Goal: Task Accomplishment & Management: Manage account settings

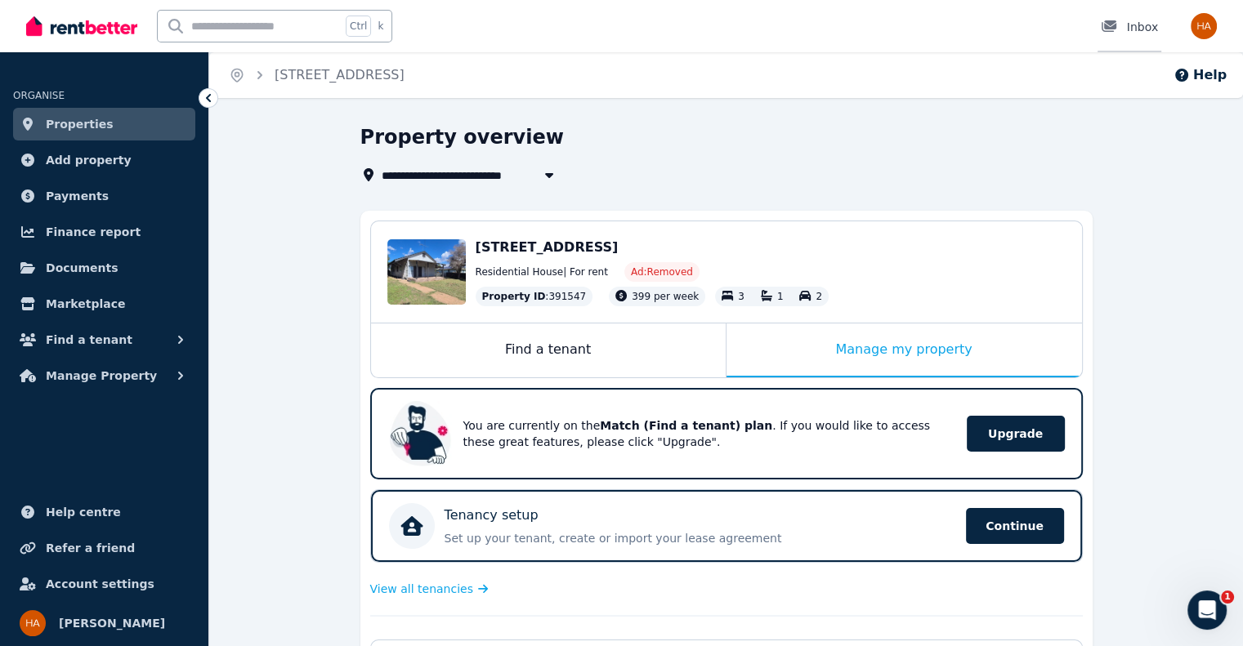
click at [1134, 20] on div "Inbox" at bounding box center [1128, 27] width 57 height 16
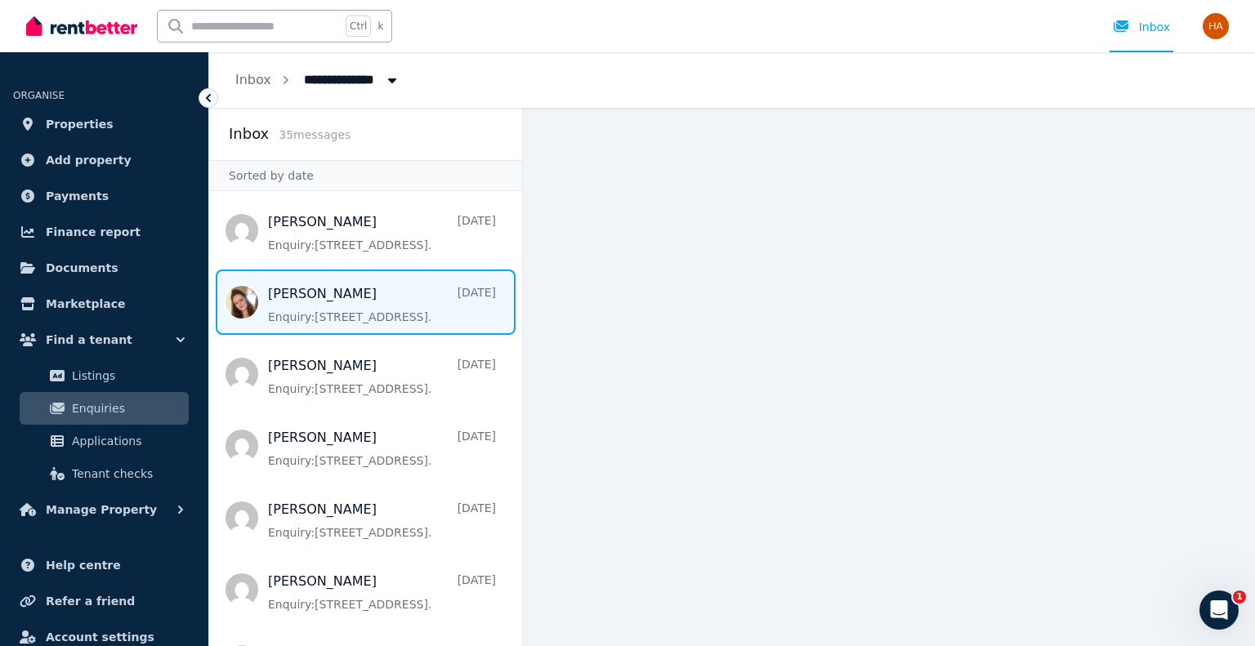
click at [237, 298] on span "Message list" at bounding box center [365, 302] width 313 height 65
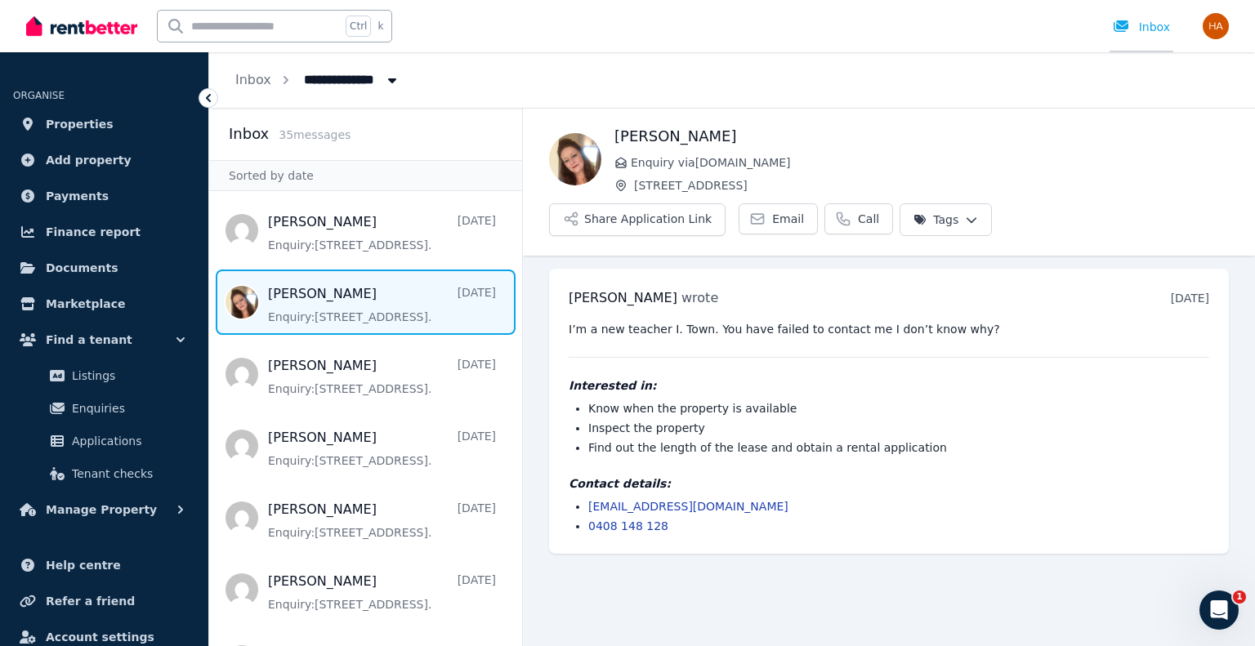
click at [1148, 22] on div "Inbox" at bounding box center [1141, 27] width 57 height 16
click at [83, 120] on span "Properties" at bounding box center [80, 124] width 68 height 20
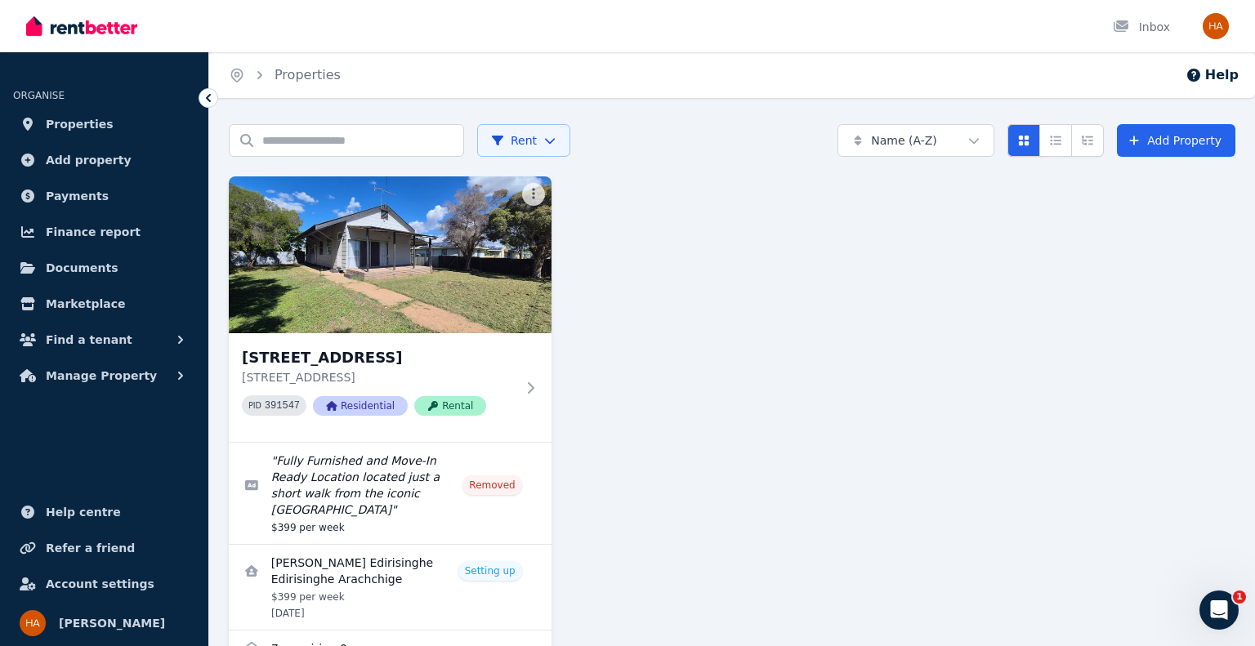
click at [541, 140] on html "Open main menu Inbox Open user menu ORGANISE Properties Add property Payments F…" at bounding box center [627, 323] width 1255 height 646
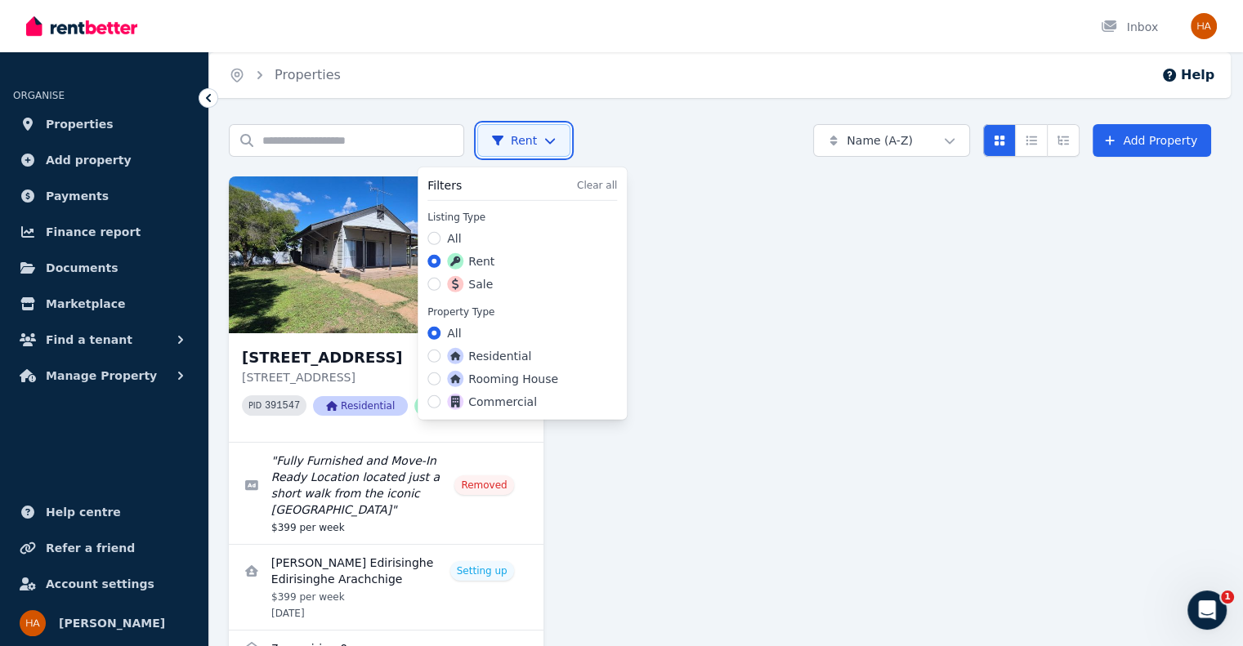
click at [711, 272] on html "Open main menu Inbox Open user menu ORGANISE Properties Add property Payments F…" at bounding box center [621, 323] width 1243 height 646
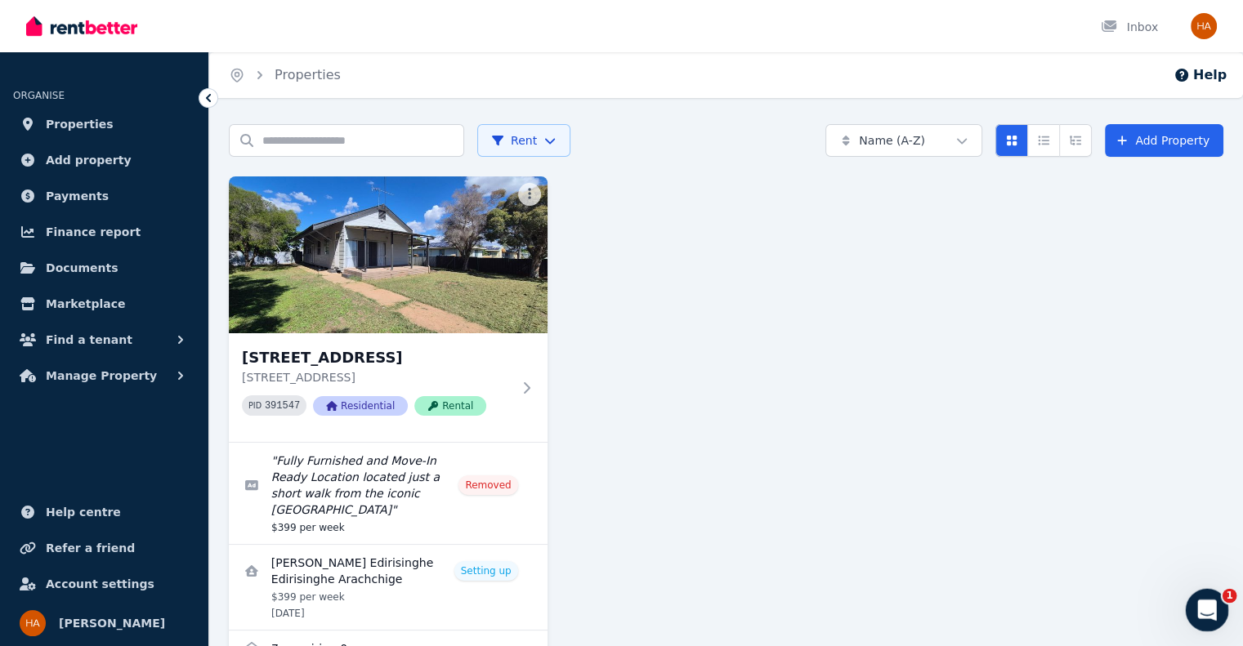
click at [1213, 593] on div "Open Intercom Messenger" at bounding box center [1204, 608] width 54 height 54
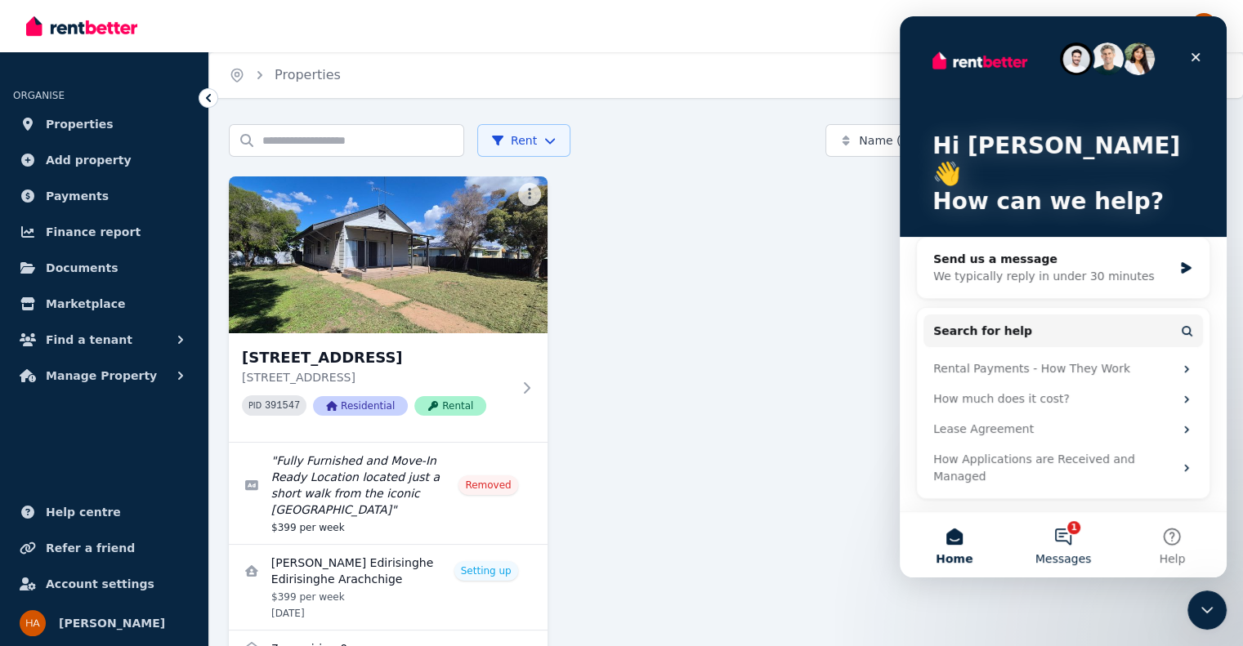
click at [1076, 538] on button "1 Messages" at bounding box center [1062, 544] width 109 height 65
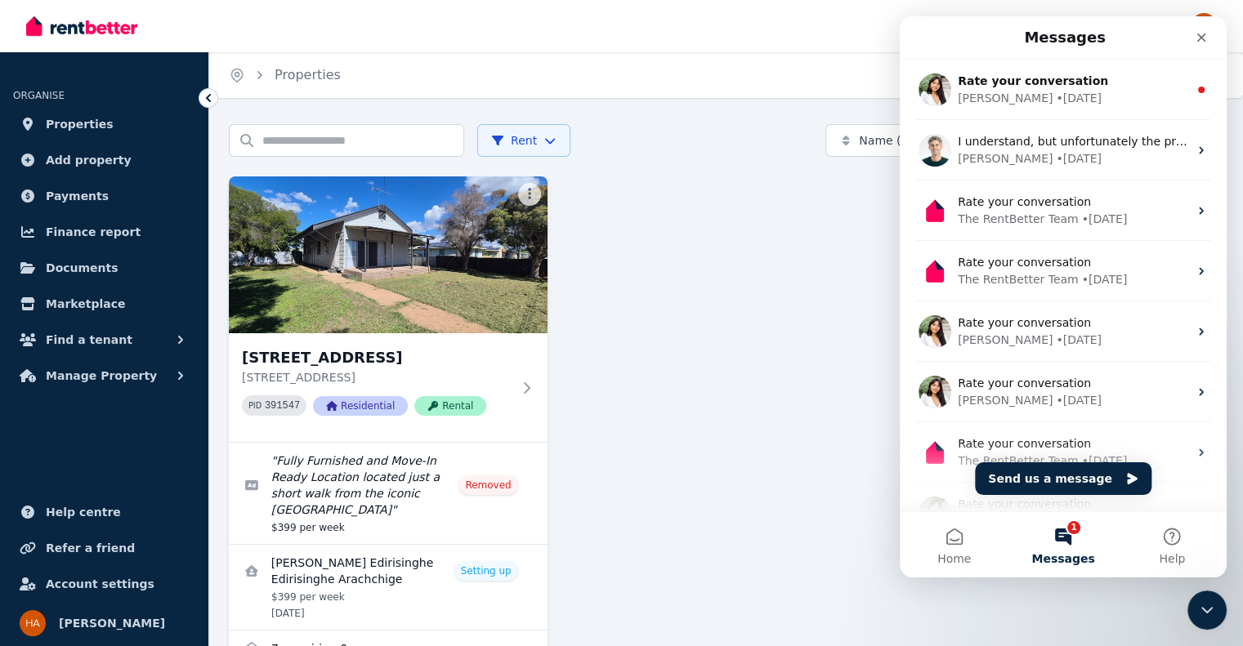
click at [1066, 534] on button "1 Messages" at bounding box center [1062, 544] width 109 height 65
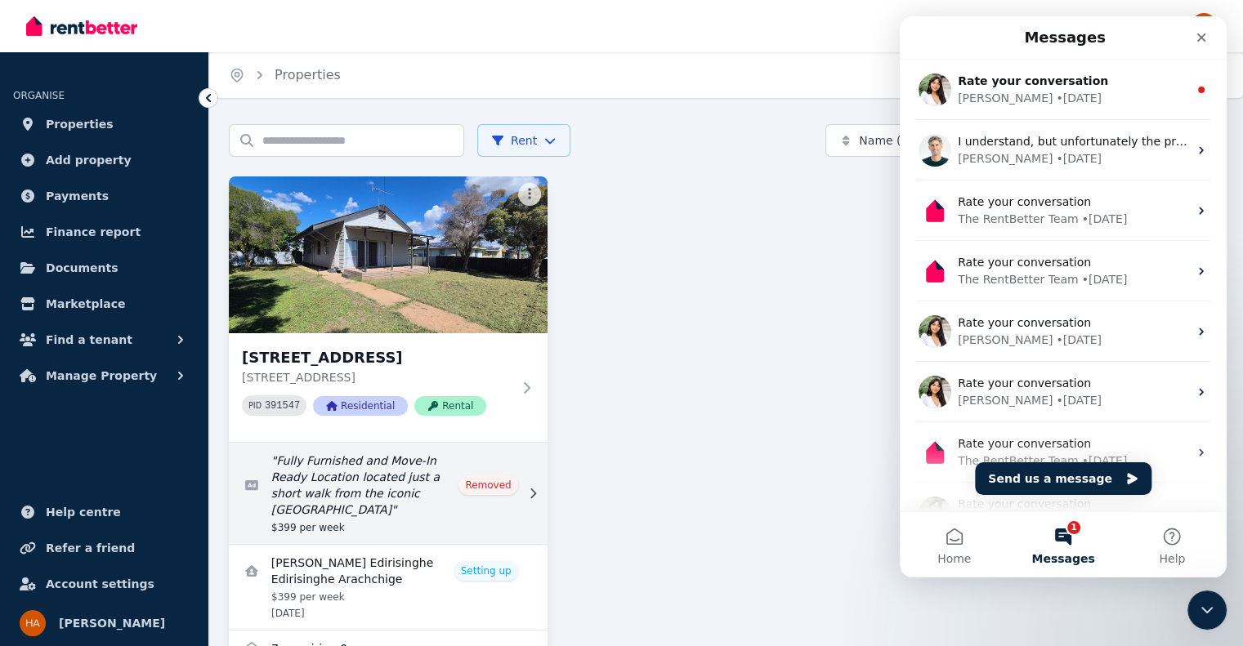
click at [362, 473] on link "Edit listing: Fully Furnished and Move-In Ready Location located just a short w…" at bounding box center [388, 493] width 319 height 101
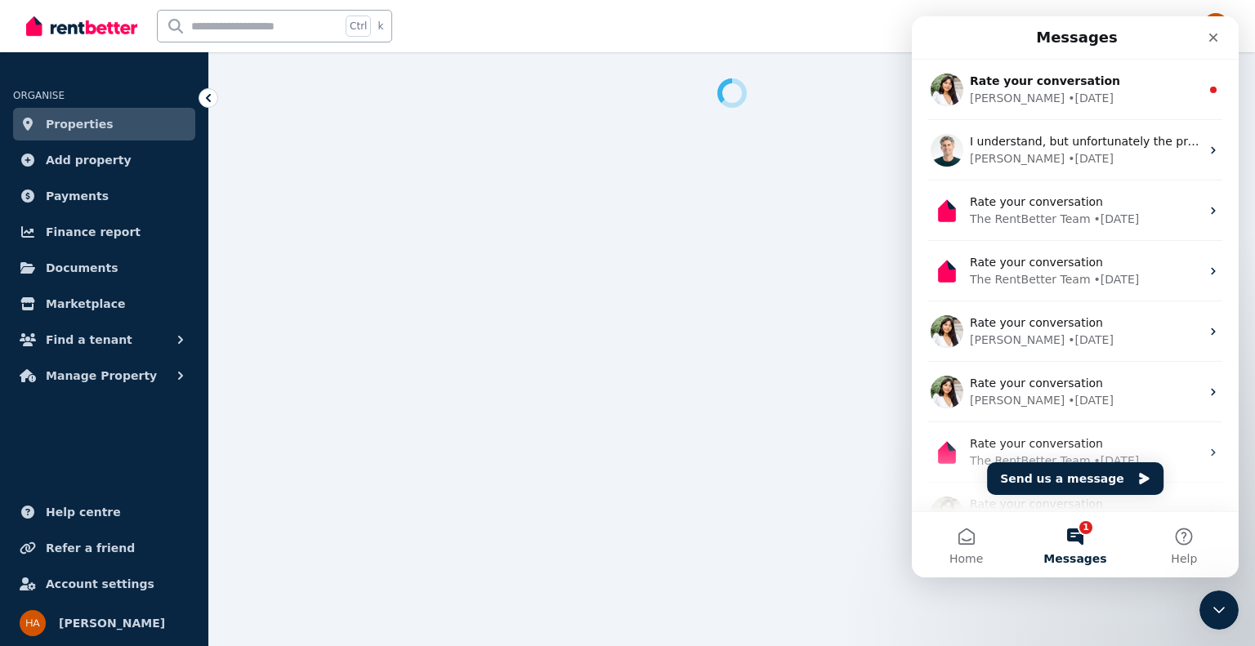
select select "**********"
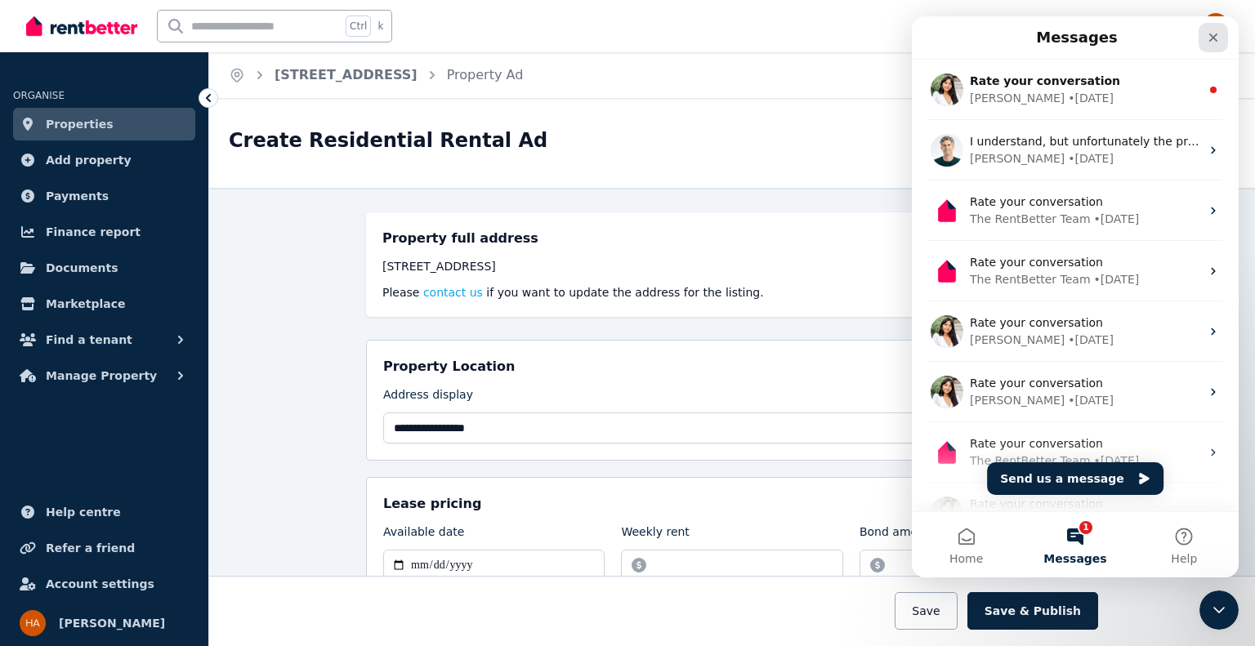
click at [1212, 33] on icon "Close" at bounding box center [1213, 37] width 13 height 13
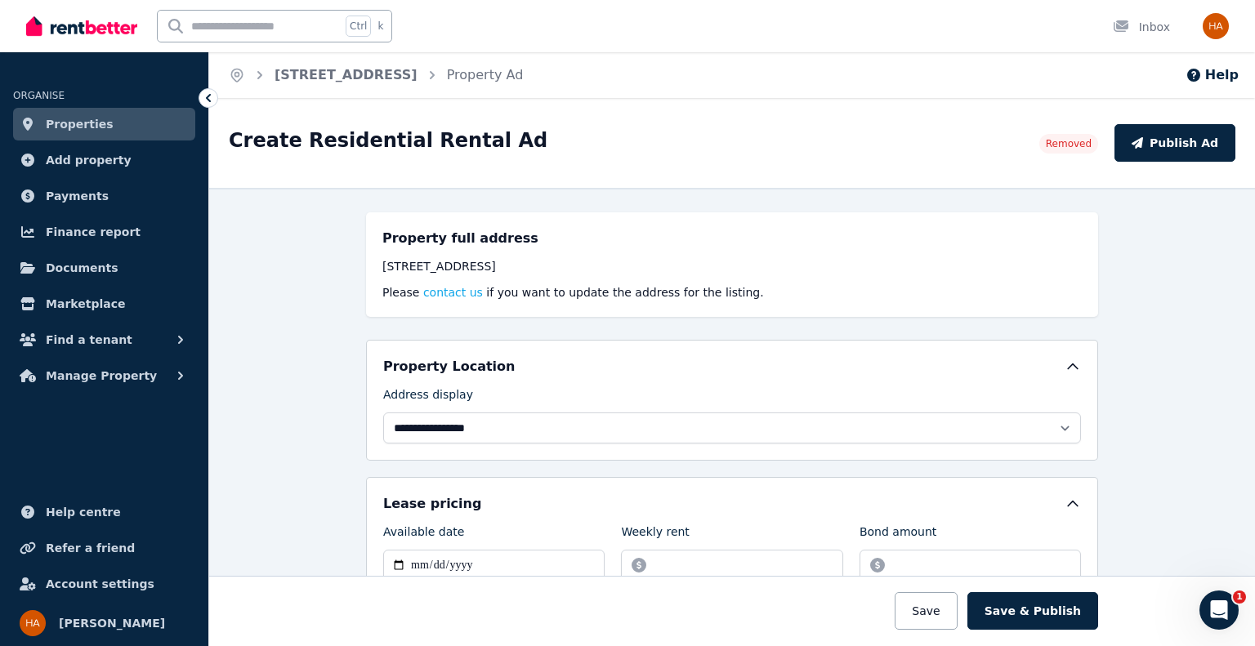
click at [1079, 144] on span "Removed" at bounding box center [1069, 143] width 46 height 13
click at [935, 609] on button "Save" at bounding box center [926, 611] width 62 height 38
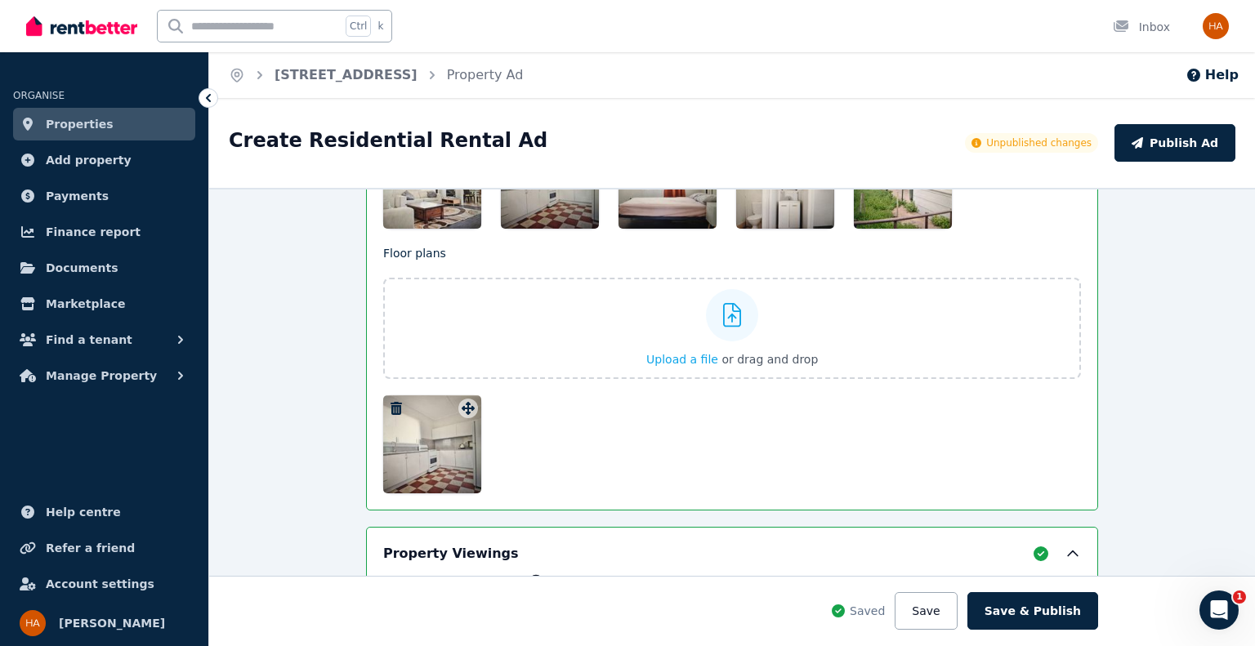
scroll to position [2018, 0]
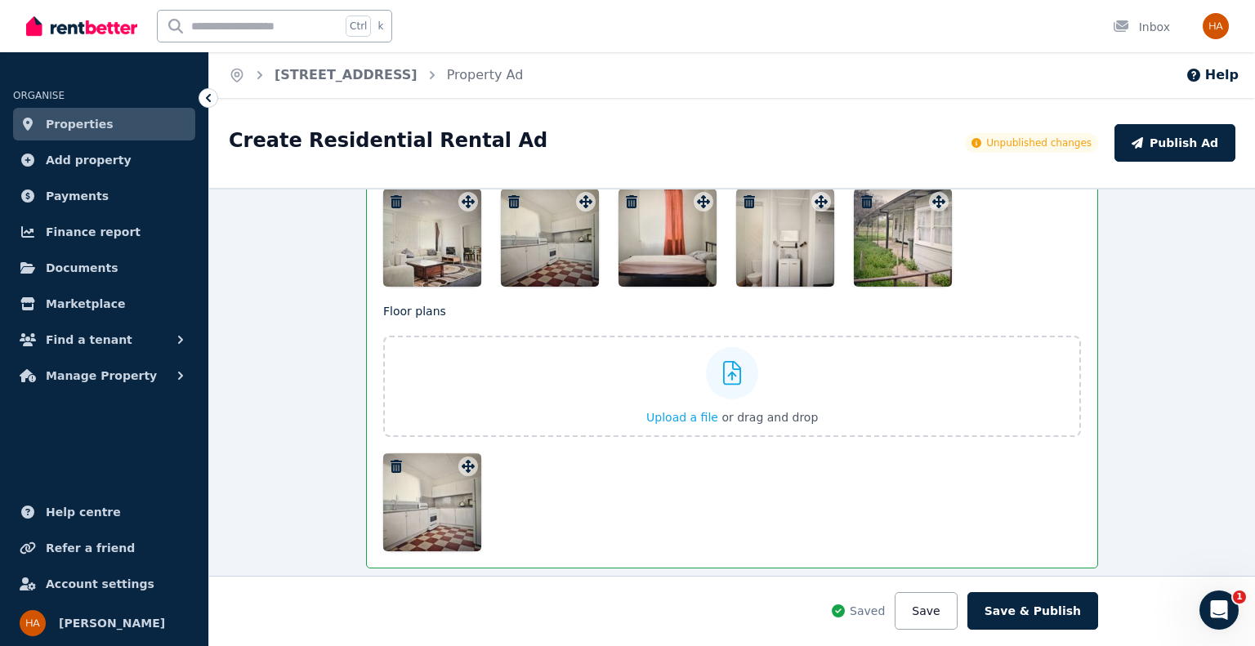
click at [392, 460] on icon "button" at bounding box center [396, 466] width 16 height 13
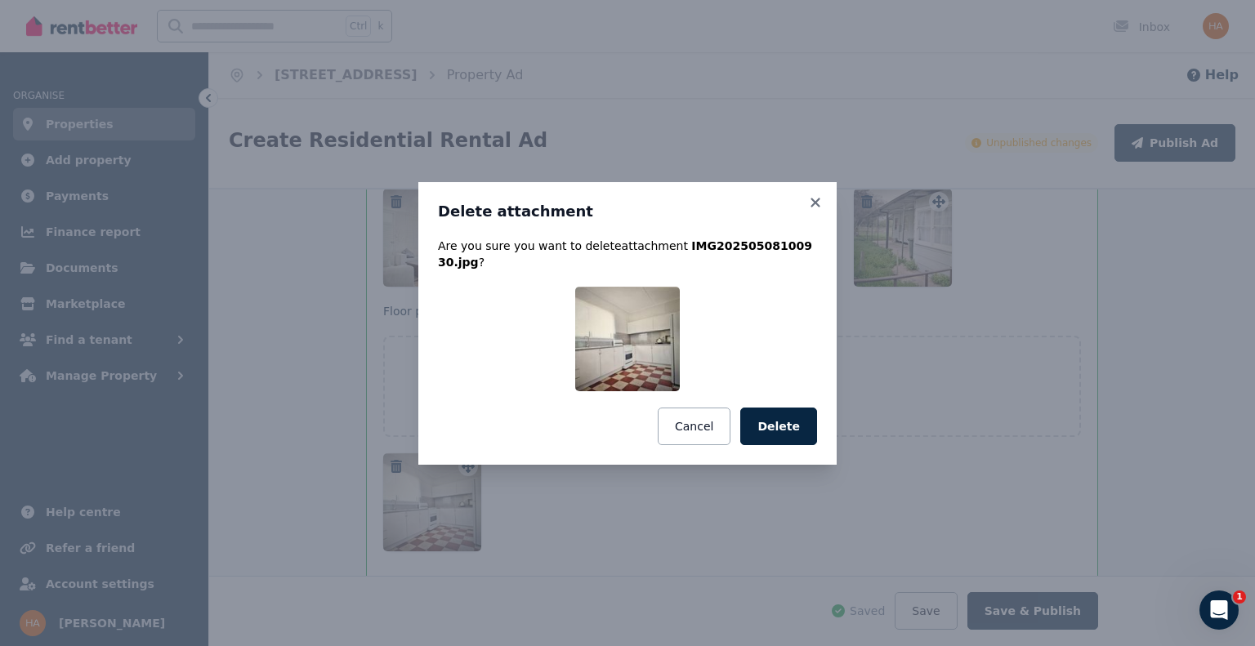
click at [780, 412] on button "Delete" at bounding box center [778, 427] width 77 height 38
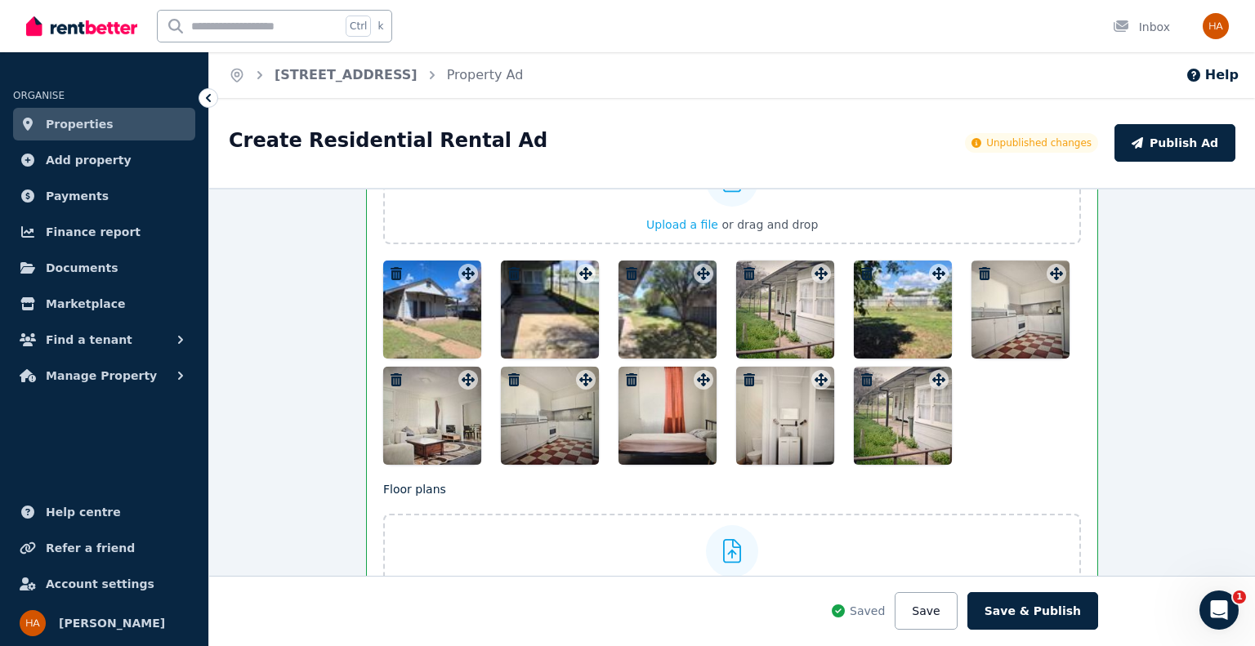
scroll to position [1805, 0]
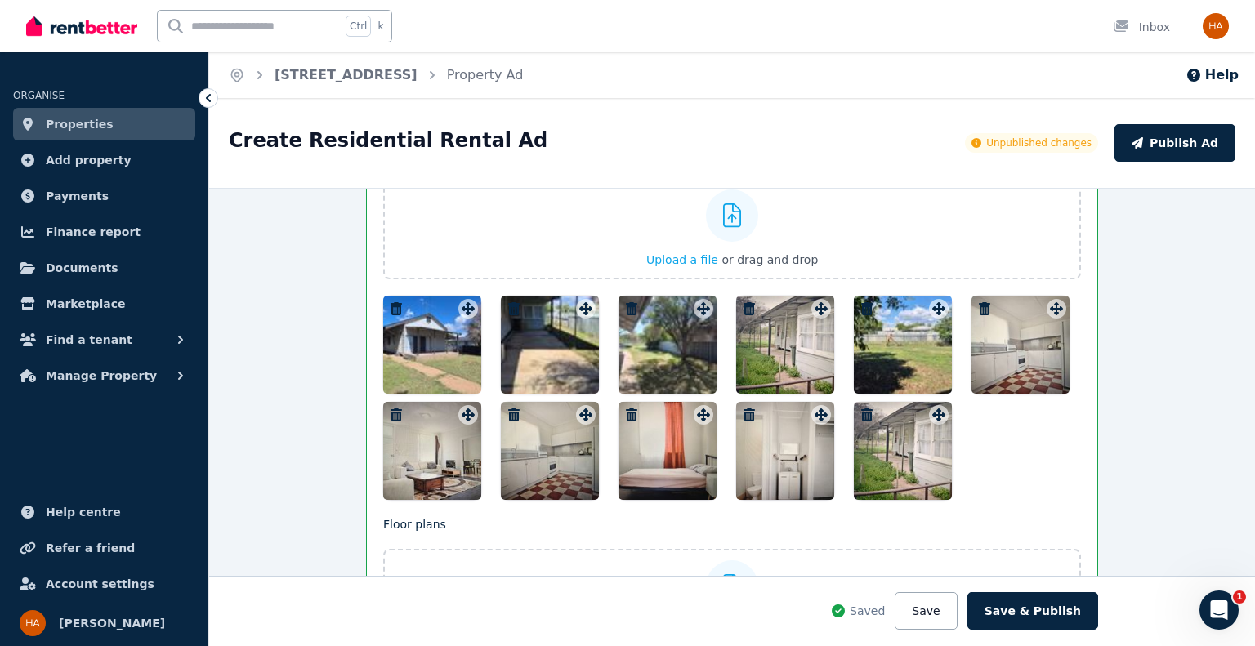
click at [508, 408] on icon "button" at bounding box center [513, 414] width 11 height 13
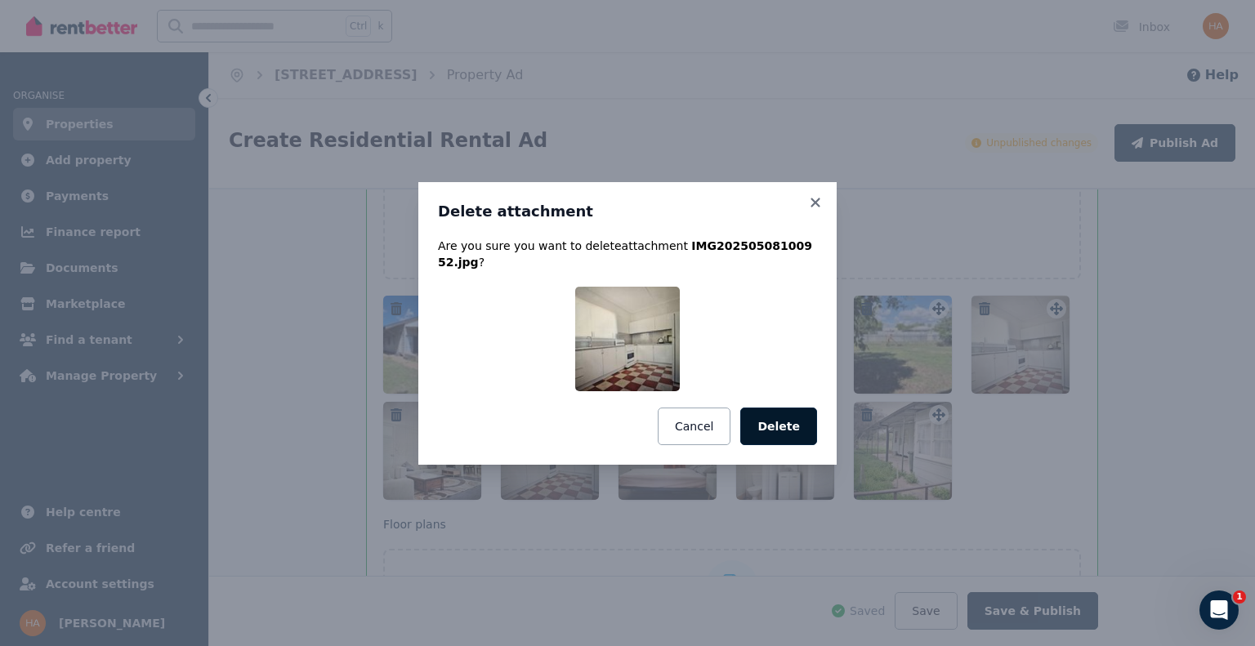
click at [769, 427] on button "Delete" at bounding box center [778, 427] width 77 height 38
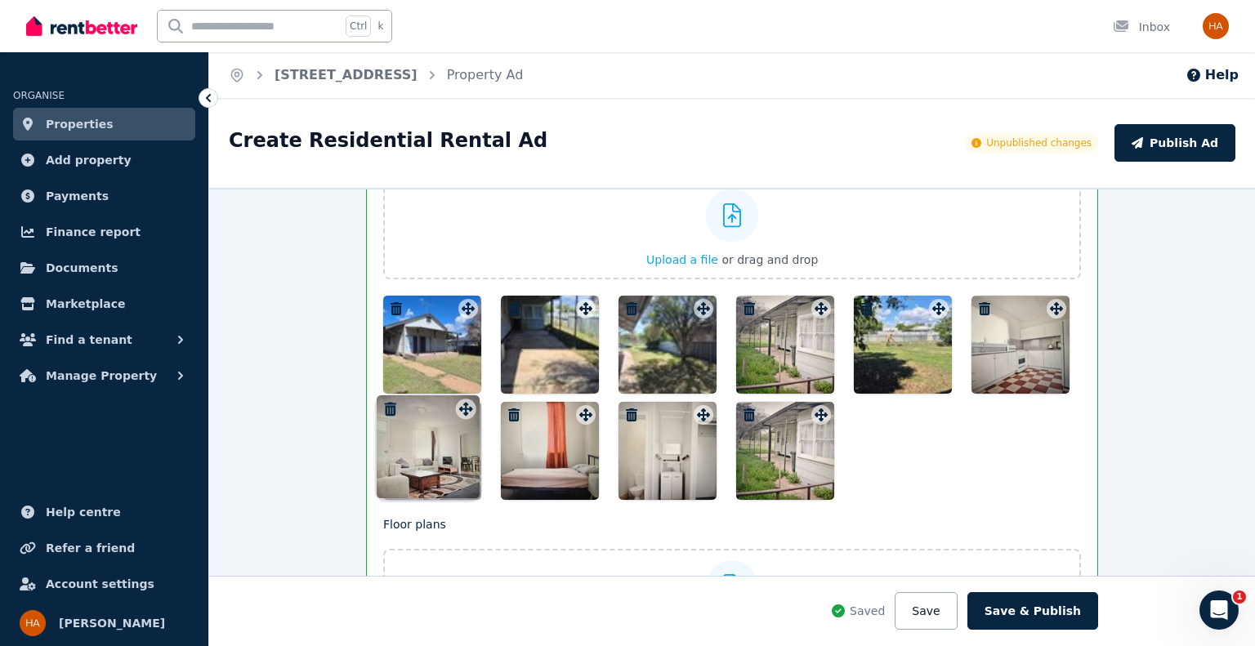
click at [464, 414] on div "Photos Upload a file or drag and drop To pick up a draggable item, press the sp…" at bounding box center [732, 322] width 698 height 355
click at [388, 408] on icon "button" at bounding box center [396, 414] width 16 height 13
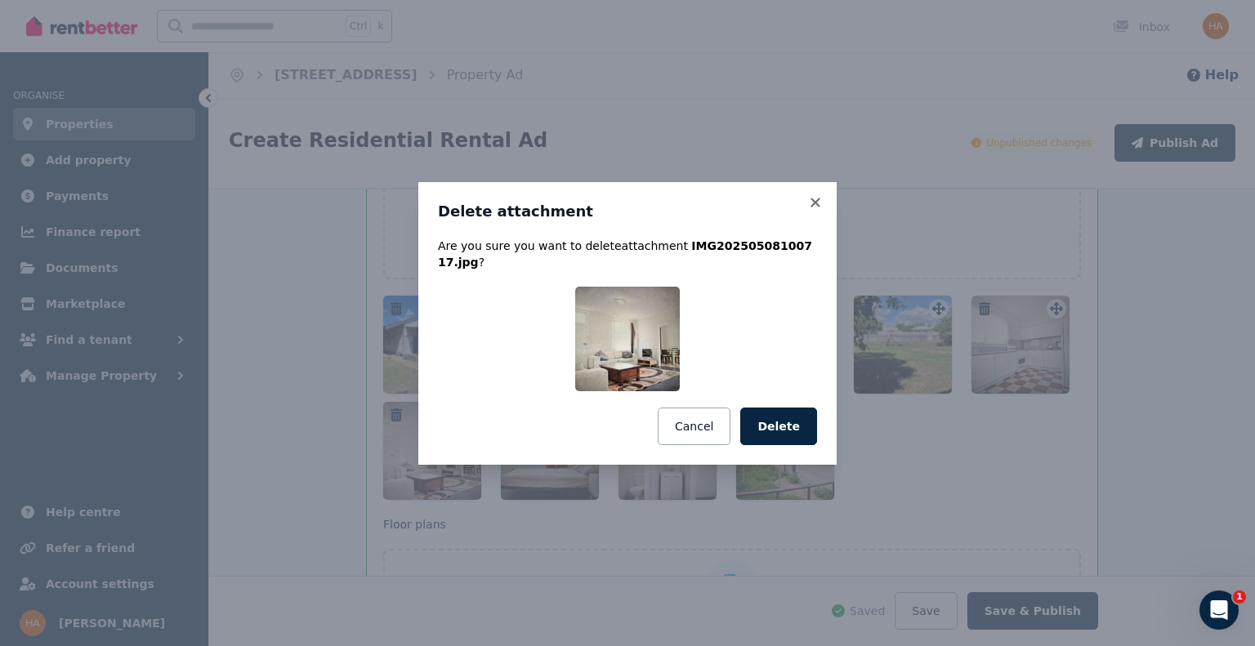
drag, startPoint x: 775, startPoint y: 417, endPoint x: 757, endPoint y: 419, distance: 18.9
click at [775, 416] on button "Delete" at bounding box center [778, 427] width 77 height 38
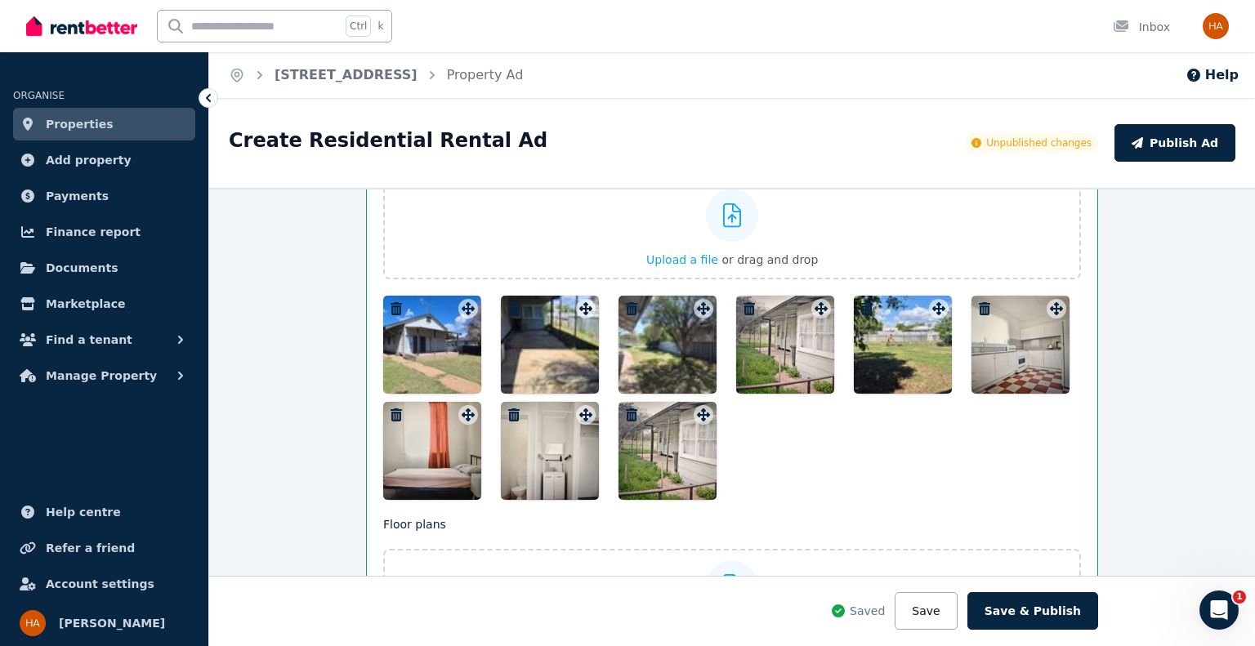
click at [392, 411] on icon "button" at bounding box center [396, 414] width 16 height 13
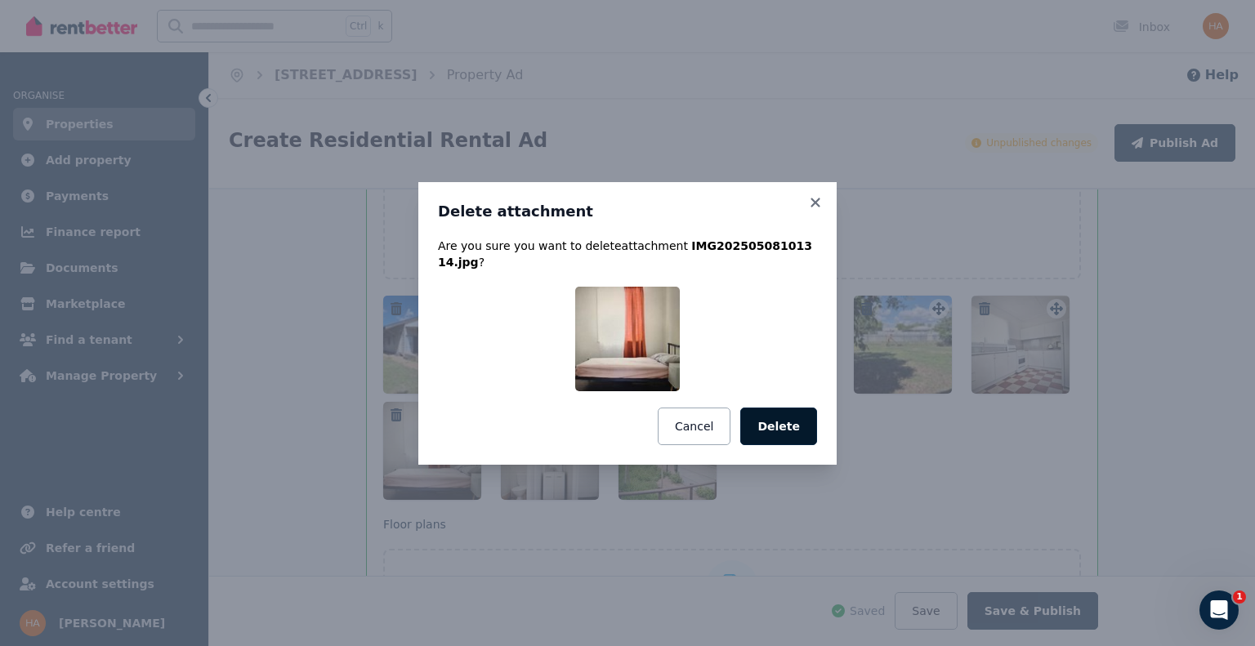
click at [792, 427] on button "Delete" at bounding box center [778, 427] width 77 height 38
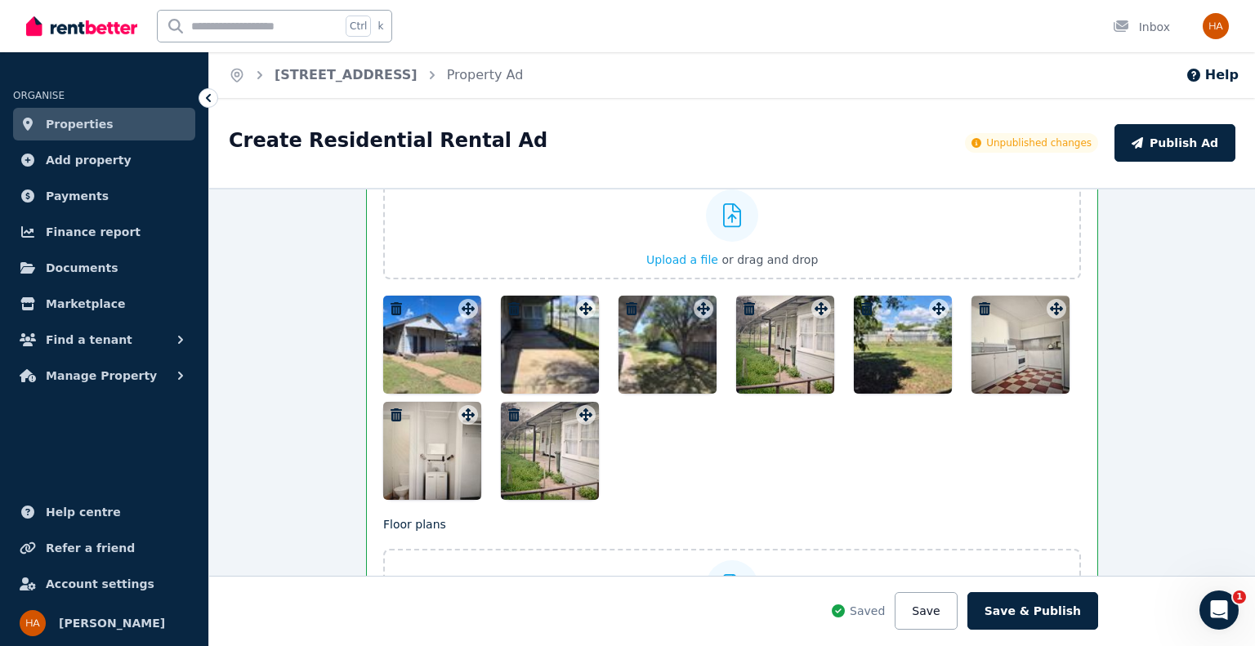
click at [392, 408] on icon "button" at bounding box center [396, 414] width 11 height 13
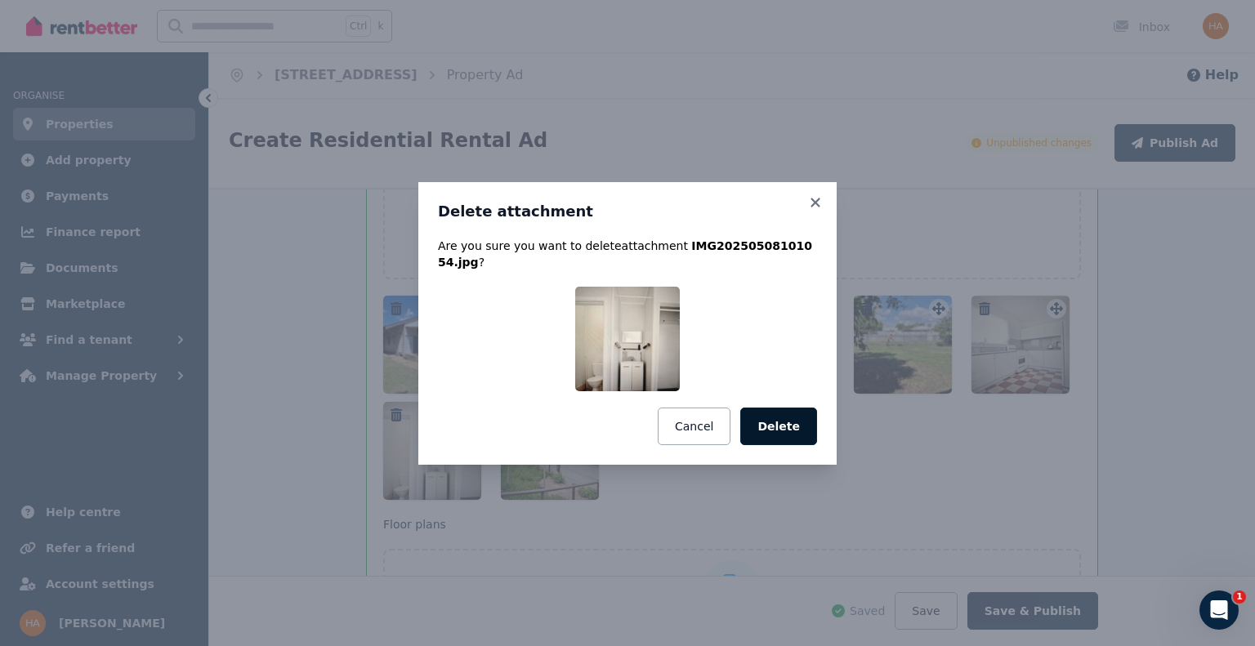
click at [774, 422] on button "Delete" at bounding box center [778, 427] width 77 height 38
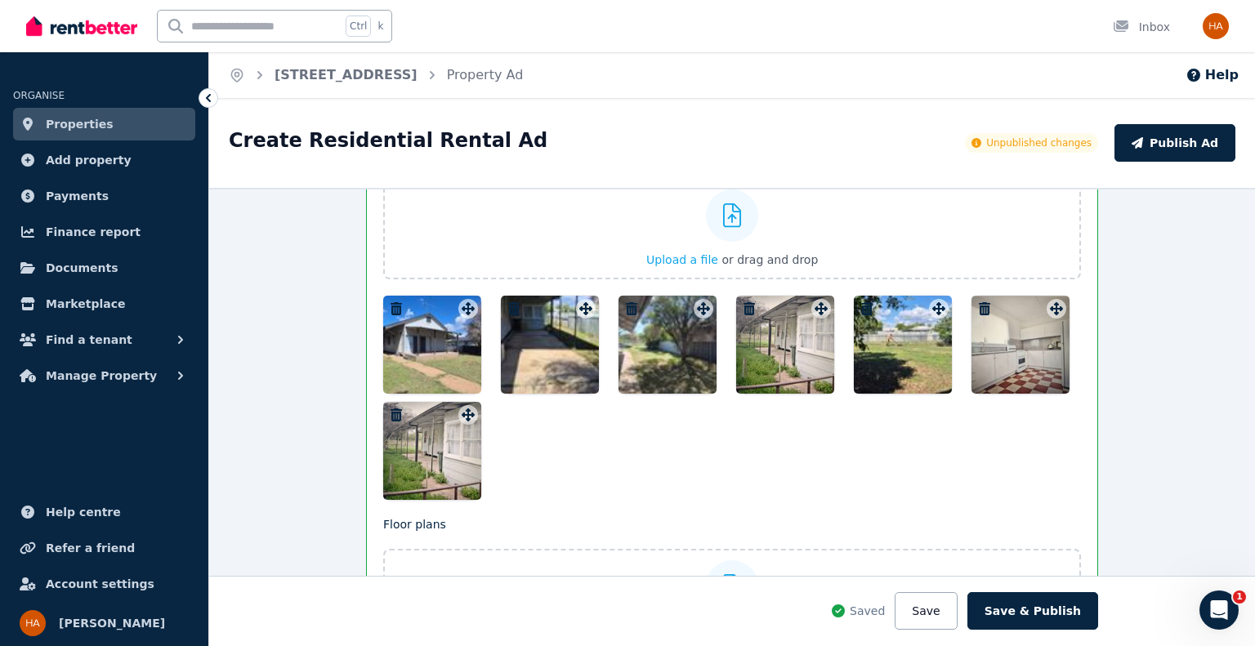
click at [979, 302] on icon "button" at bounding box center [984, 308] width 11 height 13
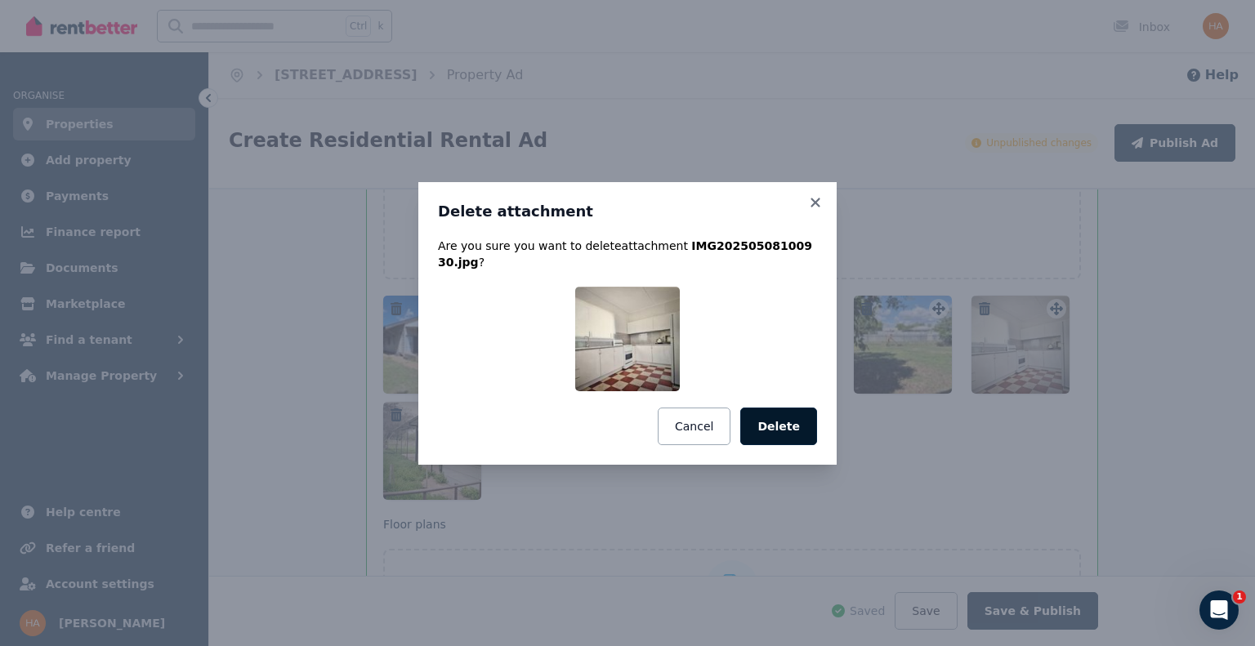
click at [784, 414] on button "Delete" at bounding box center [778, 427] width 77 height 38
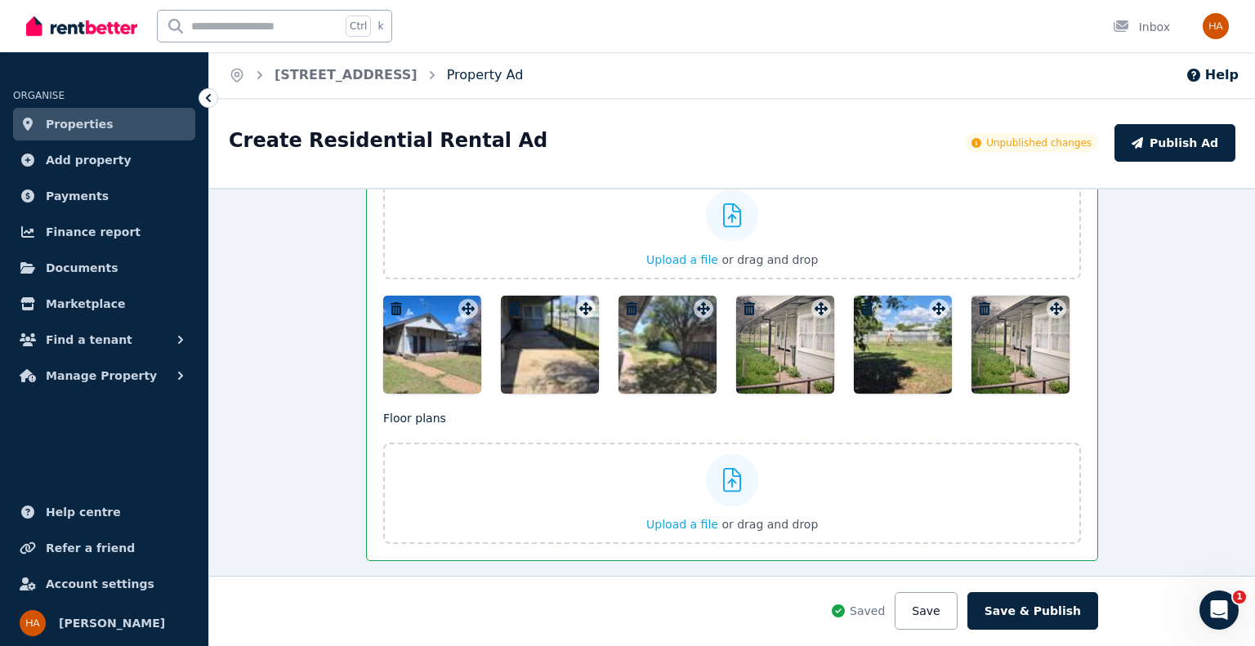
click at [524, 71] on link "Property Ad" at bounding box center [485, 75] width 77 height 16
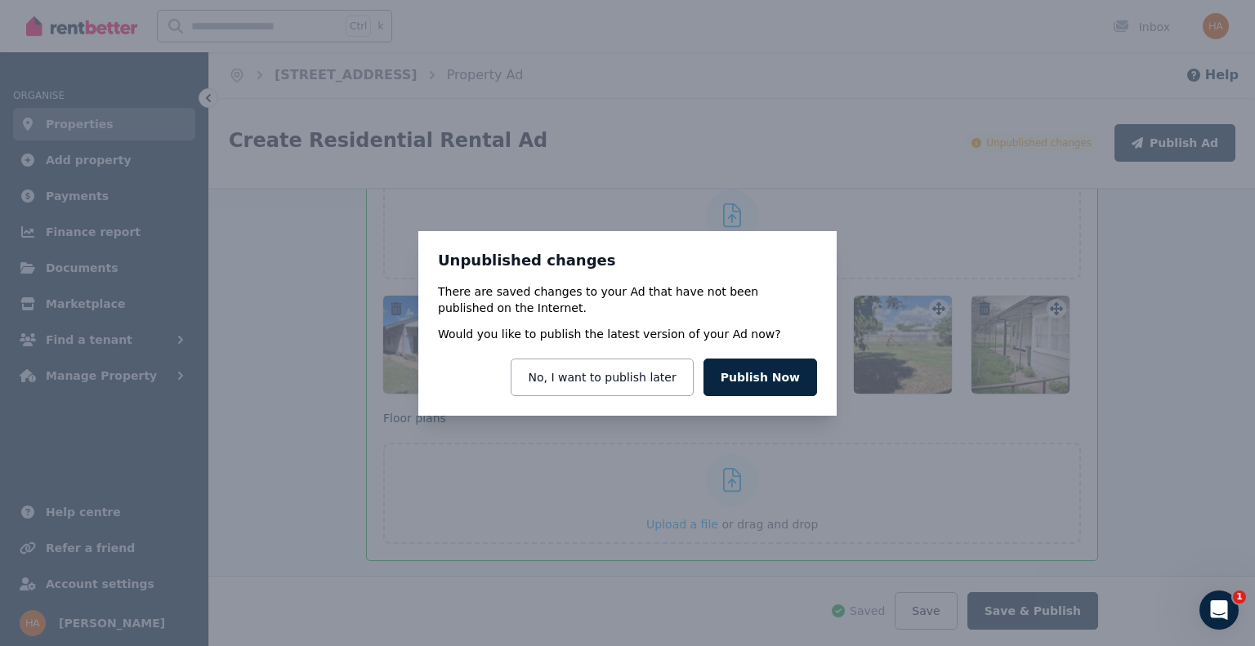
click at [876, 290] on div "Unpublished changes There are saved changes to your Ad that have not been publi…" at bounding box center [627, 323] width 1255 height 646
drag, startPoint x: 902, startPoint y: 224, endPoint x: 892, endPoint y: 232, distance: 12.8
click at [902, 223] on div "Unpublished changes There are saved changes to your Ad that have not been publi…" at bounding box center [627, 323] width 1255 height 646
drag, startPoint x: 585, startPoint y: 382, endPoint x: 618, endPoint y: 382, distance: 33.5
click at [586, 380] on button "No, I want to publish later" at bounding box center [602, 378] width 182 height 38
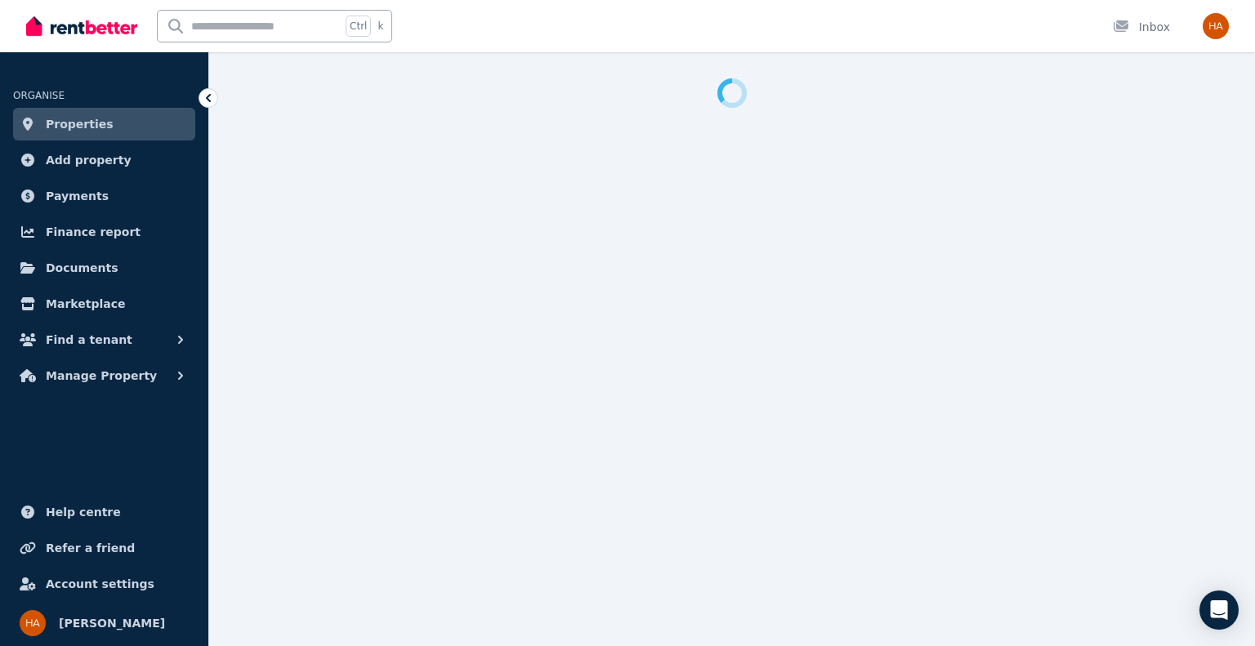
select select "**********"
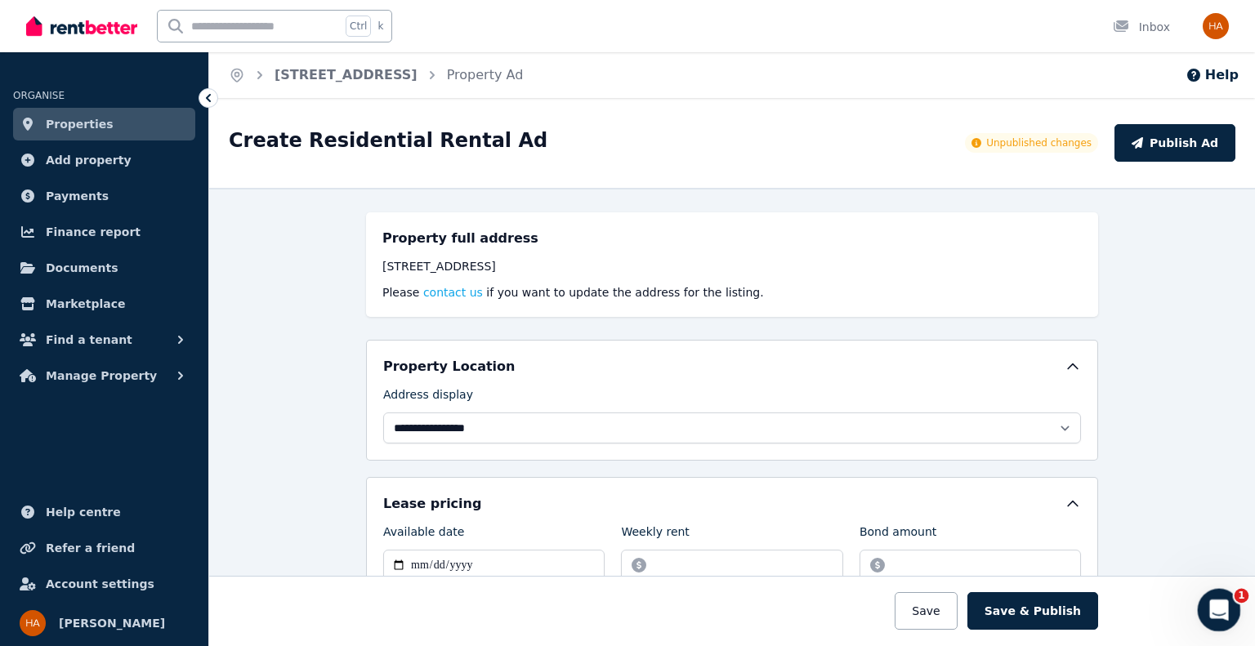
click at [1199, 610] on div "Open Intercom Messenger" at bounding box center [1217, 608] width 54 height 54
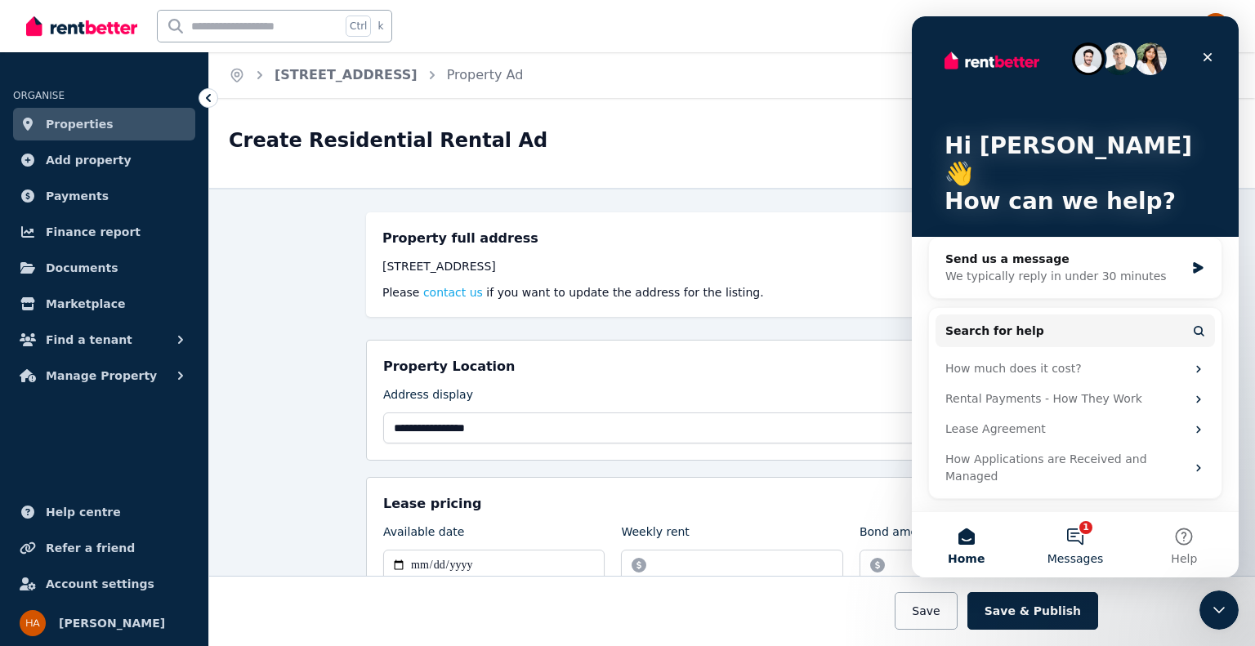
click at [1076, 529] on button "1 Messages" at bounding box center [1074, 544] width 109 height 65
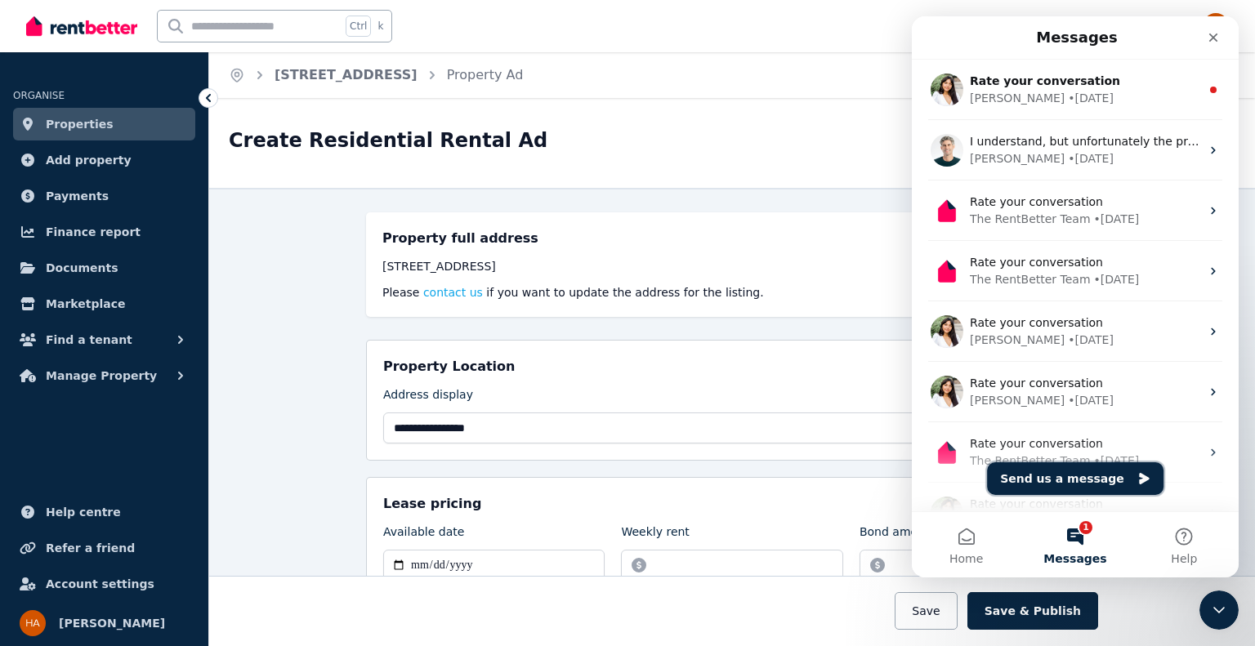
click at [1056, 476] on button "Send us a message" at bounding box center [1075, 478] width 176 height 33
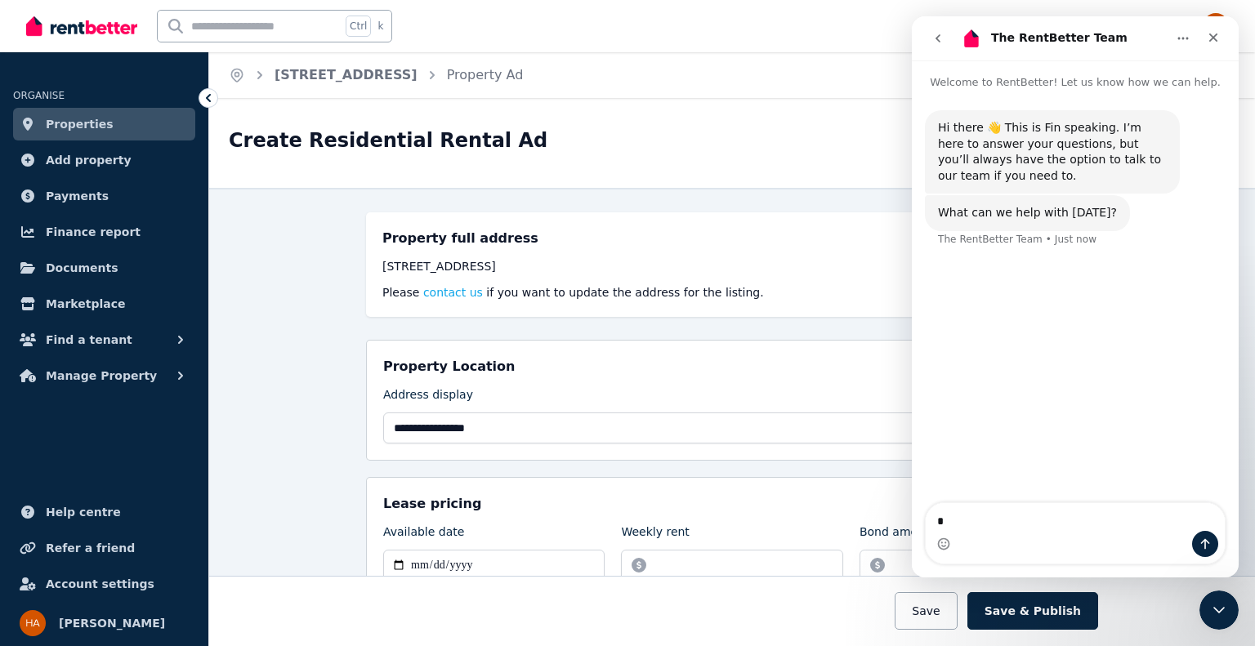
type textarea "**"
type textarea "**********"
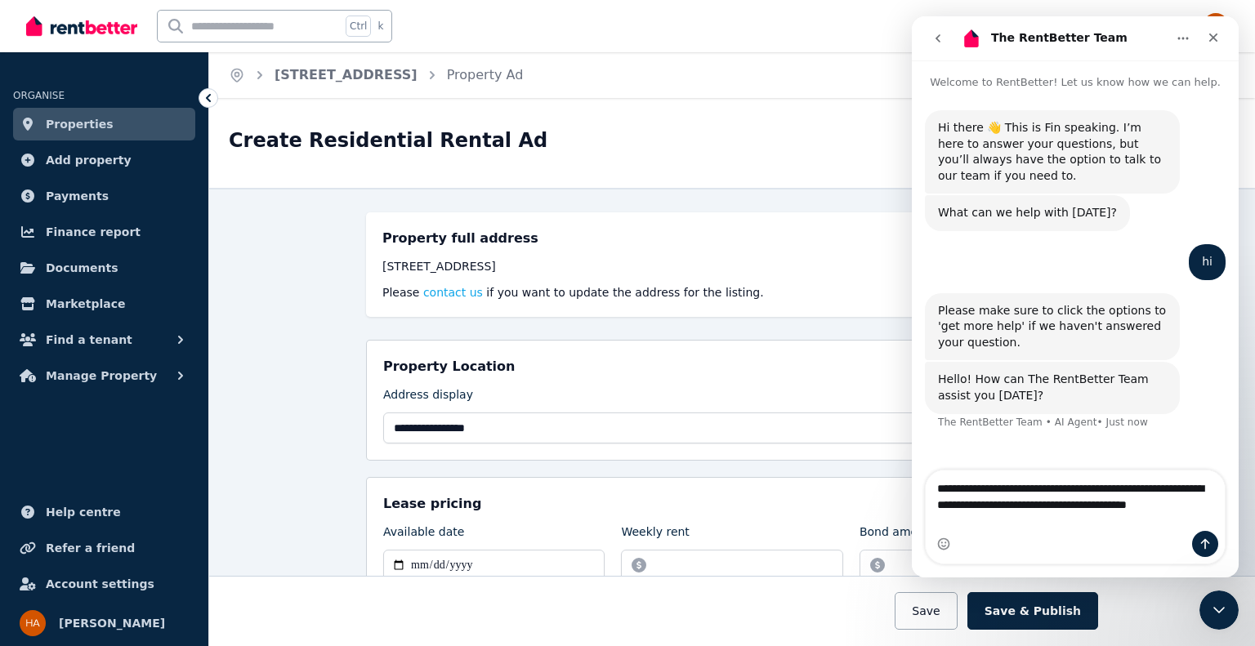
type textarea "**********"
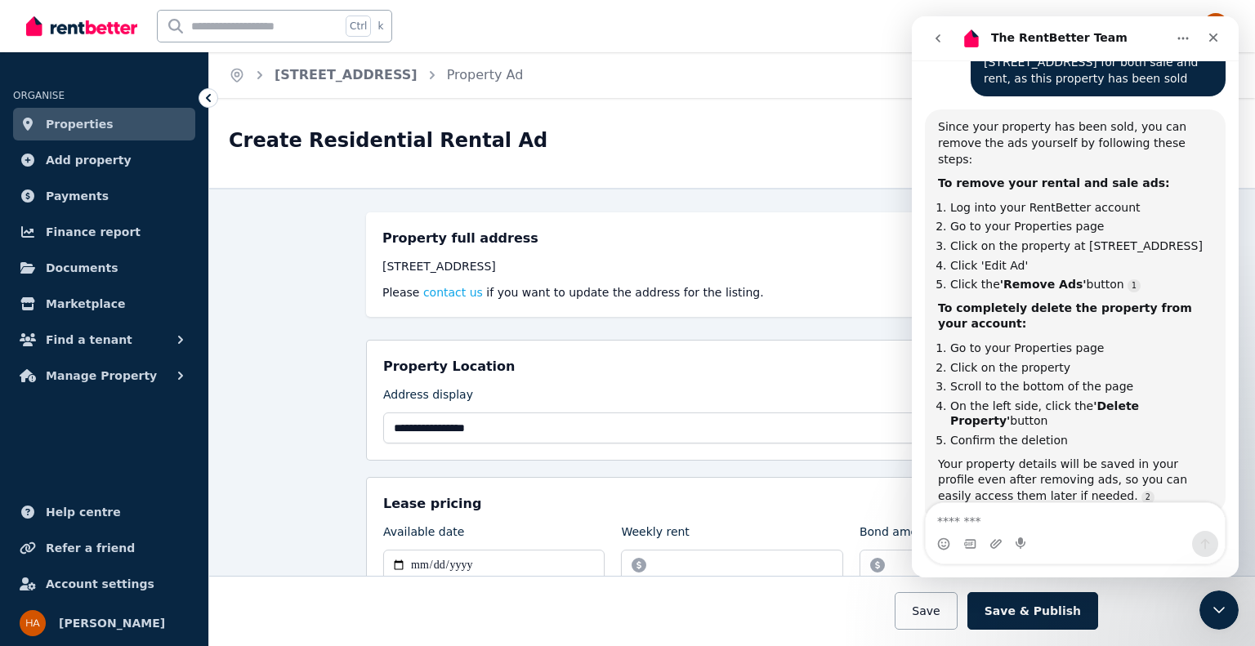
scroll to position [436, 0]
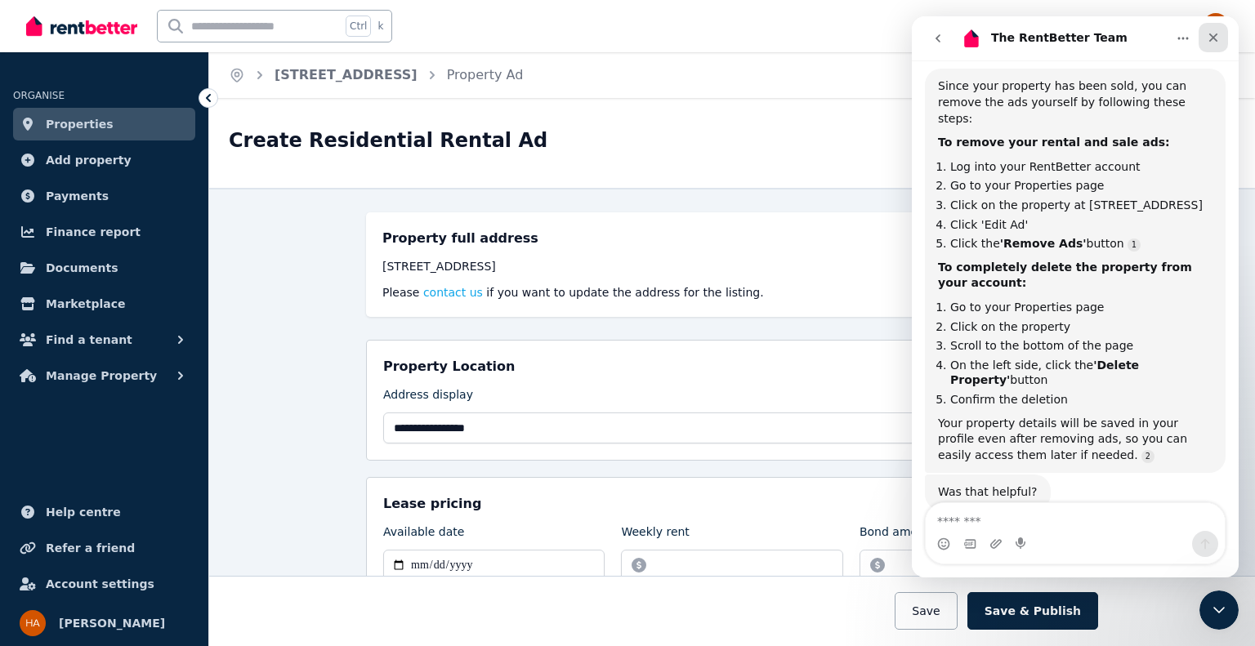
click at [1210, 38] on icon "Close" at bounding box center [1213, 37] width 13 height 13
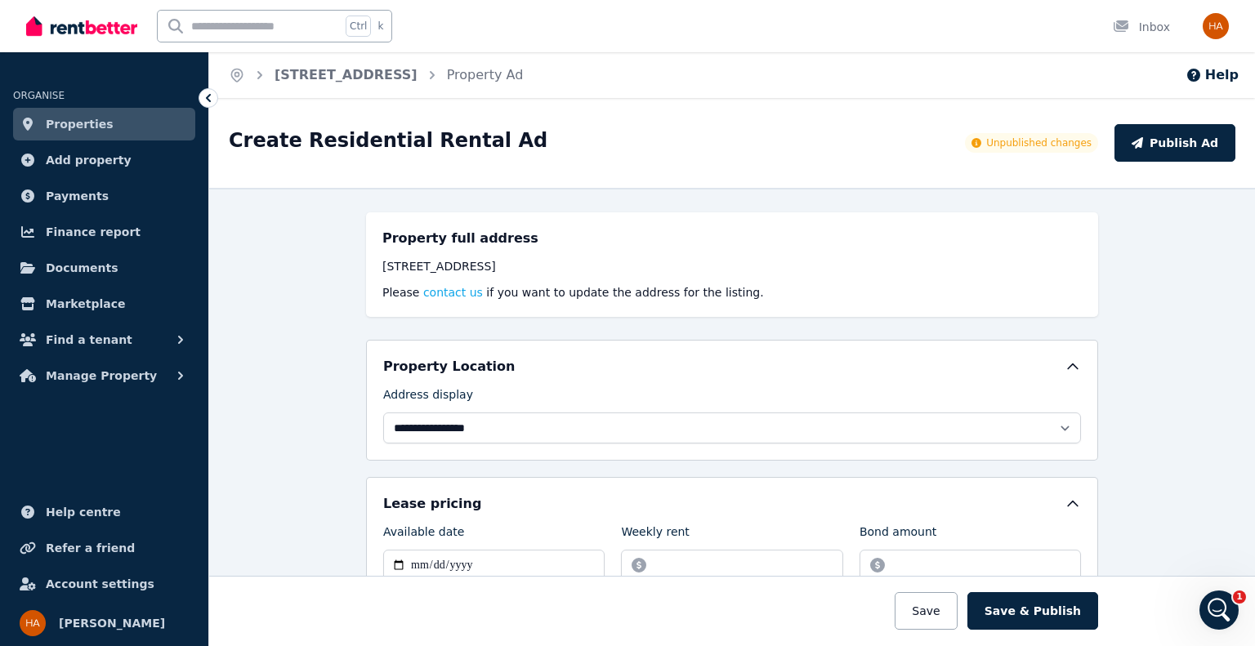
scroll to position [448, 0]
click at [103, 125] on link "Properties" at bounding box center [104, 124] width 182 height 33
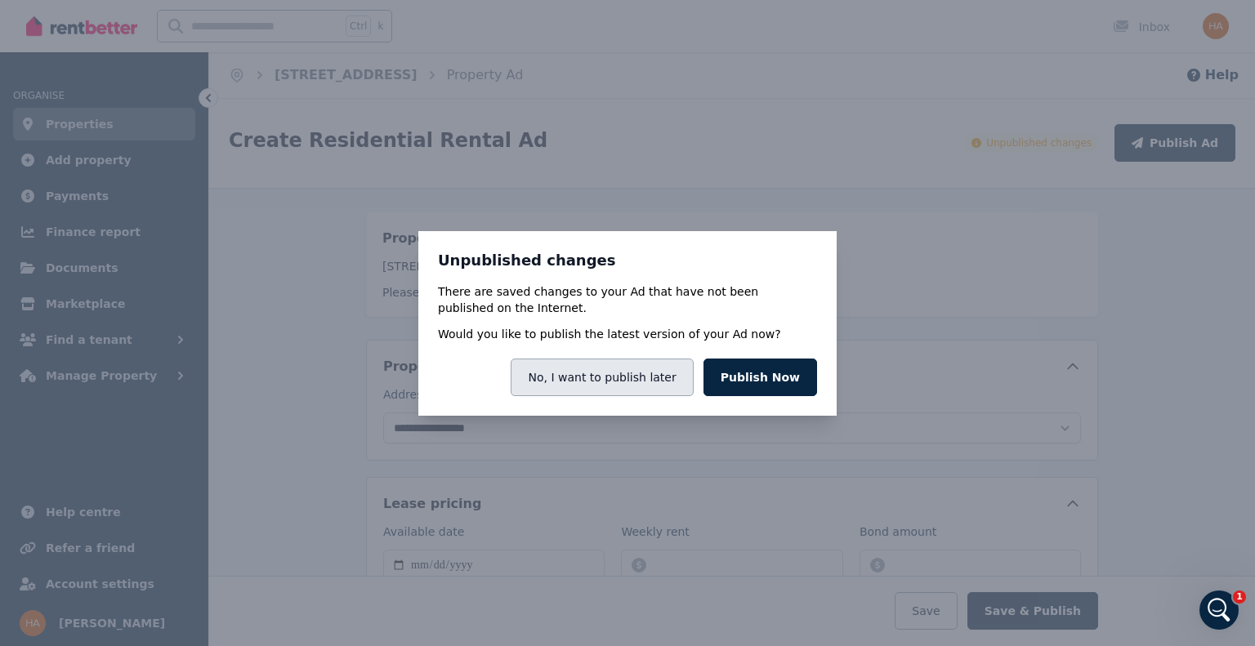
drag, startPoint x: 624, startPoint y: 375, endPoint x: 607, endPoint y: 367, distance: 19.0
click at [623, 374] on button "No, I want to publish later" at bounding box center [602, 378] width 182 height 38
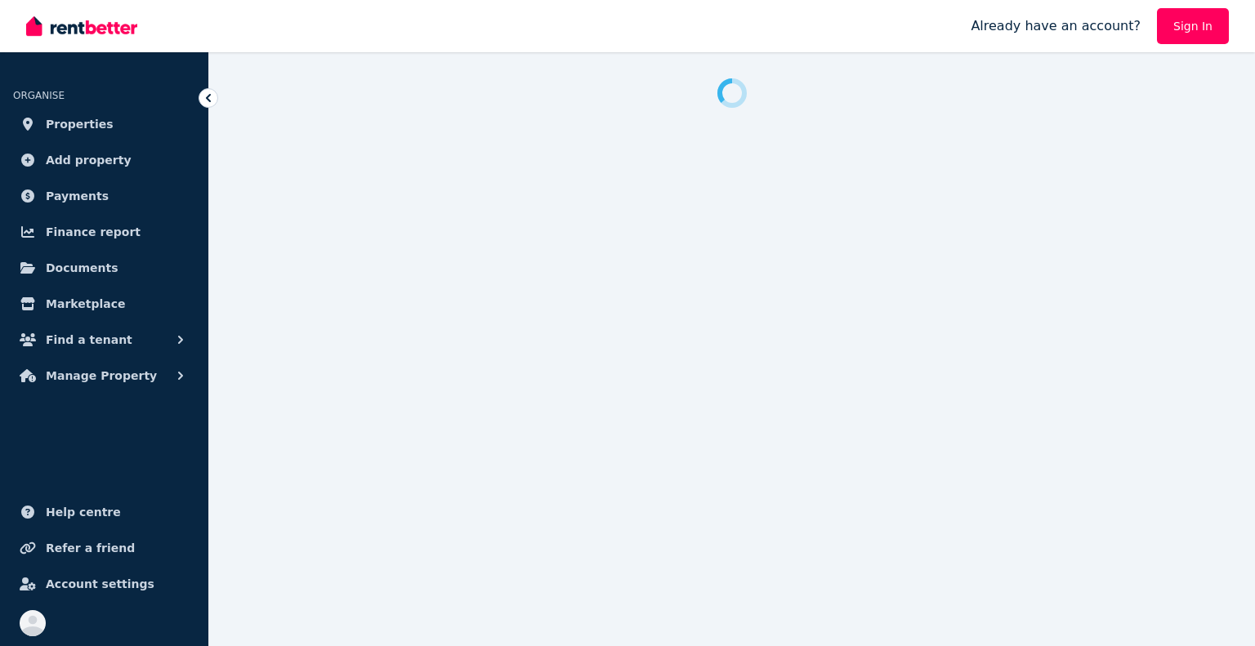
click at [204, 96] on icon at bounding box center [208, 98] width 16 height 16
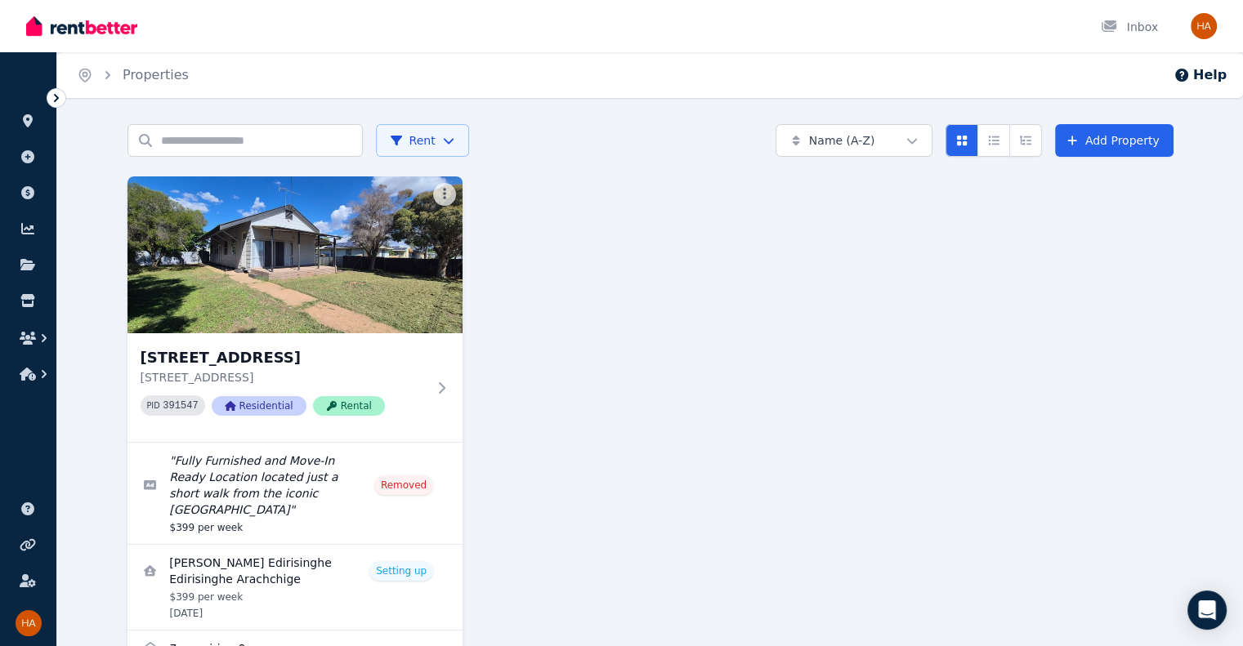
click at [54, 96] on icon at bounding box center [56, 98] width 16 height 16
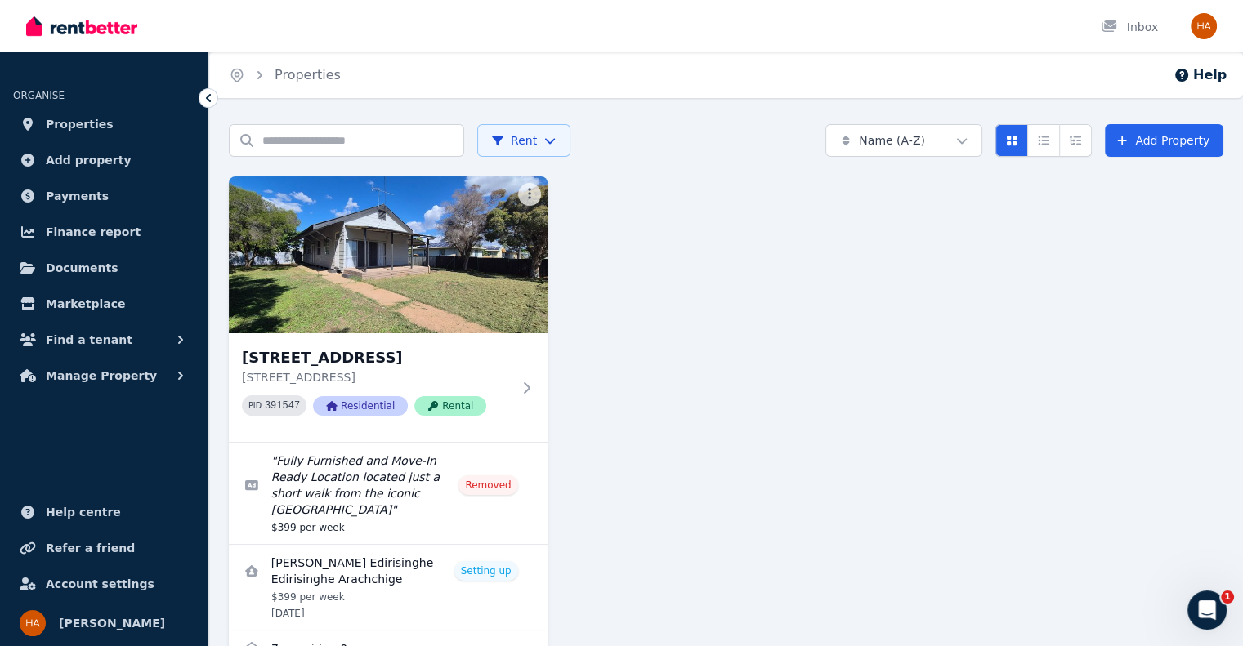
click at [559, 136] on html "Open main menu Inbox Open user menu ORGANISE Properties Add property Payments F…" at bounding box center [621, 323] width 1243 height 646
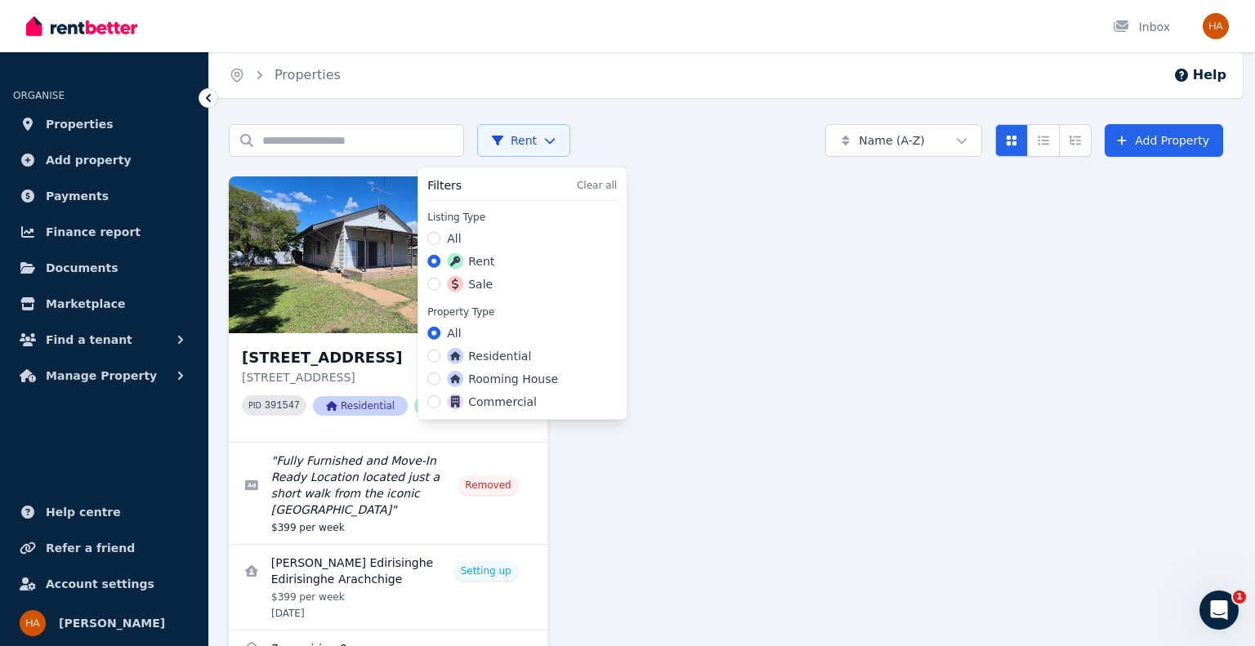
click at [498, 283] on div "Sale" at bounding box center [522, 284] width 190 height 16
drag, startPoint x: 435, startPoint y: 280, endPoint x: 464, endPoint y: 308, distance: 40.5
click at [435, 280] on button "Sale" at bounding box center [433, 284] width 13 height 13
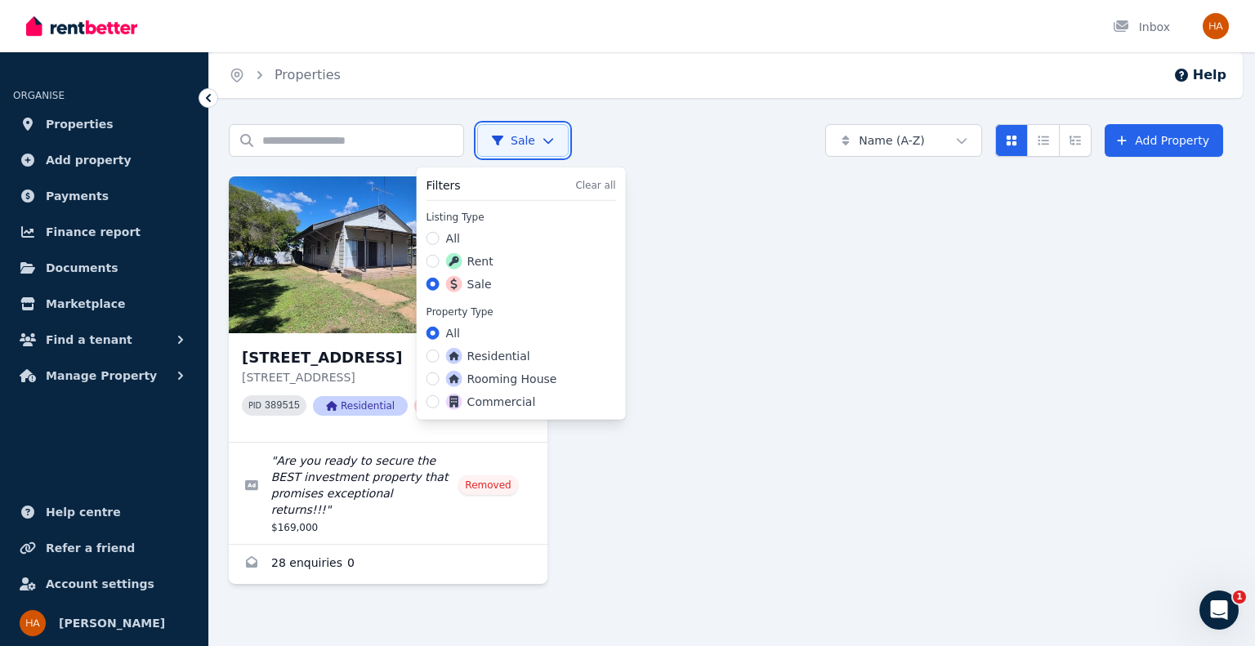
click at [770, 203] on html "Open main menu Inbox Open user menu ORGANISE Properties Add property Payments F…" at bounding box center [627, 323] width 1255 height 646
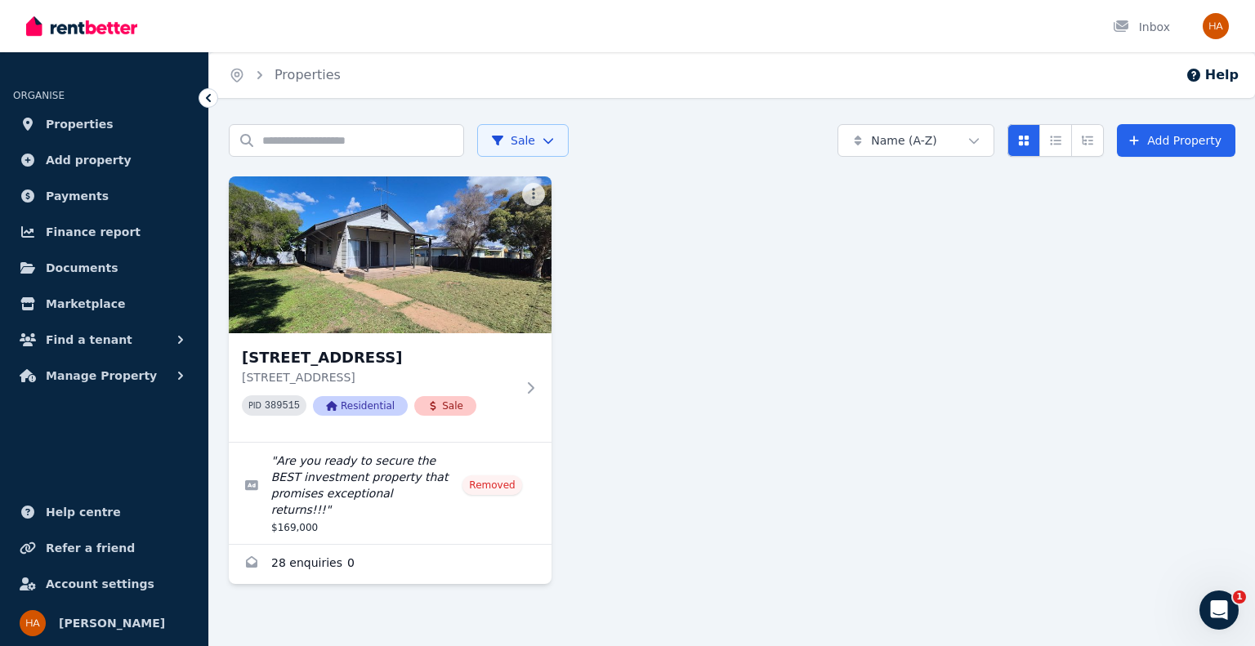
click at [551, 143] on html "Open main menu Inbox Open user menu ORGANISE Properties Add property Payments F…" at bounding box center [627, 323] width 1255 height 646
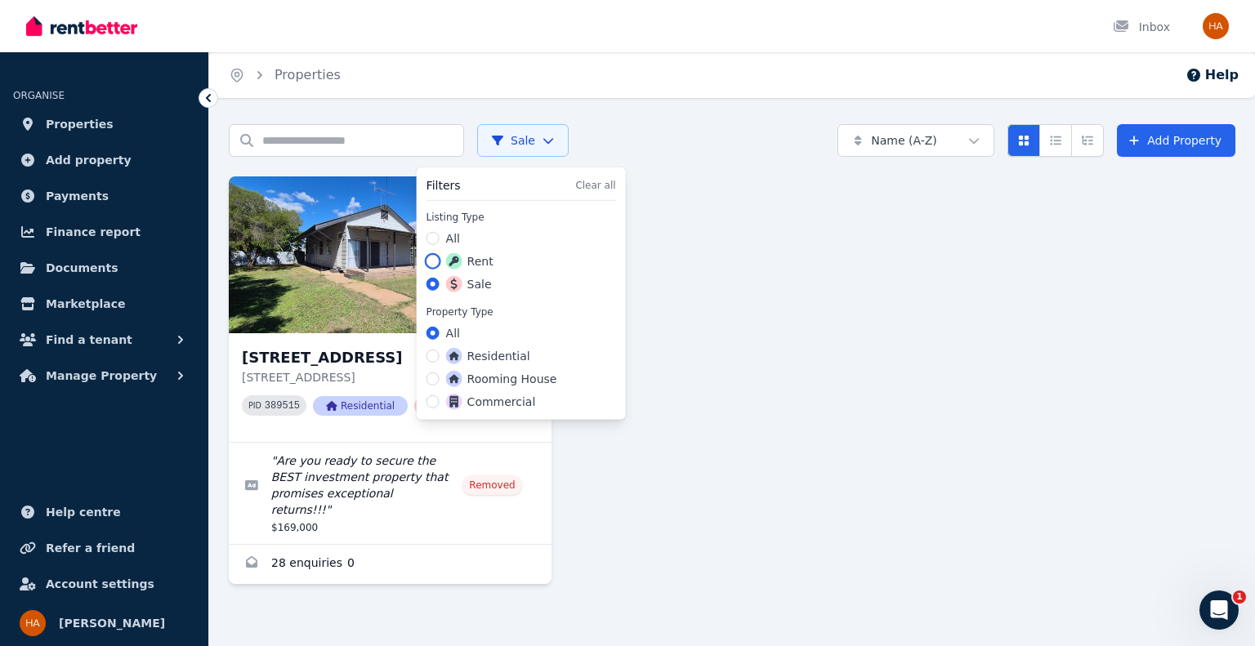
click at [435, 259] on button "Rent" at bounding box center [432, 261] width 13 height 13
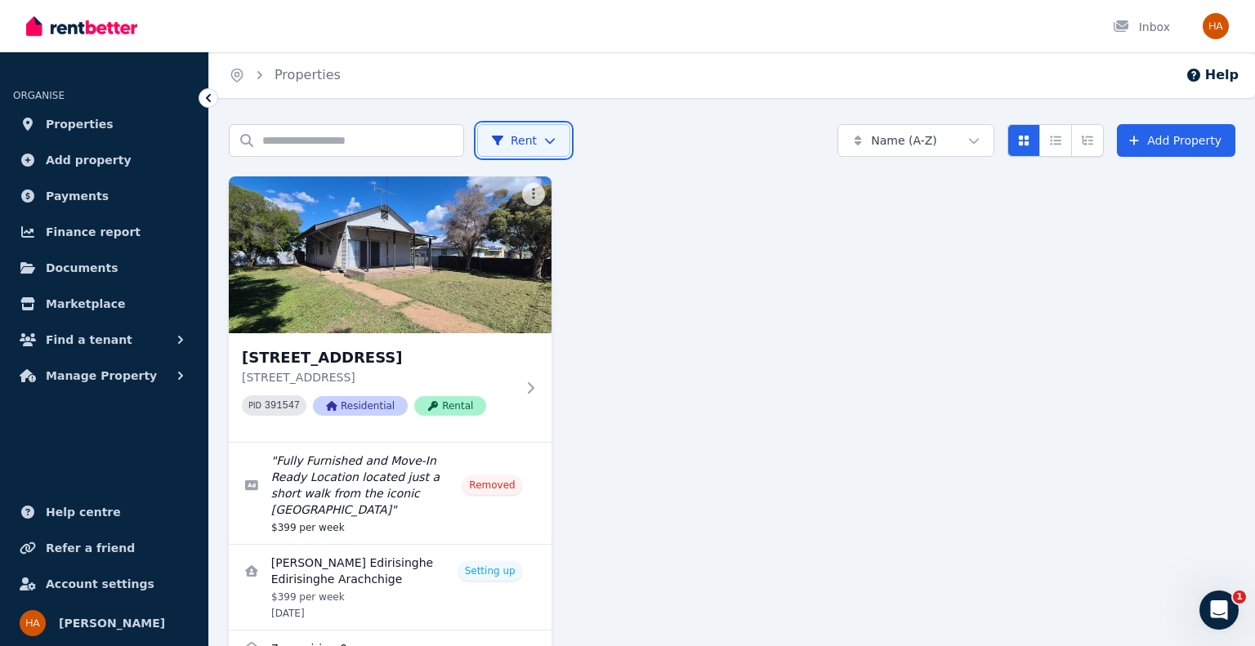
click at [761, 404] on html "Open main menu Inbox Open user menu ORGANISE Properties Add property Payments F…" at bounding box center [627, 323] width 1255 height 646
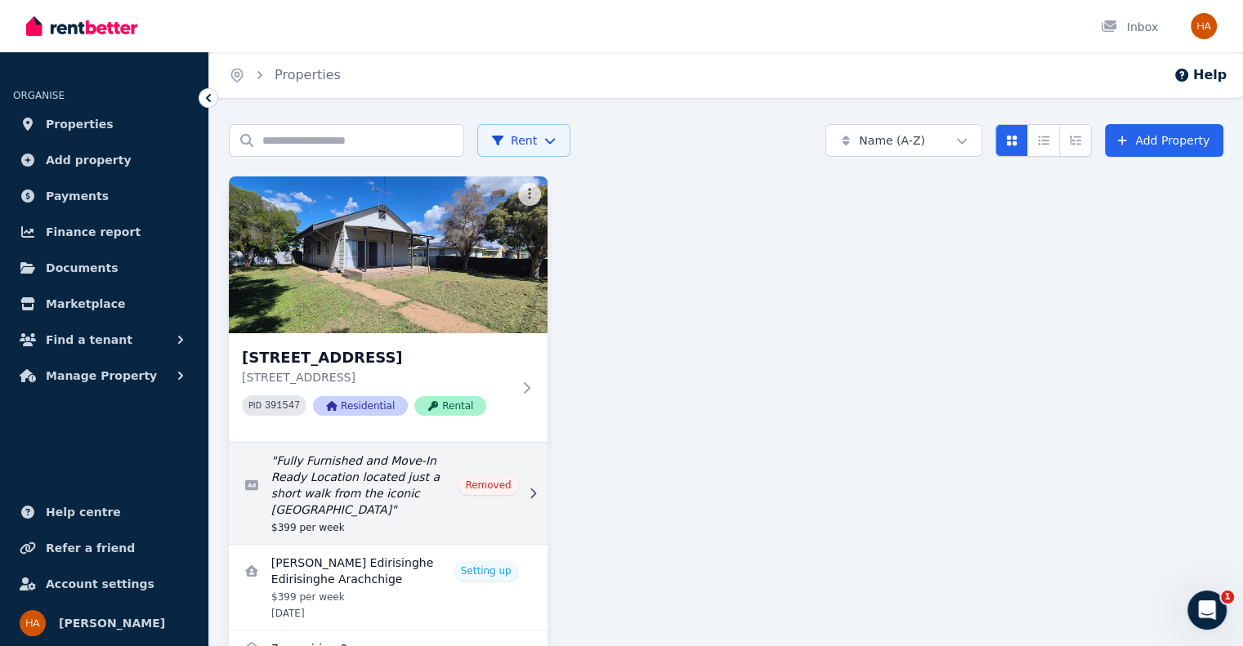
click at [491, 477] on link "Edit listing: Fully Furnished and Move-In Ready Location located just a short w…" at bounding box center [388, 493] width 319 height 101
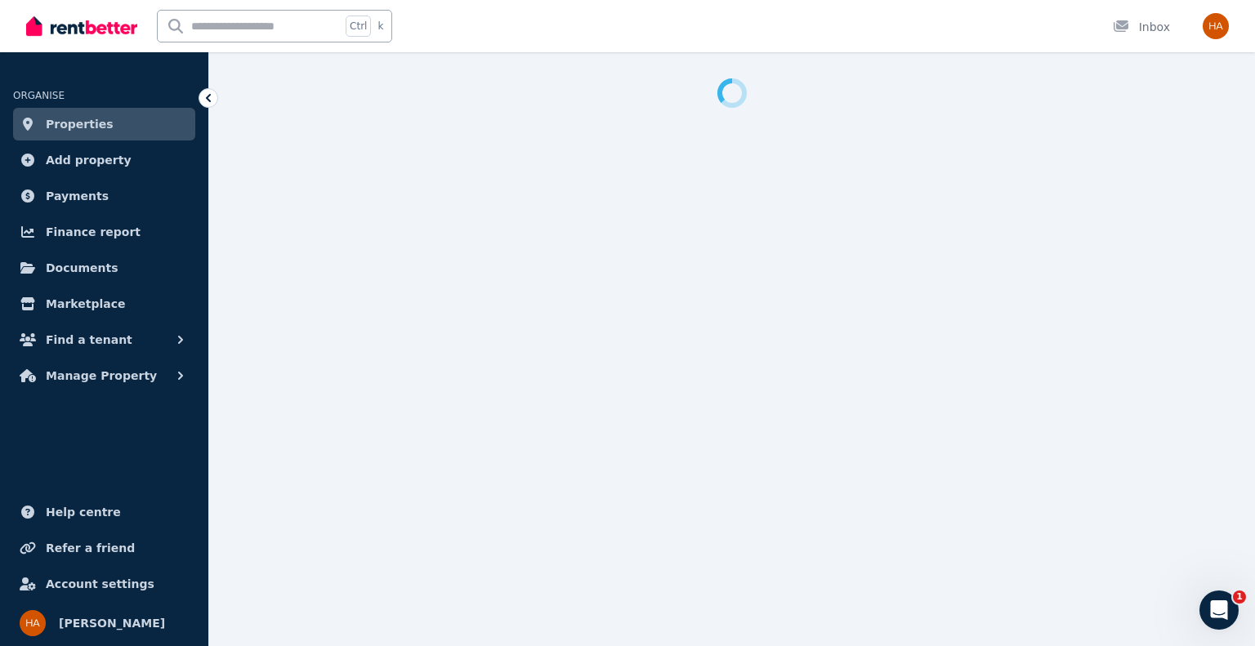
select select "**********"
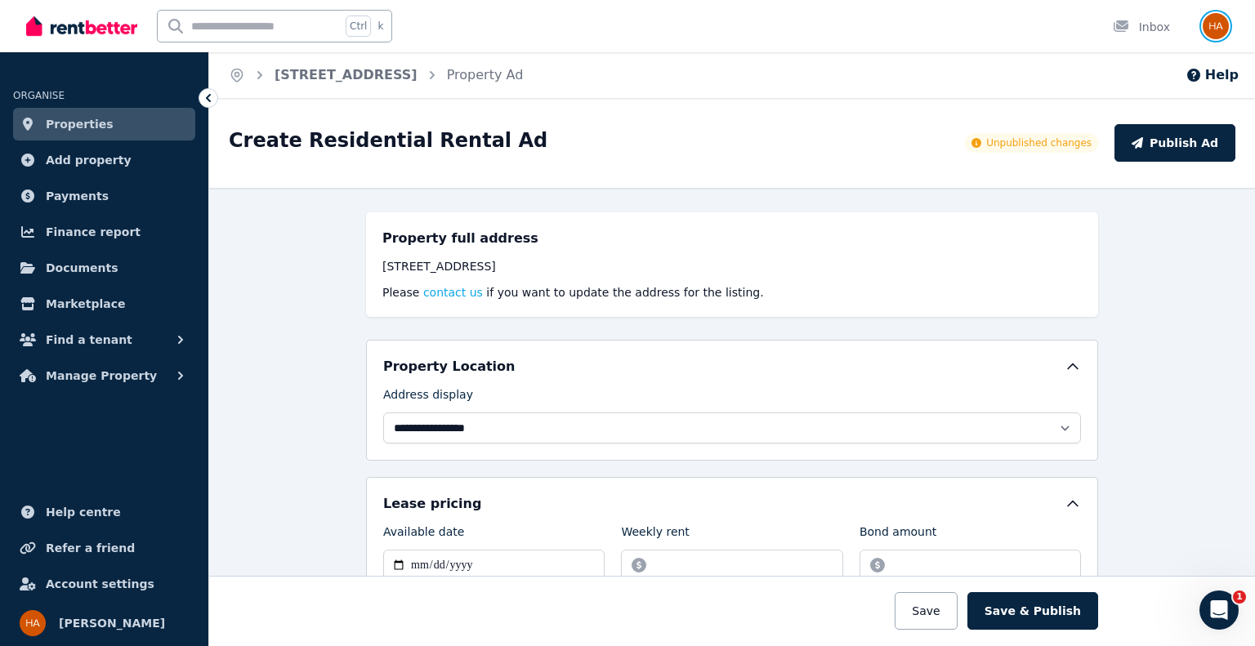
click at [1221, 19] on img "button" at bounding box center [1216, 26] width 26 height 26
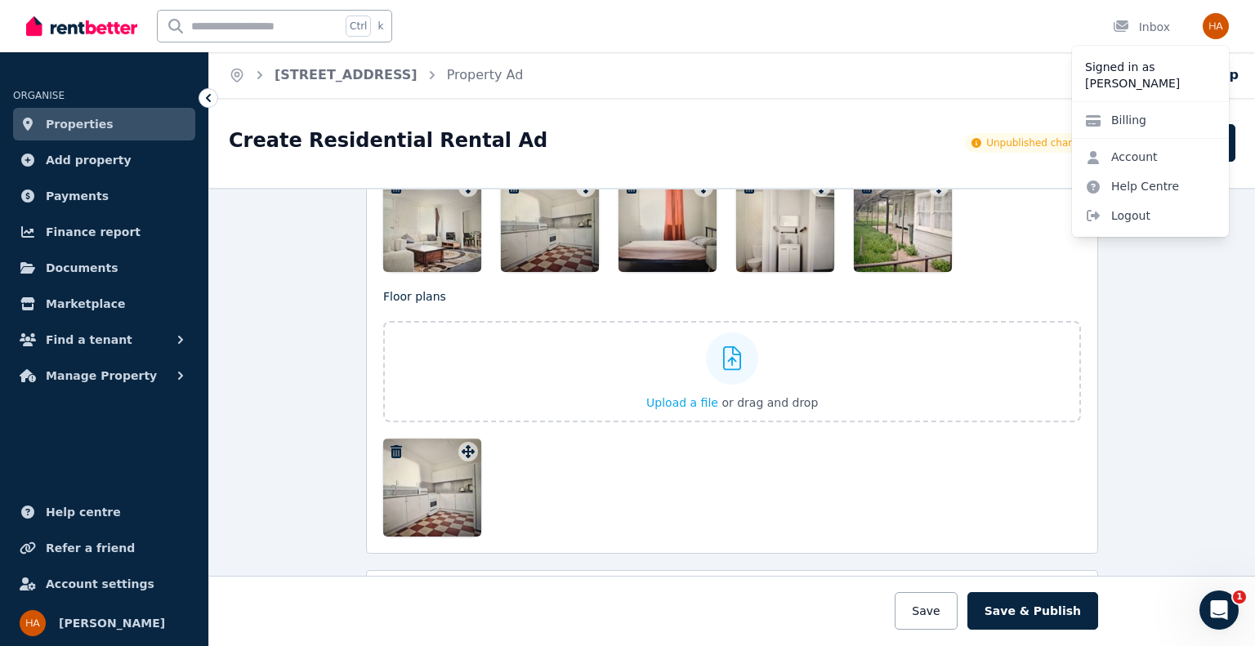
scroll to position [2024, 0]
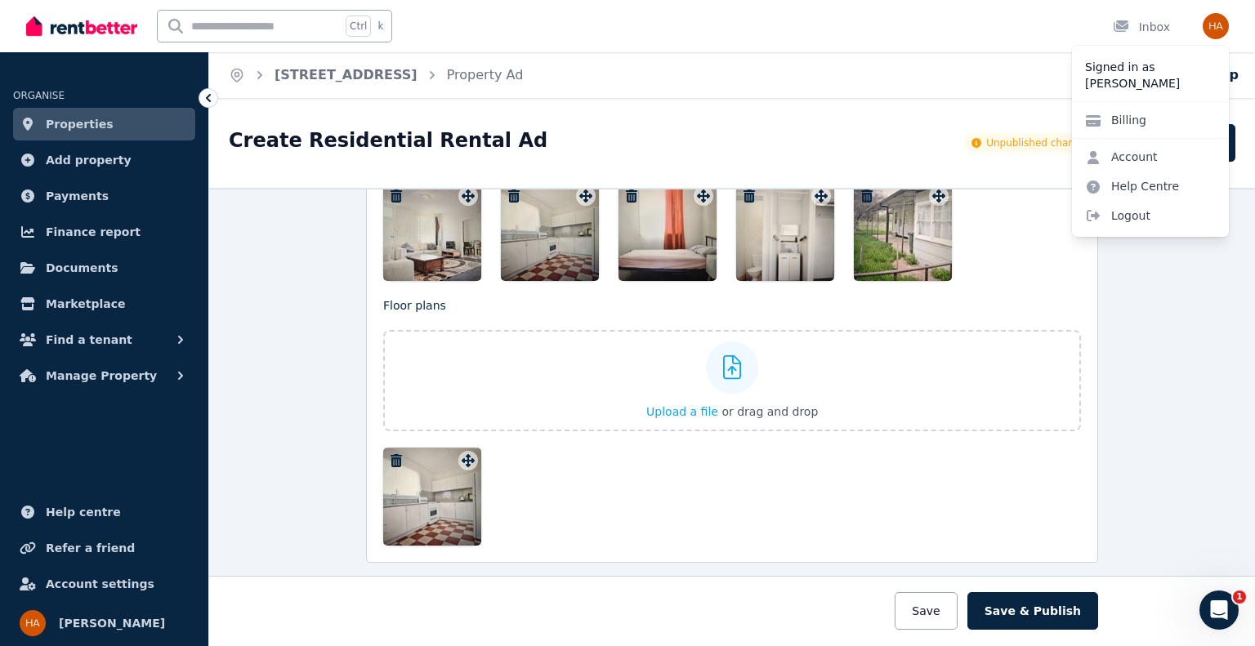
click at [391, 454] on icon "button" at bounding box center [396, 460] width 11 height 13
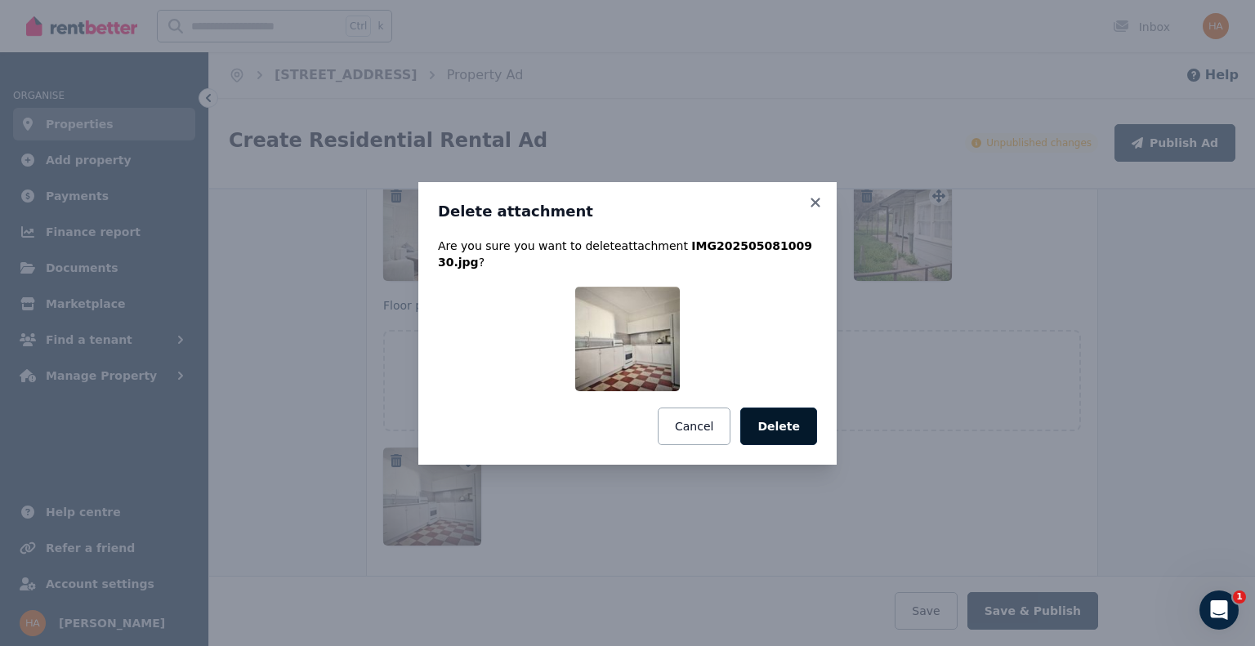
click at [757, 413] on button "Delete" at bounding box center [778, 427] width 77 height 38
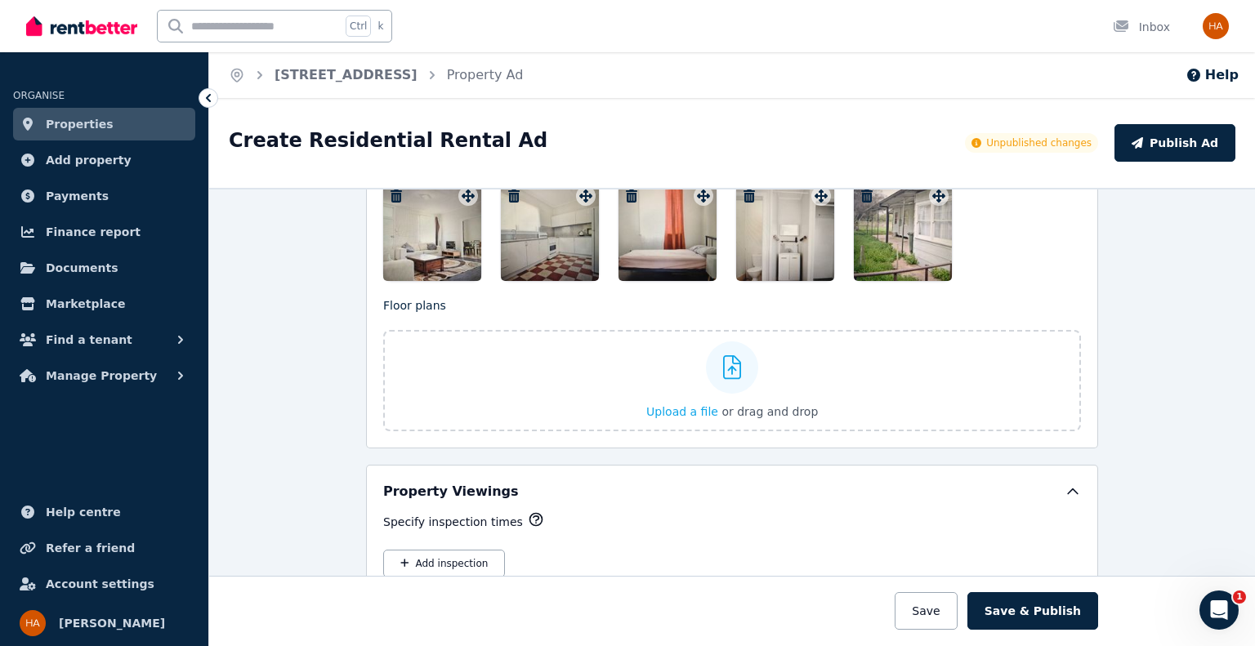
click at [392, 192] on icon "button" at bounding box center [396, 196] width 11 height 13
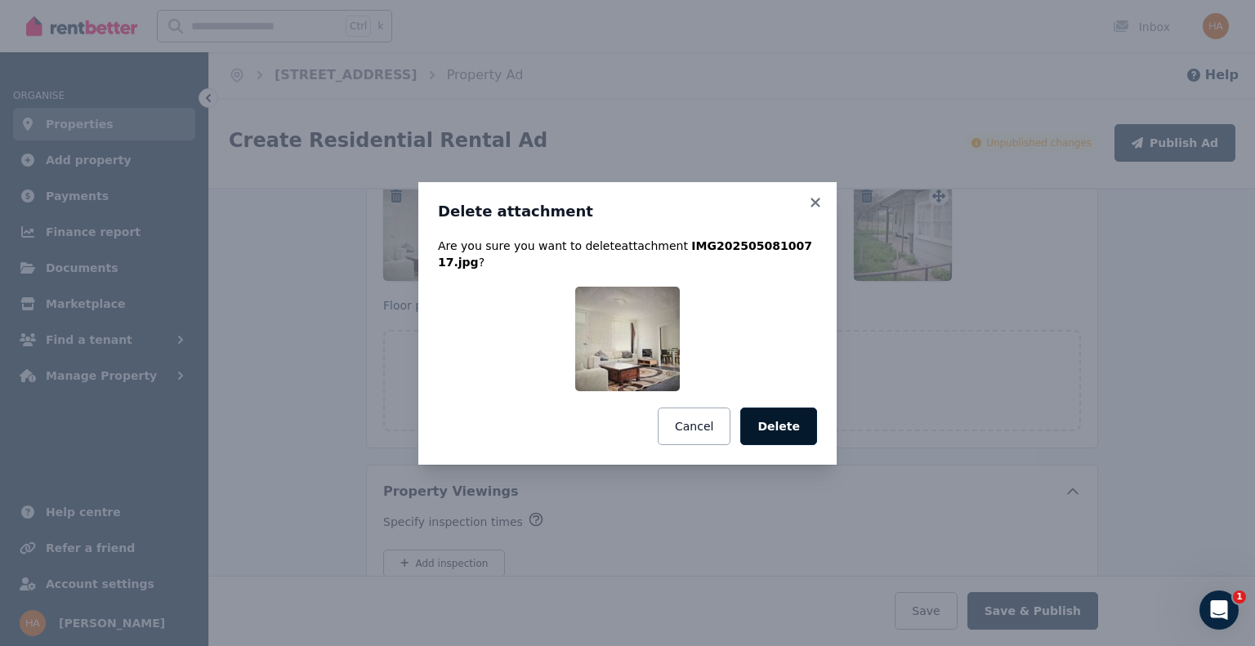
click at [770, 423] on button "Delete" at bounding box center [778, 427] width 77 height 38
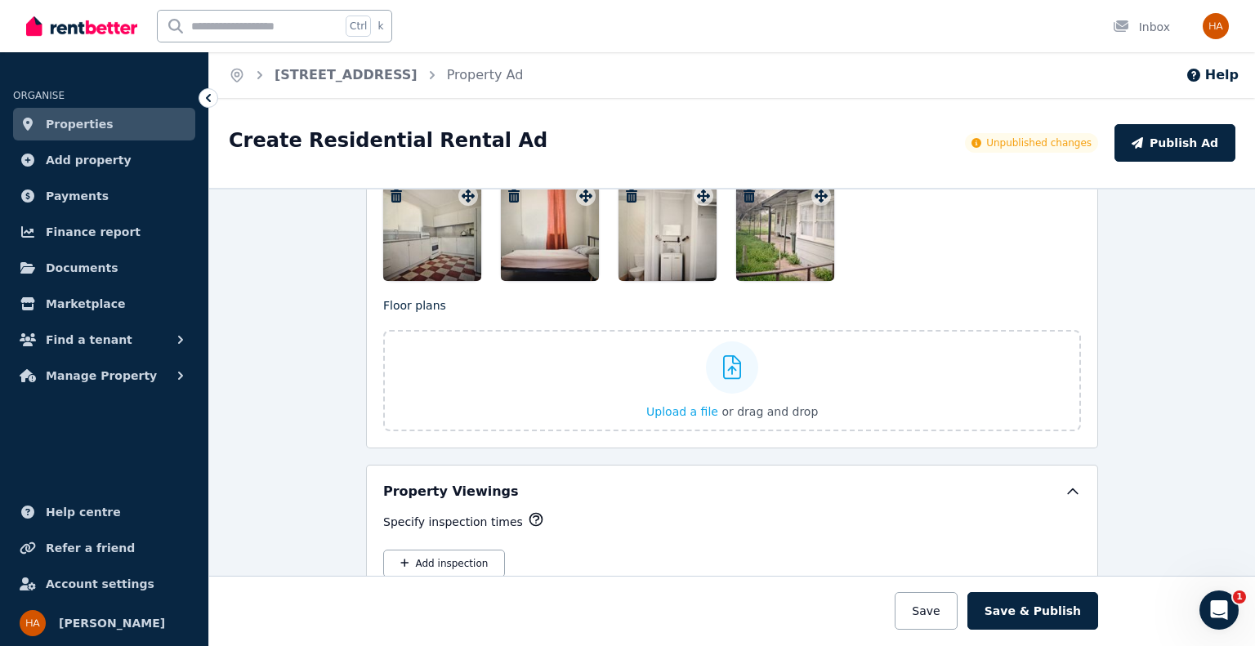
click at [390, 190] on icon "button" at bounding box center [396, 196] width 16 height 13
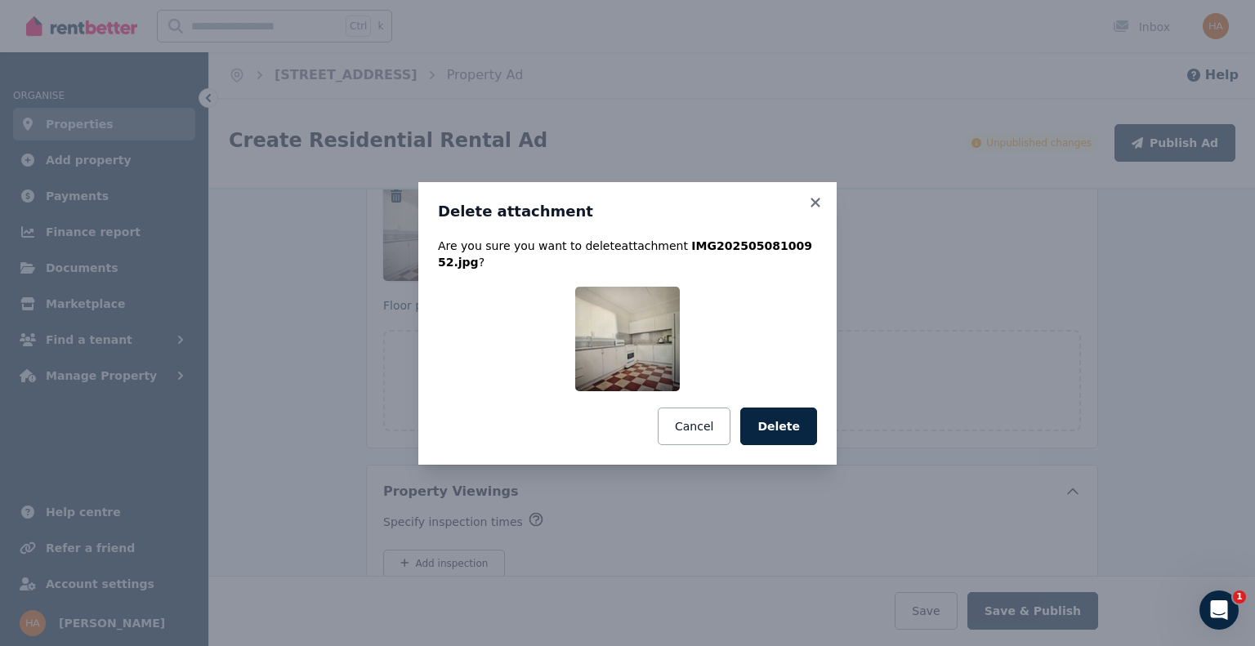
click at [791, 411] on button "Delete" at bounding box center [778, 427] width 77 height 38
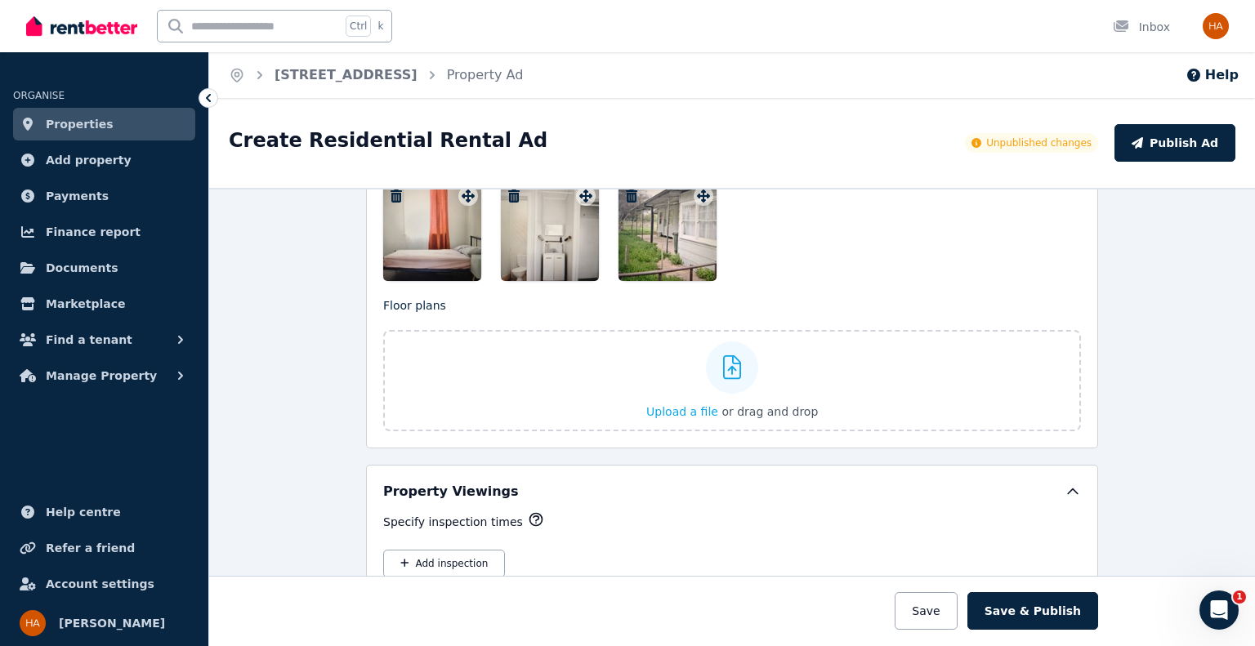
scroll to position [1683, 0]
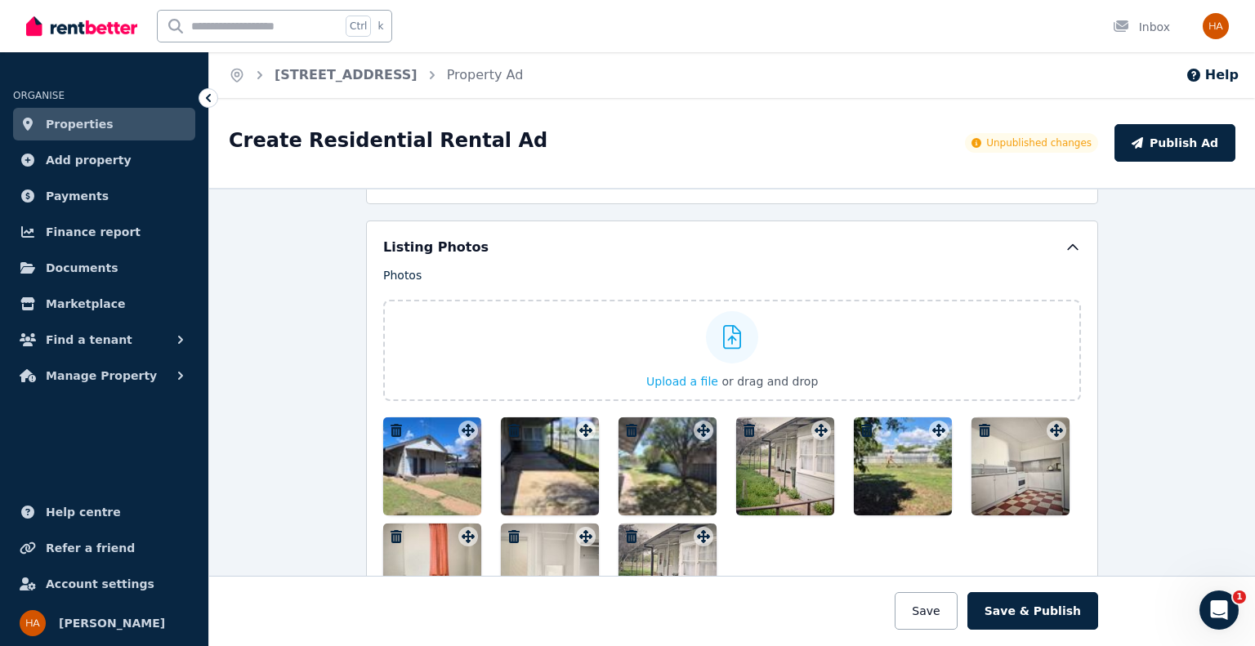
click at [979, 424] on icon "button" at bounding box center [984, 430] width 11 height 13
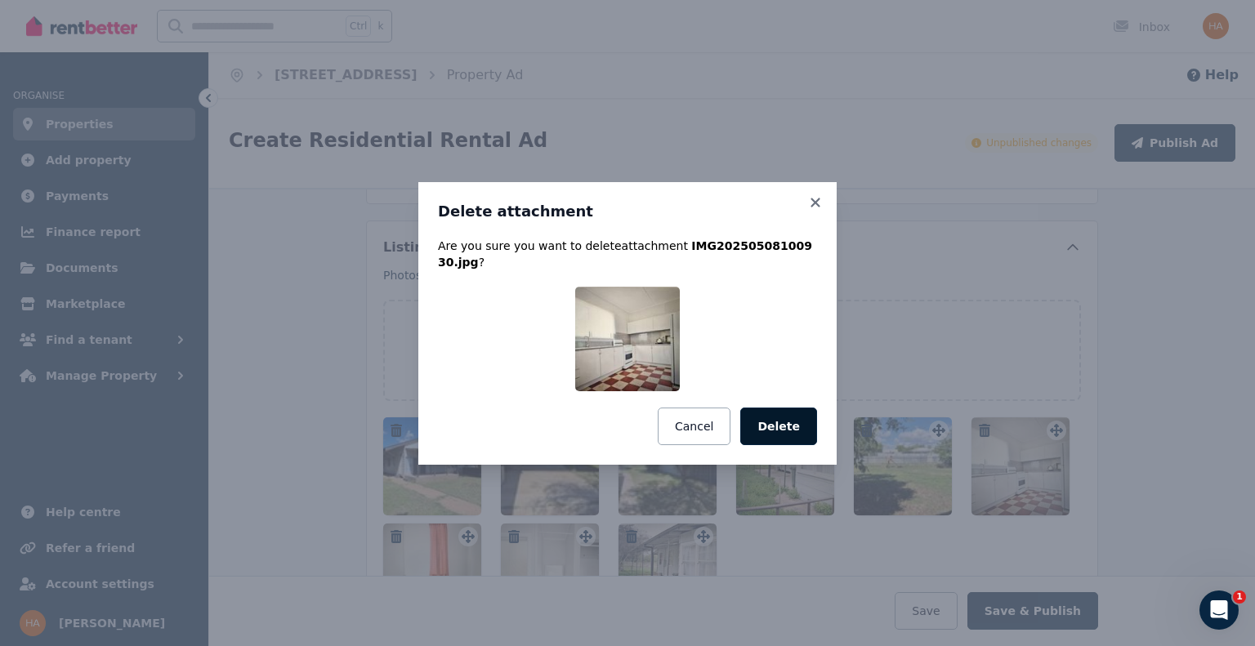
click at [782, 414] on button "Delete" at bounding box center [778, 427] width 77 height 38
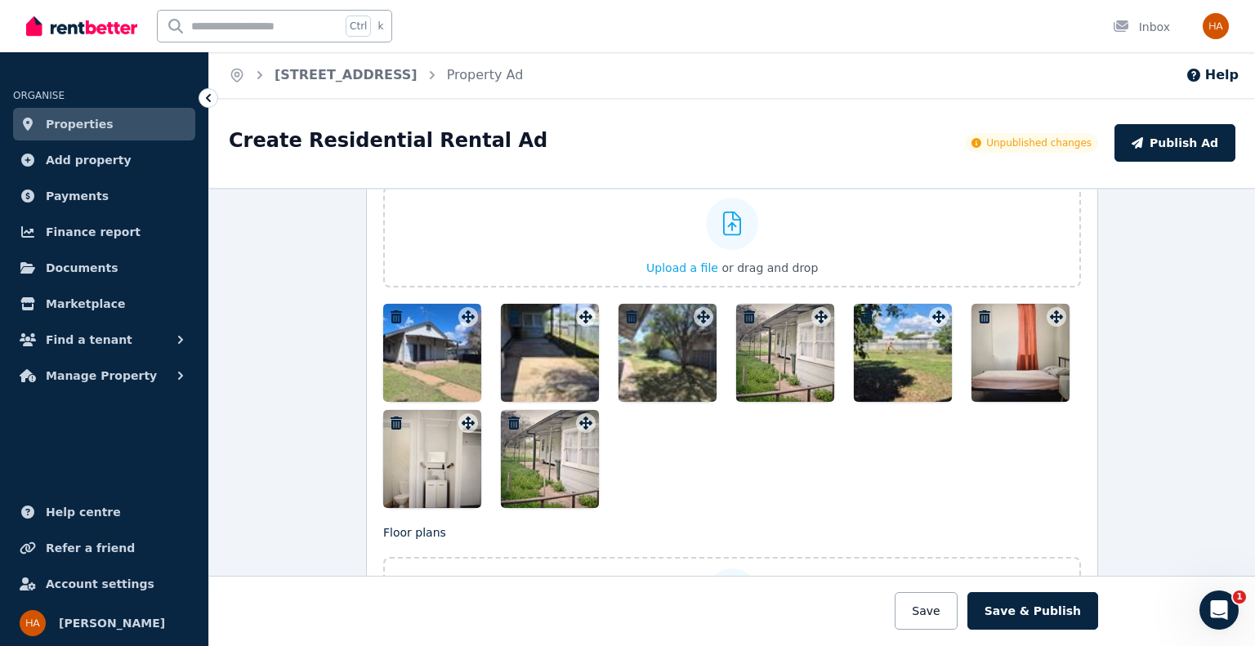
scroll to position [1827, 0]
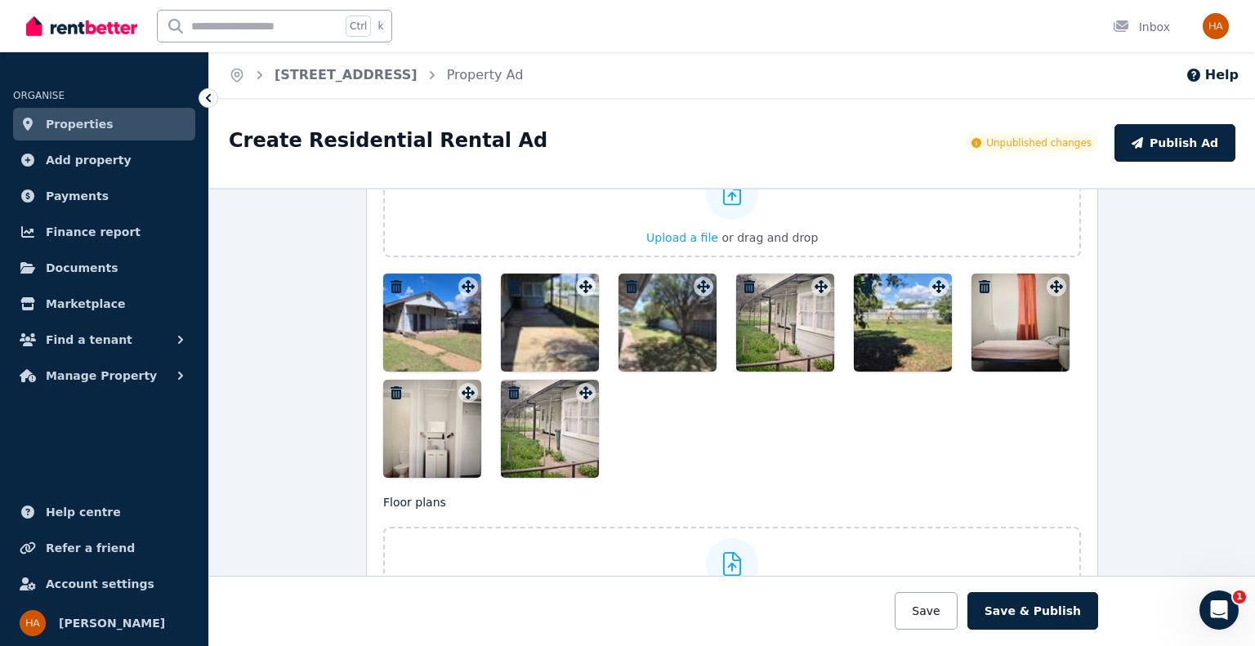
click at [391, 386] on icon "button" at bounding box center [396, 392] width 11 height 13
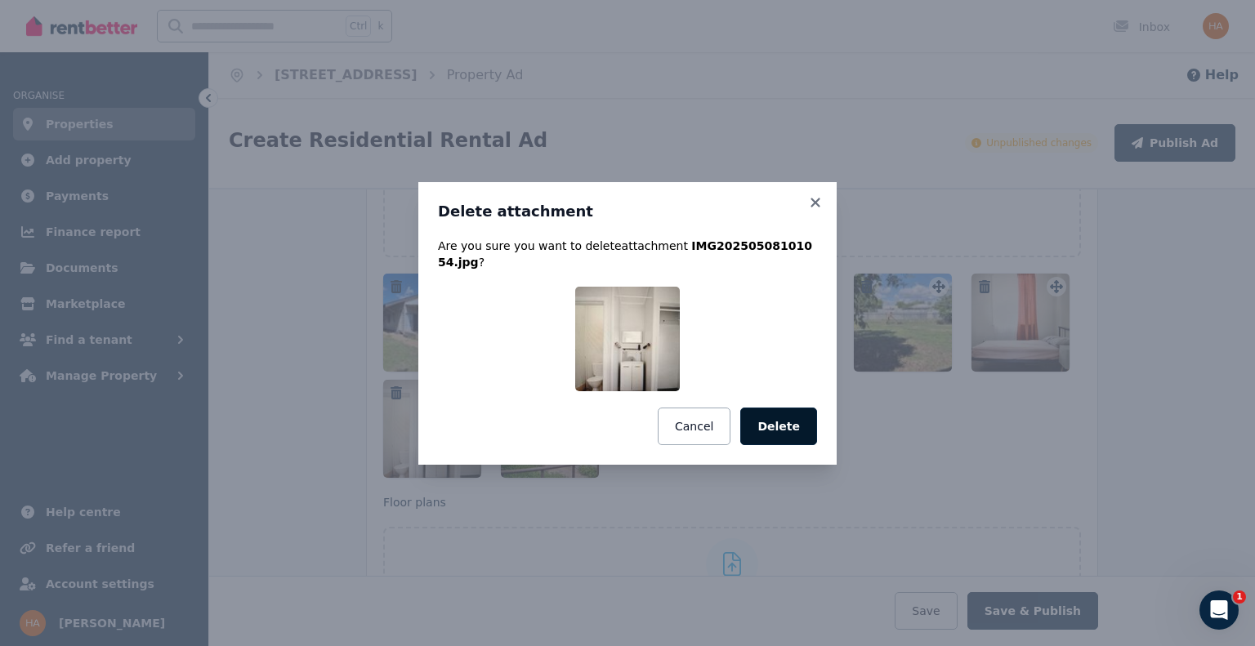
click at [778, 421] on button "Delete" at bounding box center [778, 427] width 77 height 38
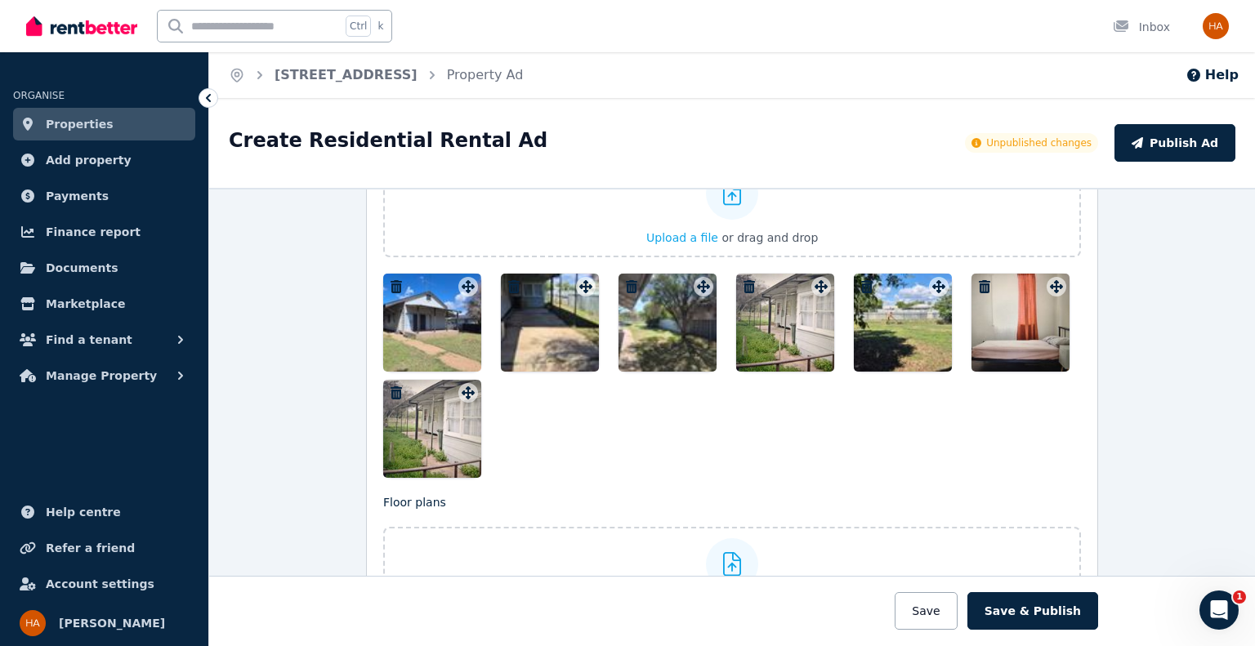
click at [979, 280] on icon "button" at bounding box center [984, 286] width 11 height 13
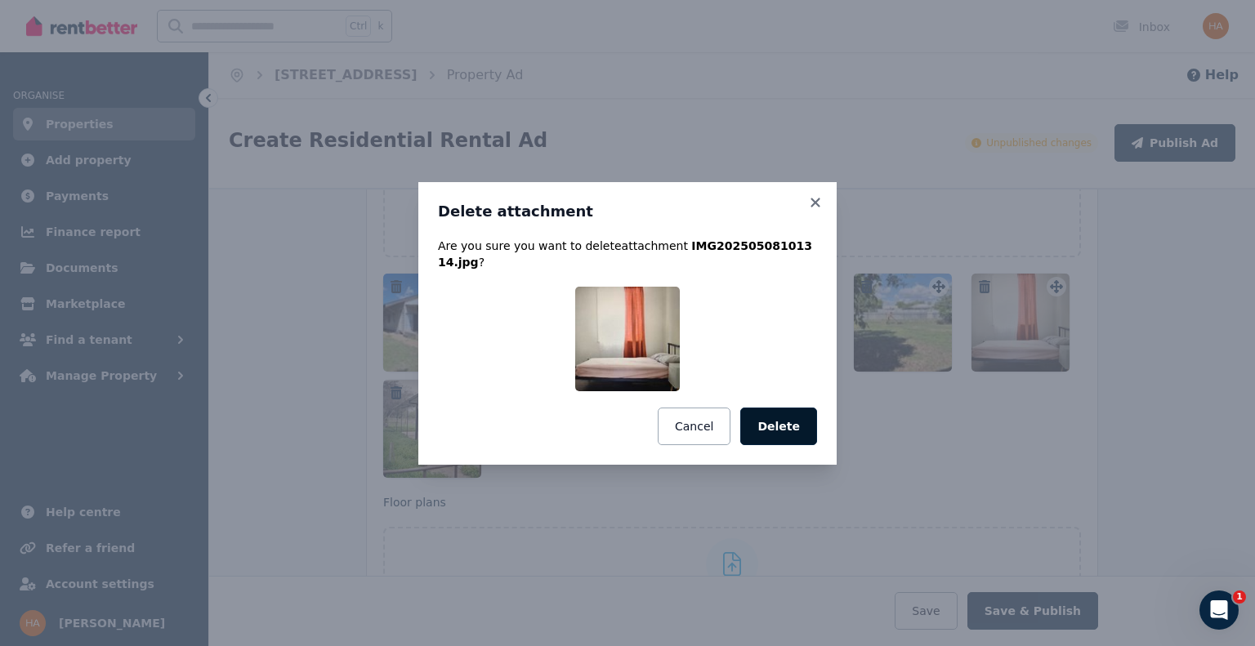
click at [778, 414] on button "Delete" at bounding box center [778, 427] width 77 height 38
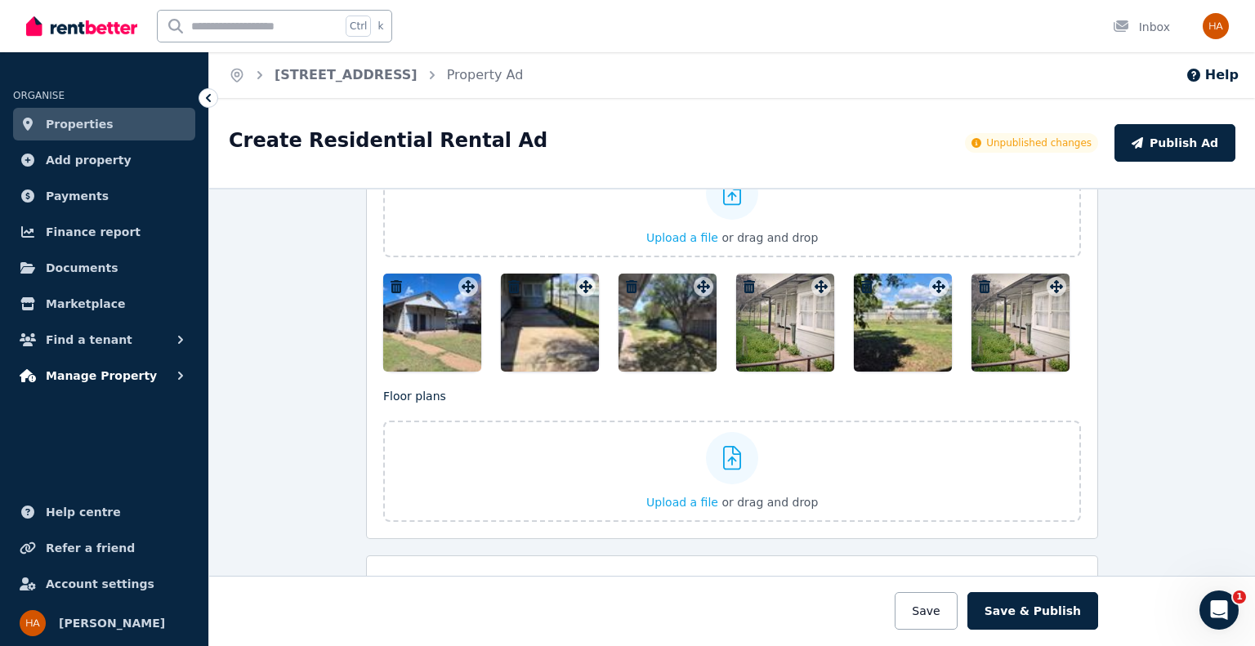
click at [115, 372] on span "Manage Property" at bounding box center [101, 376] width 111 height 20
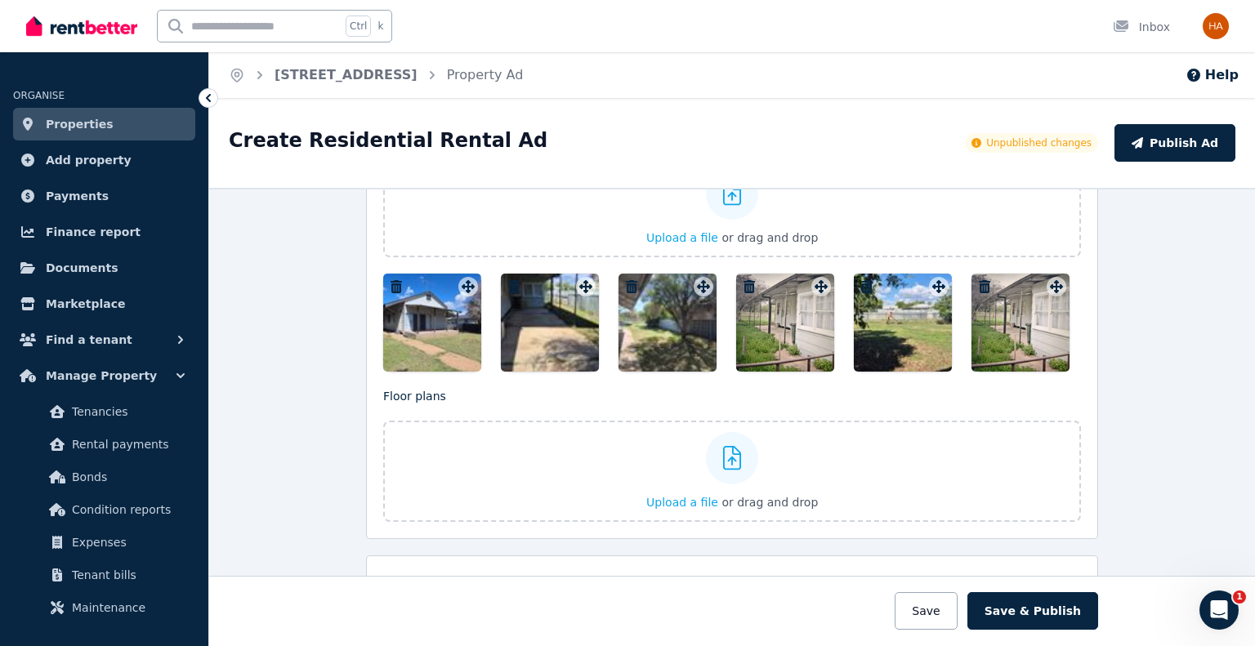
click at [89, 127] on span "Properties" at bounding box center [80, 124] width 68 height 20
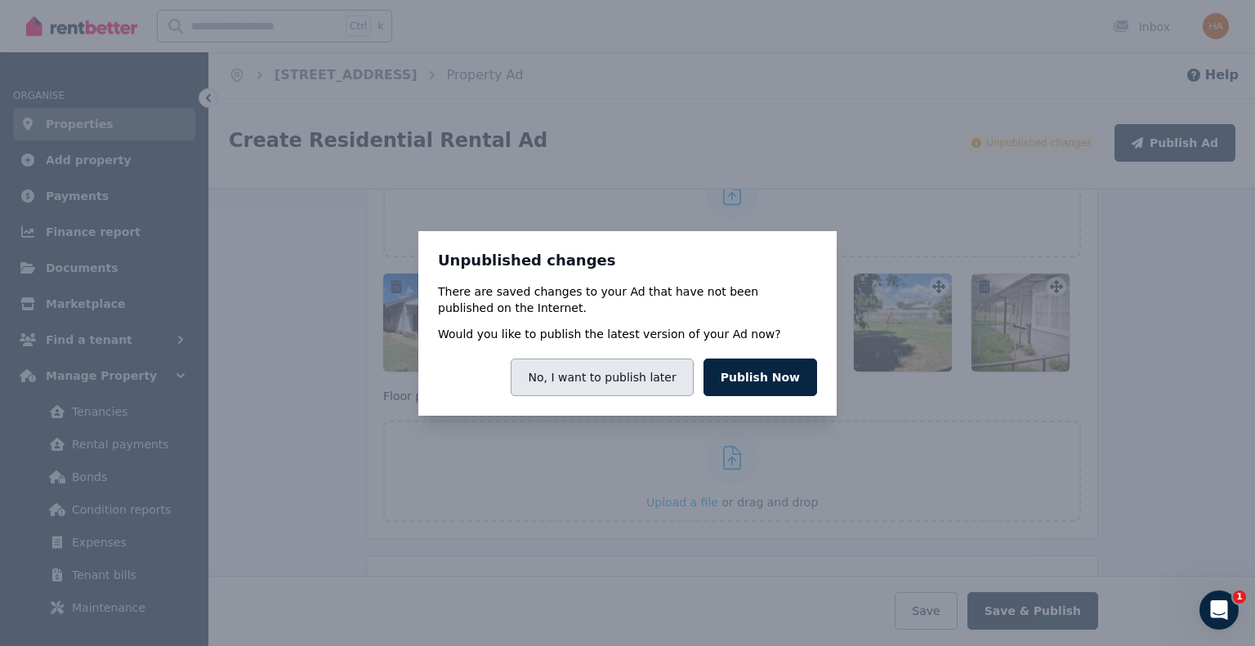
click at [585, 373] on button "No, I want to publish later" at bounding box center [602, 378] width 182 height 38
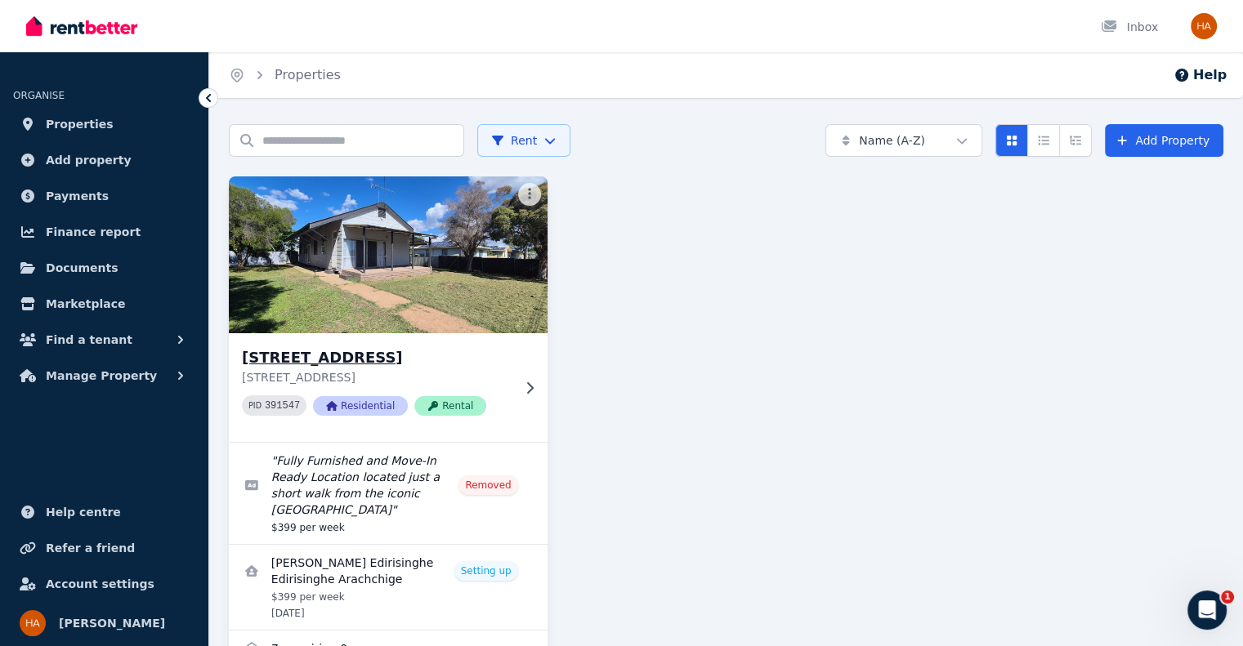
click at [533, 384] on icon at bounding box center [529, 388] width 16 height 13
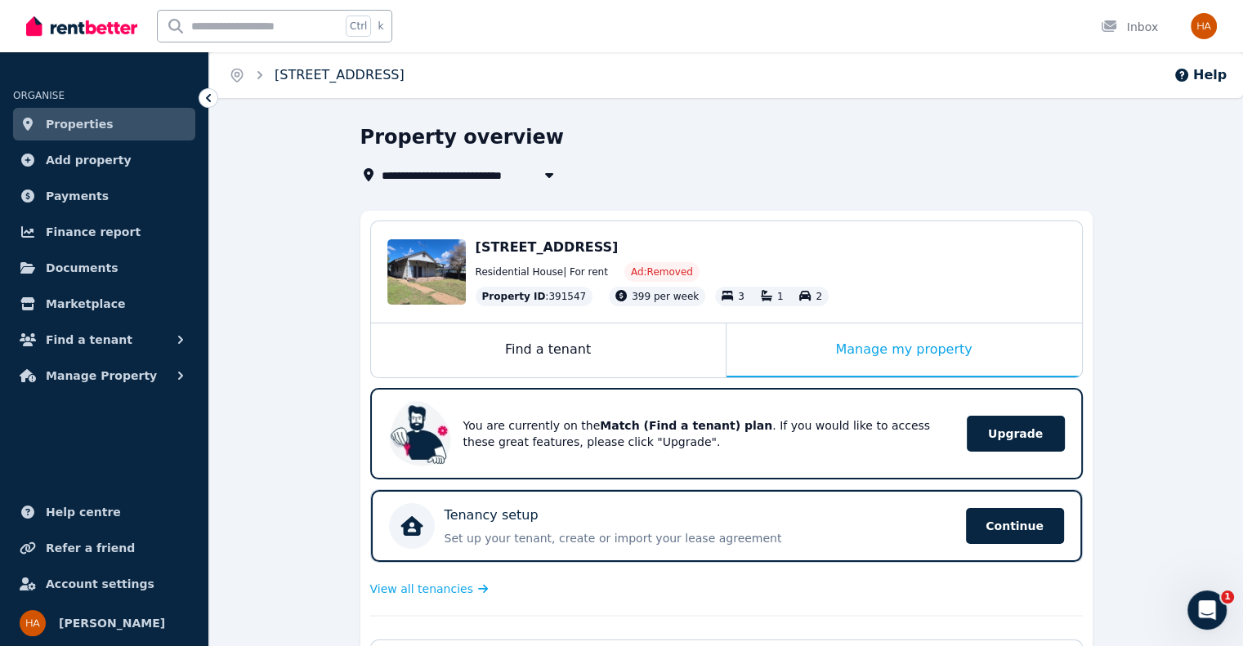
click at [359, 74] on link "[STREET_ADDRESS]" at bounding box center [340, 75] width 130 height 16
click at [859, 354] on div "Manage my property" at bounding box center [903, 351] width 355 height 54
click at [859, 355] on div "Manage my property" at bounding box center [903, 351] width 355 height 54
click at [289, 73] on link "[STREET_ADDRESS]" at bounding box center [340, 75] width 130 height 16
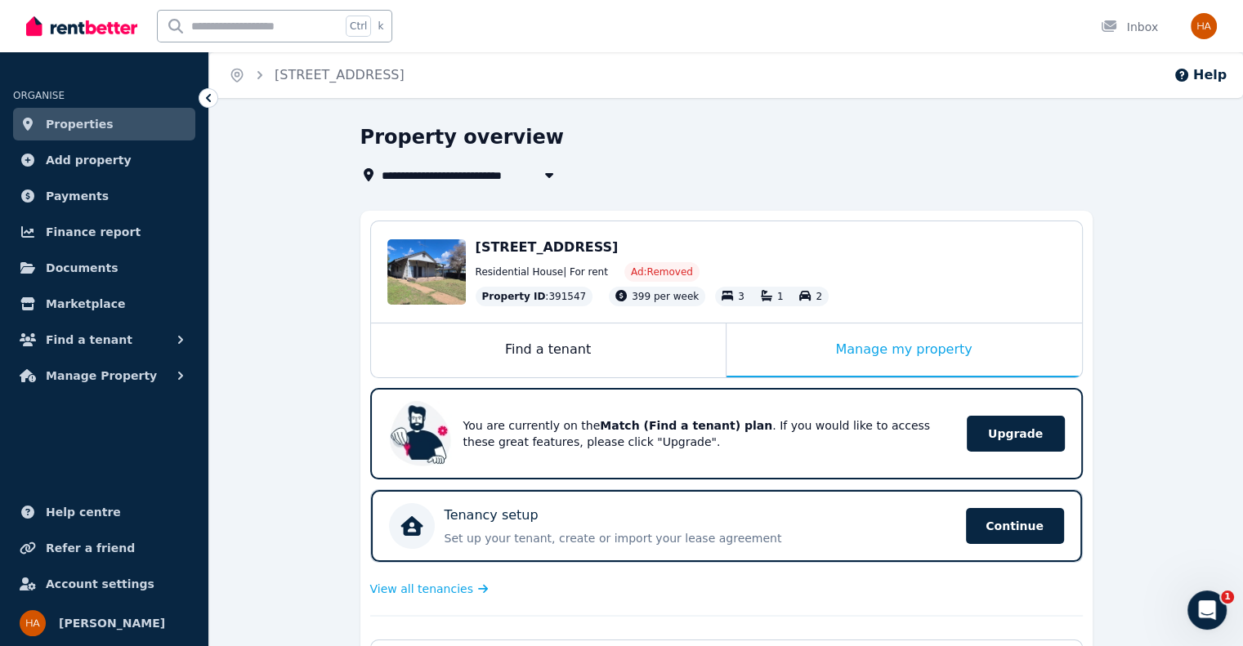
click at [109, 119] on link "Properties" at bounding box center [104, 124] width 182 height 33
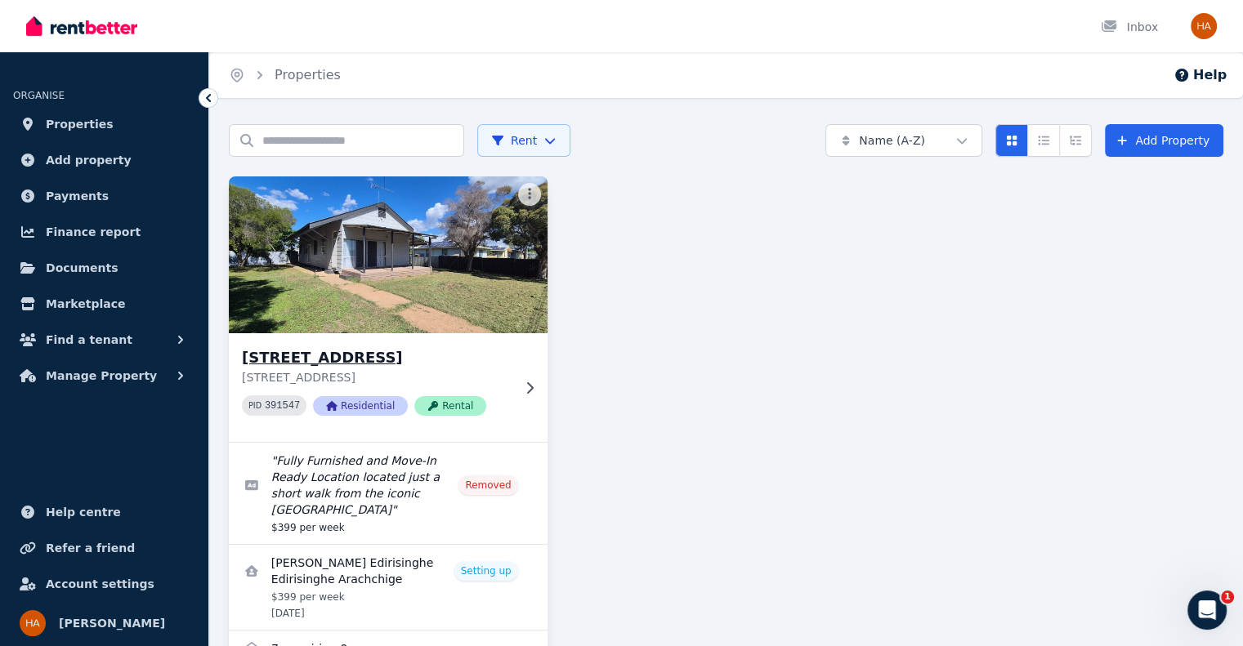
click at [341, 351] on h3 "[STREET_ADDRESS]" at bounding box center [377, 357] width 270 height 23
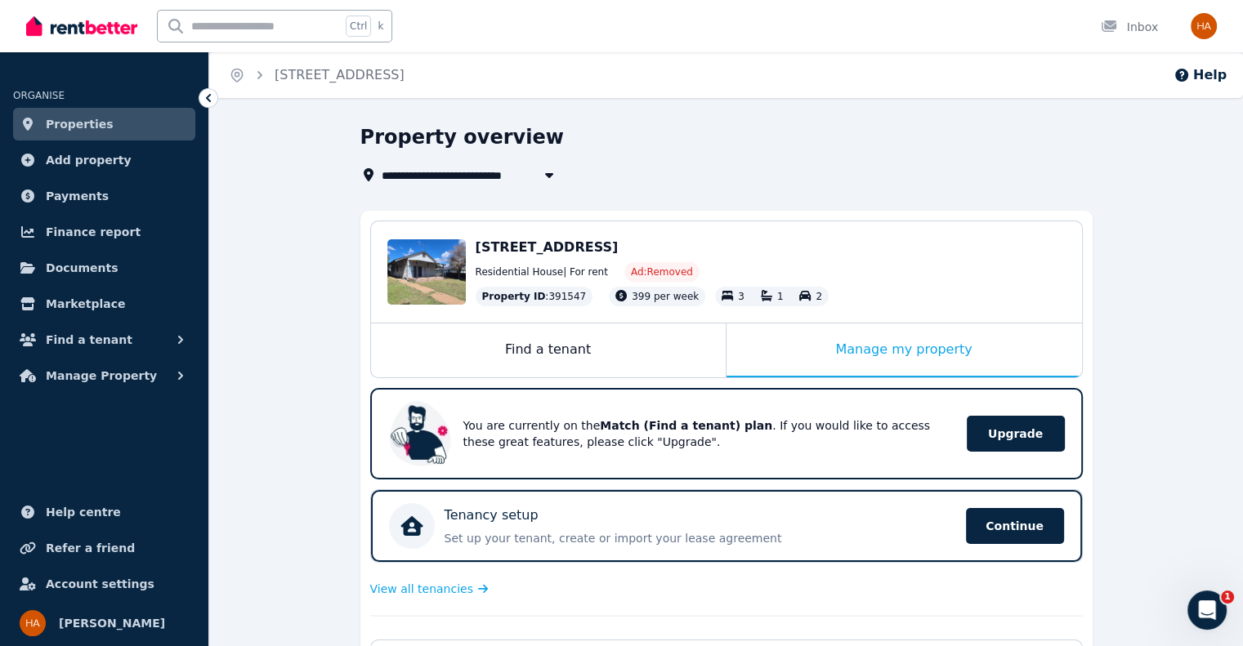
click at [471, 172] on span "[STREET_ADDRESS]" at bounding box center [453, 175] width 143 height 20
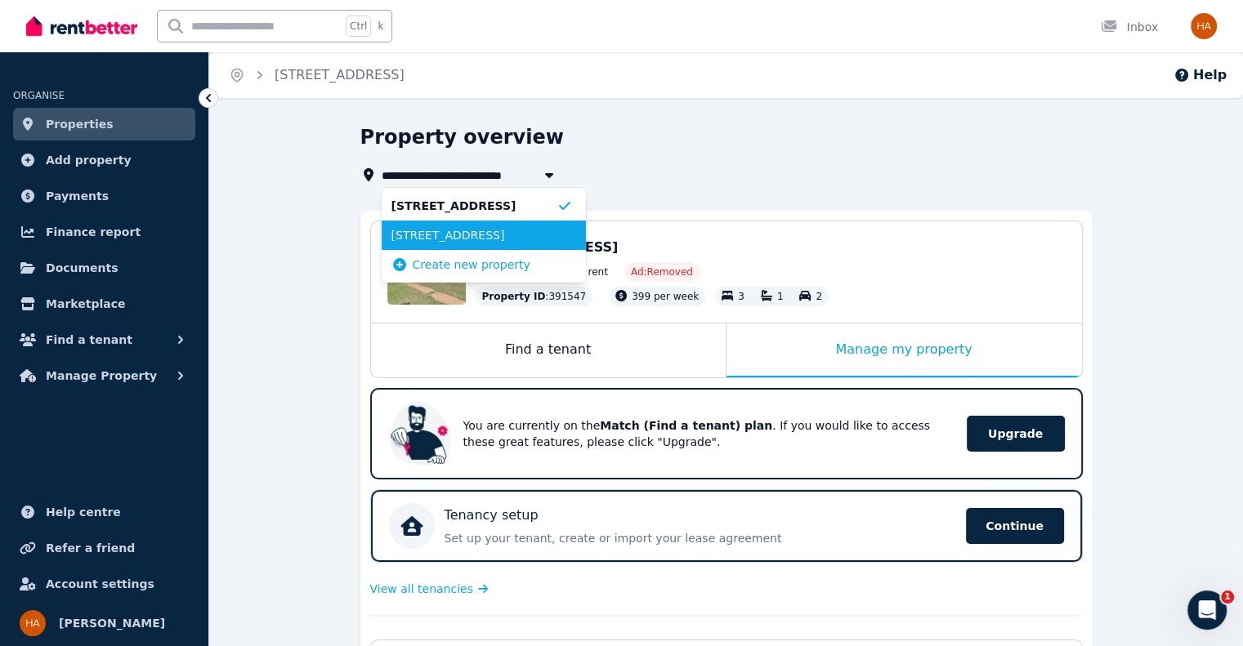
click at [464, 231] on span "[STREET_ADDRESS]" at bounding box center [473, 235] width 165 height 16
type input "**********"
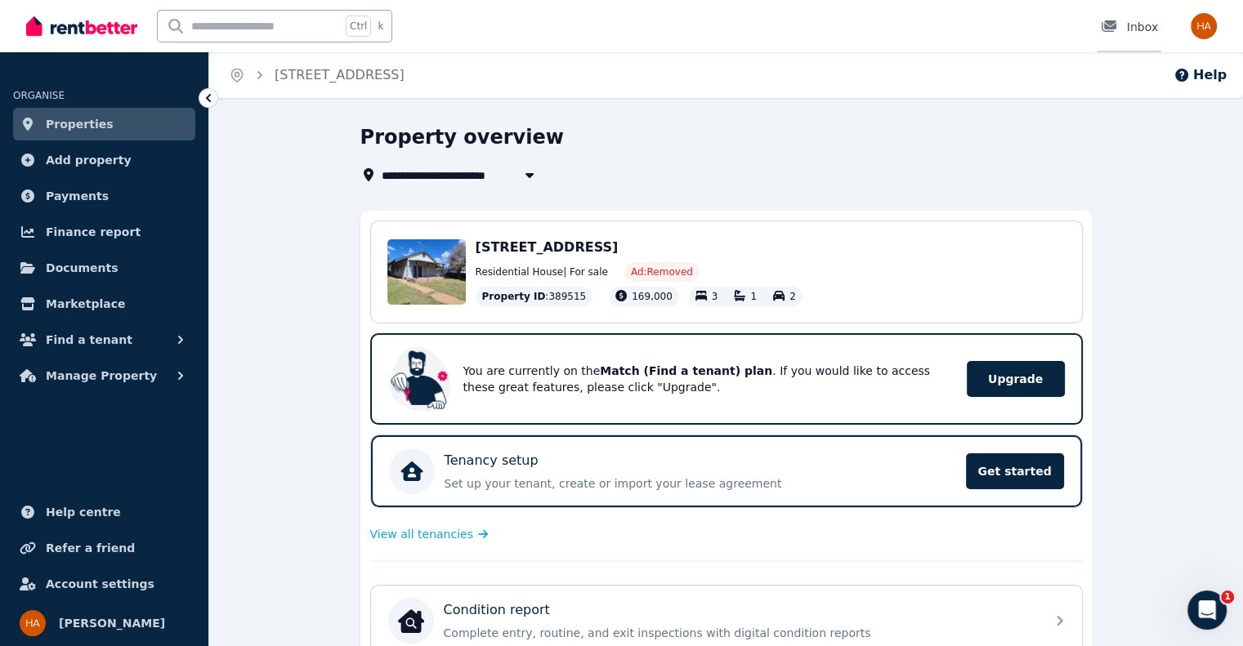
click at [1132, 21] on div "Inbox" at bounding box center [1128, 27] width 57 height 16
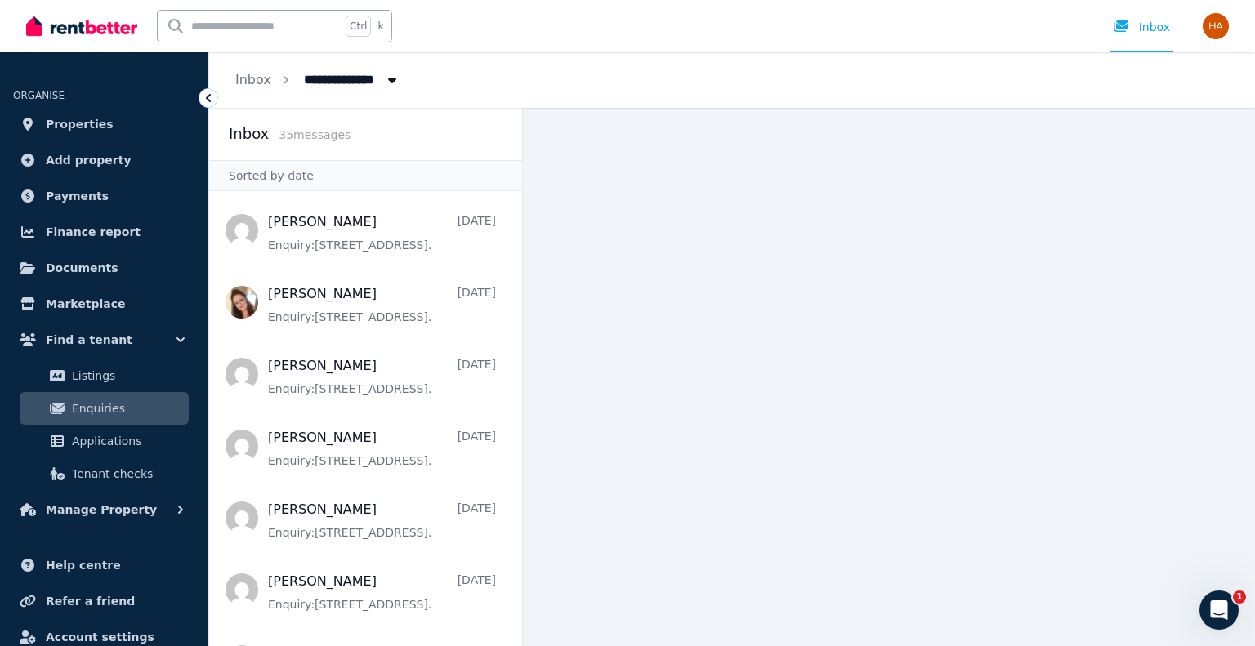
click at [384, 77] on icon "Breadcrumb" at bounding box center [392, 80] width 16 height 13
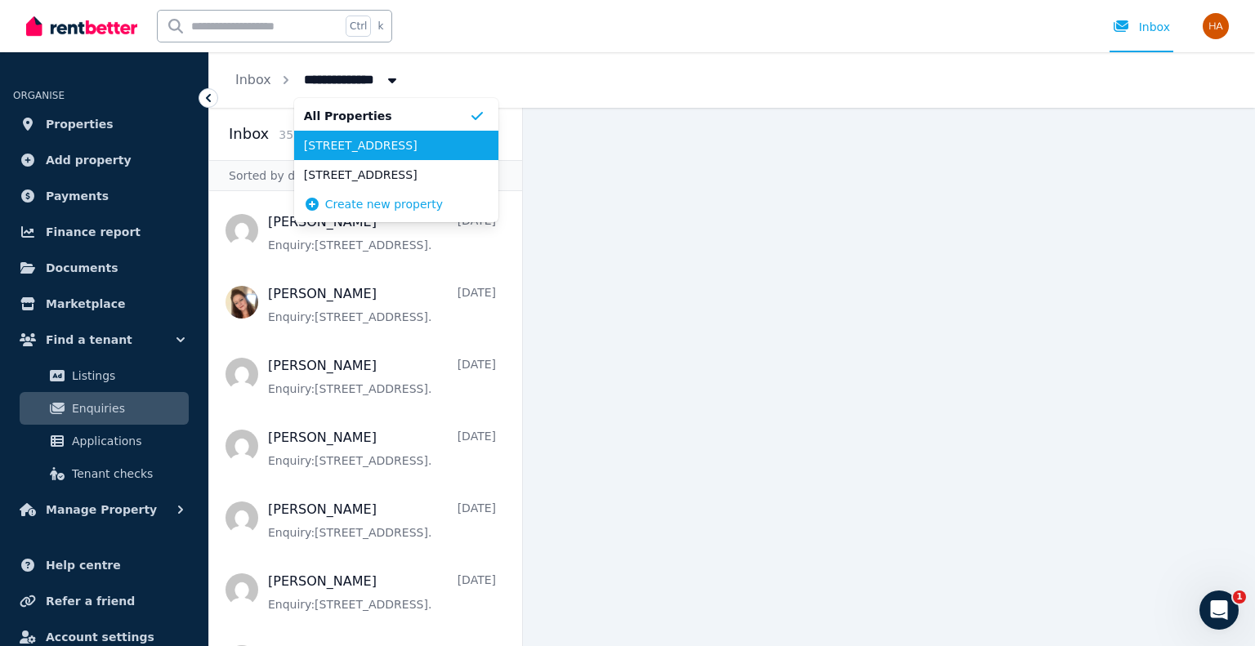
click at [384, 140] on span "[STREET_ADDRESS]" at bounding box center [386, 145] width 165 height 16
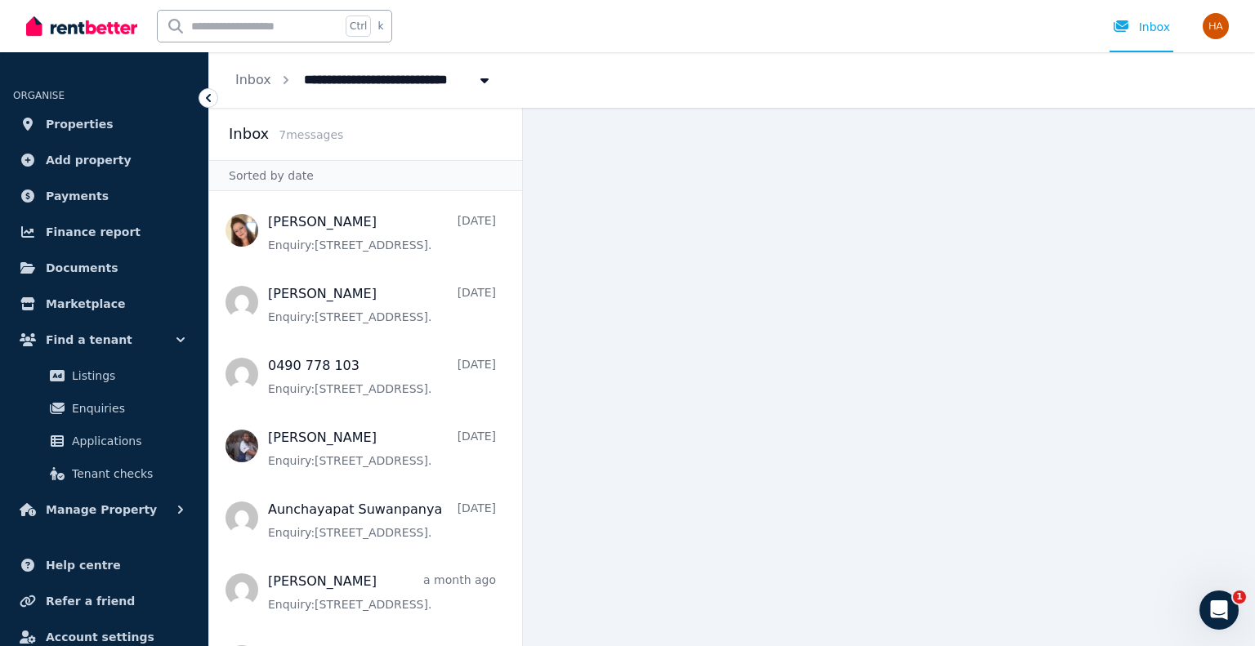
click at [385, 87] on span "[STREET_ADDRESS]" at bounding box center [376, 78] width 164 height 26
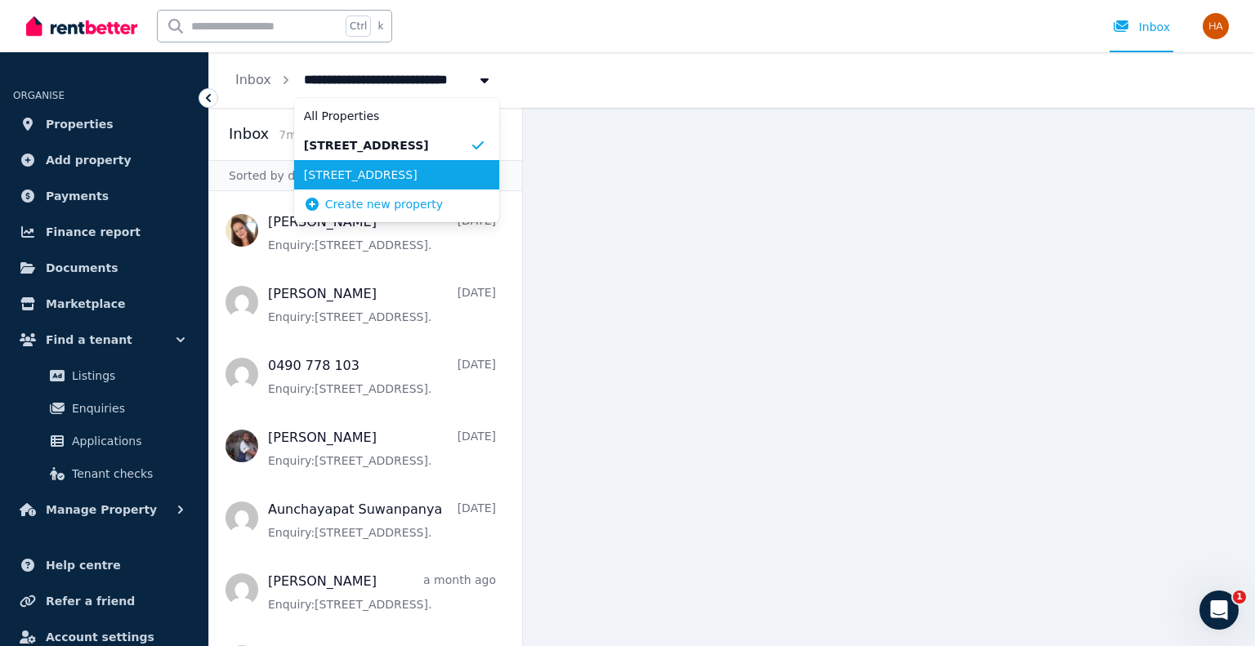
click at [380, 171] on span "[STREET_ADDRESS]" at bounding box center [387, 175] width 166 height 16
type input "**********"
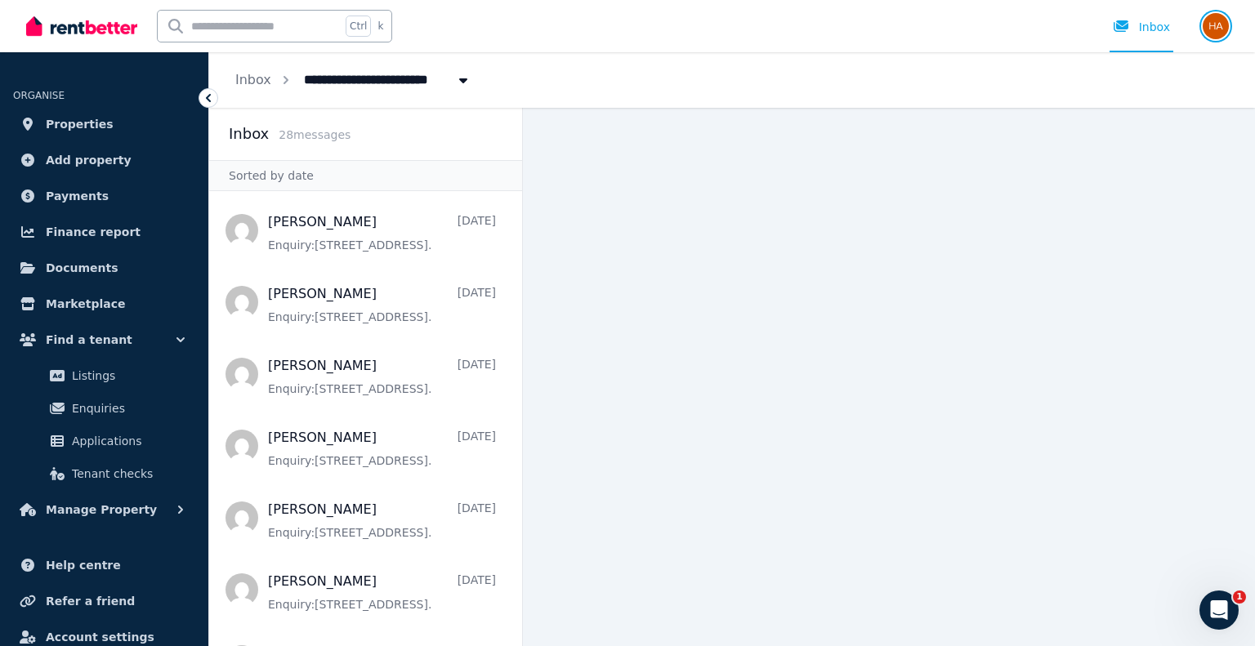
click at [1213, 22] on img "button" at bounding box center [1216, 26] width 26 height 26
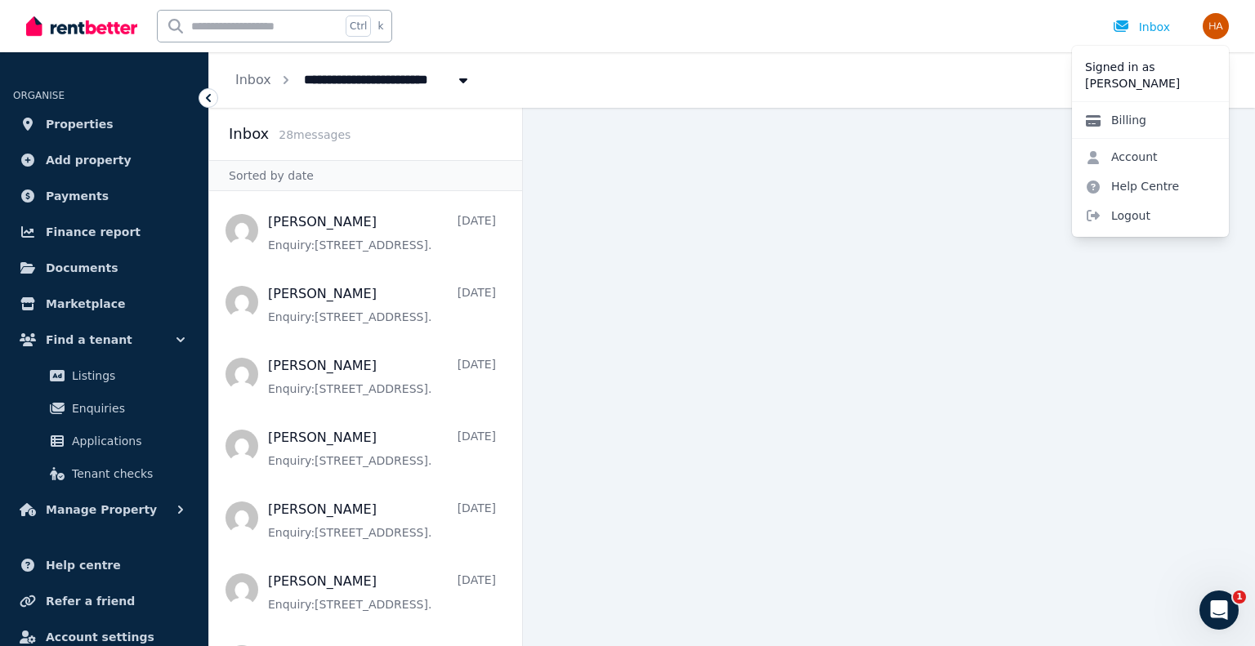
click at [1133, 114] on link "Billing" at bounding box center [1115, 119] width 87 height 29
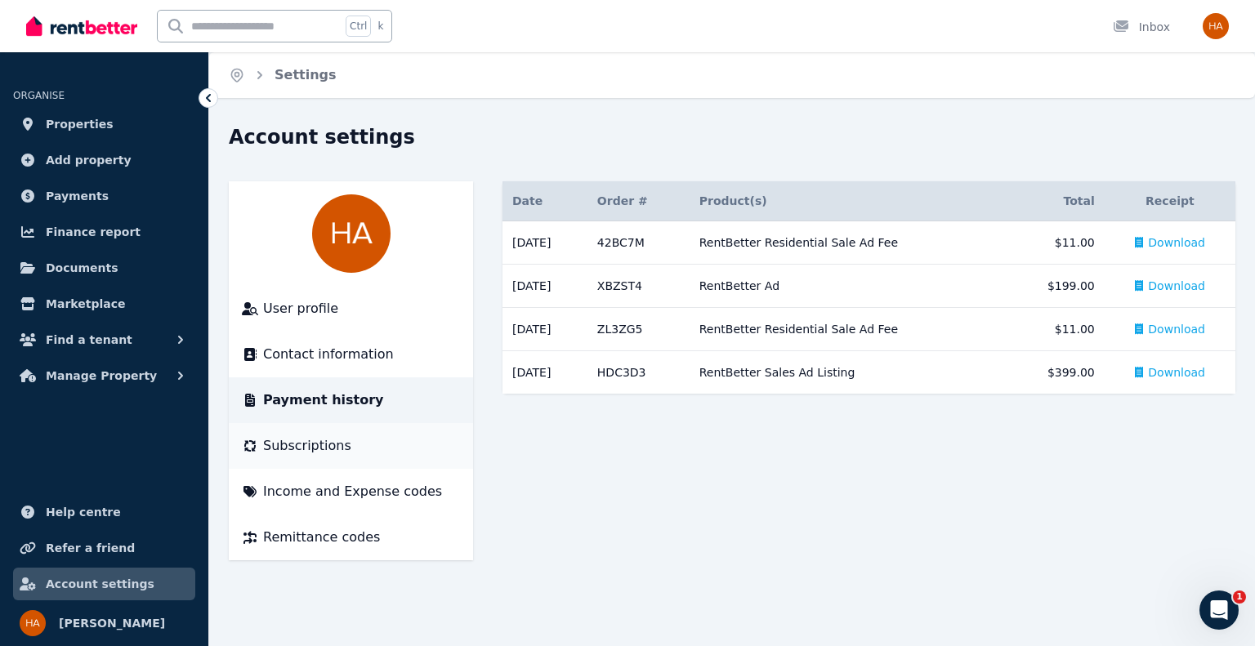
click at [316, 440] on span "Subscriptions" at bounding box center [307, 446] width 88 height 20
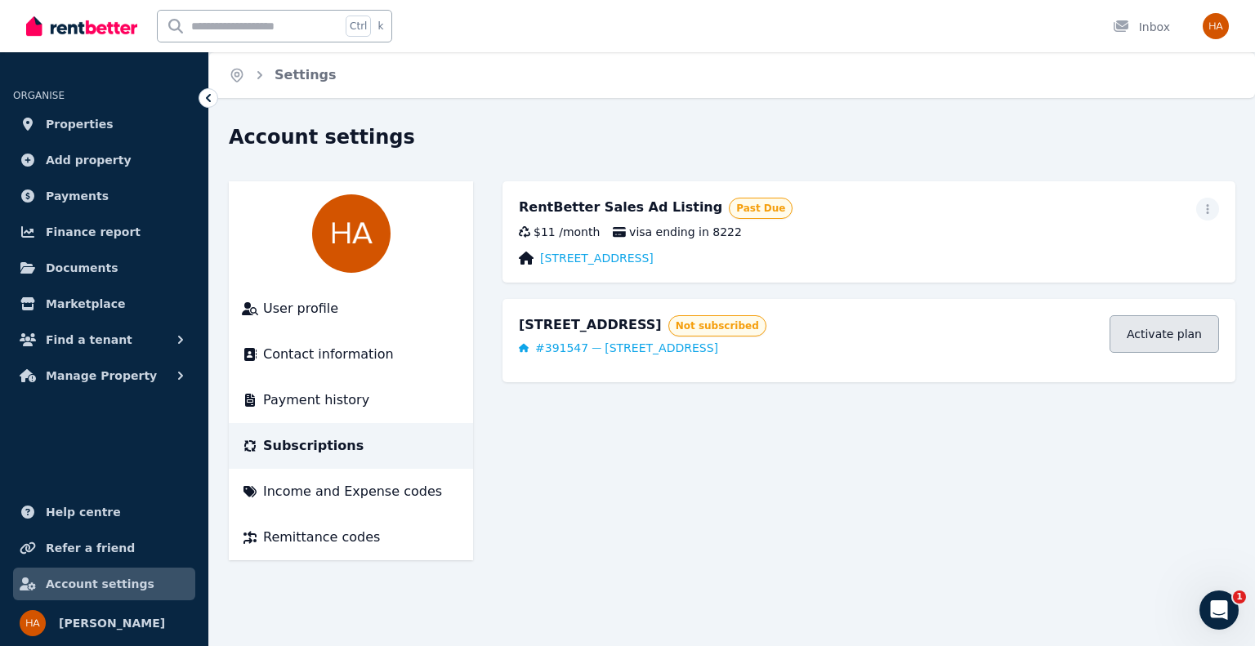
click at [1179, 326] on link "Activate plan" at bounding box center [1163, 334] width 109 height 38
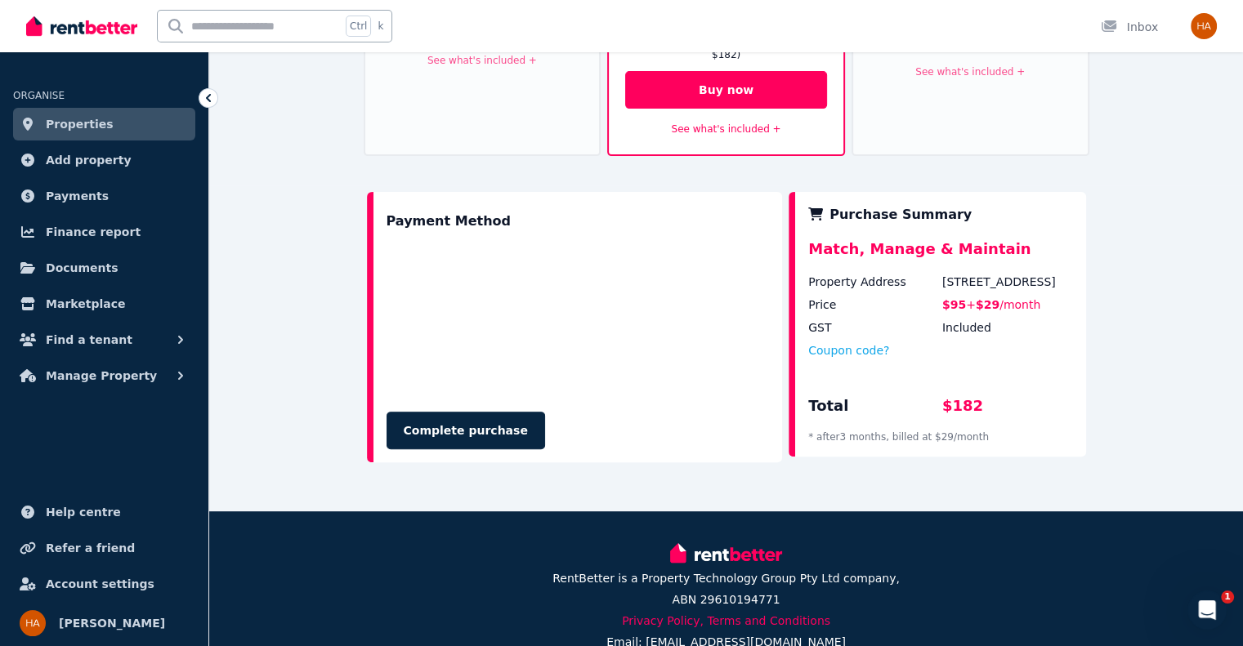
scroll to position [455, 0]
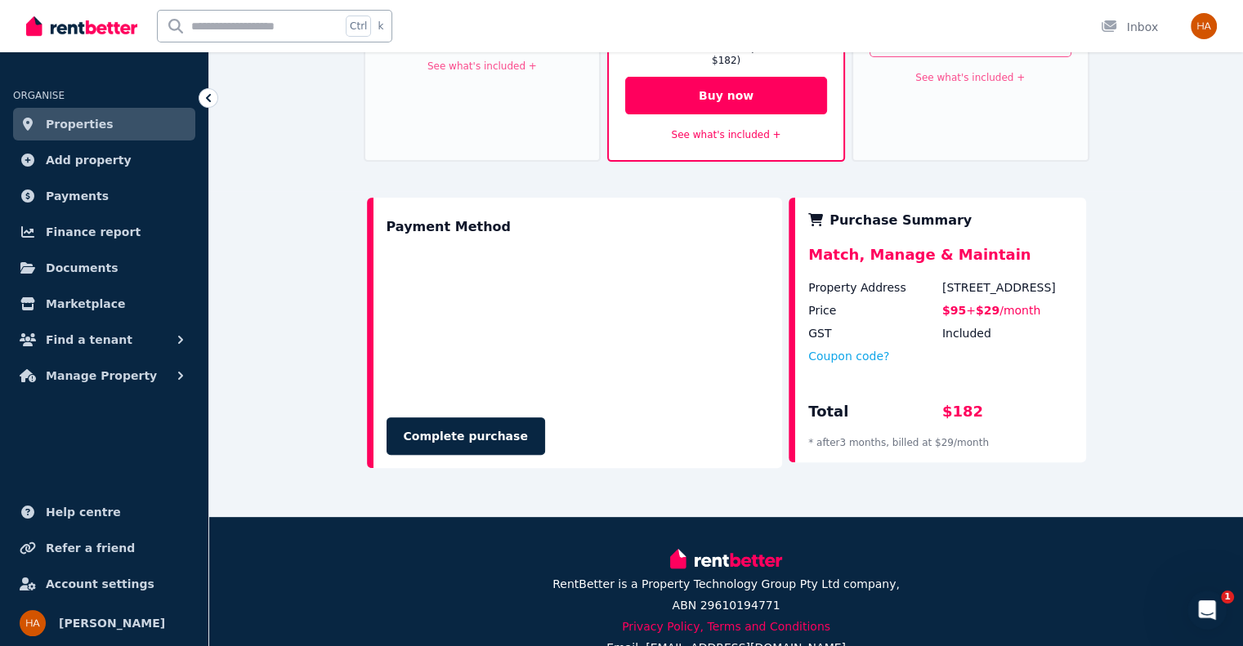
click at [711, 417] on div "Complete purchase" at bounding box center [577, 436] width 383 height 38
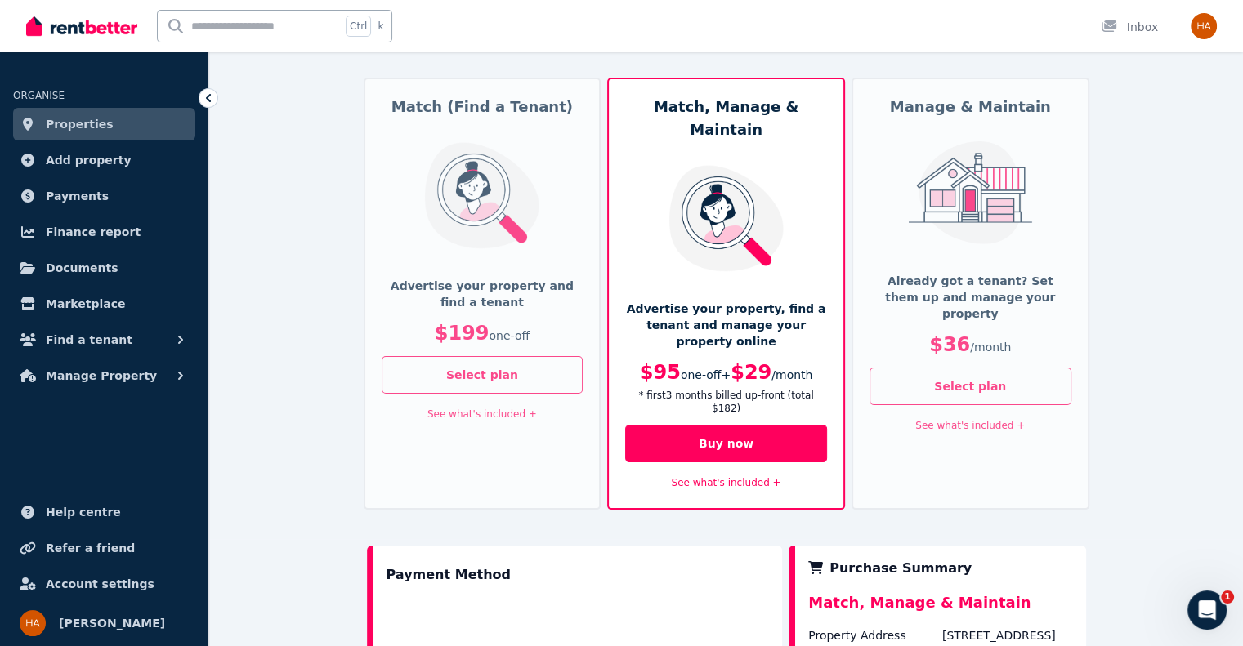
scroll to position [0, 0]
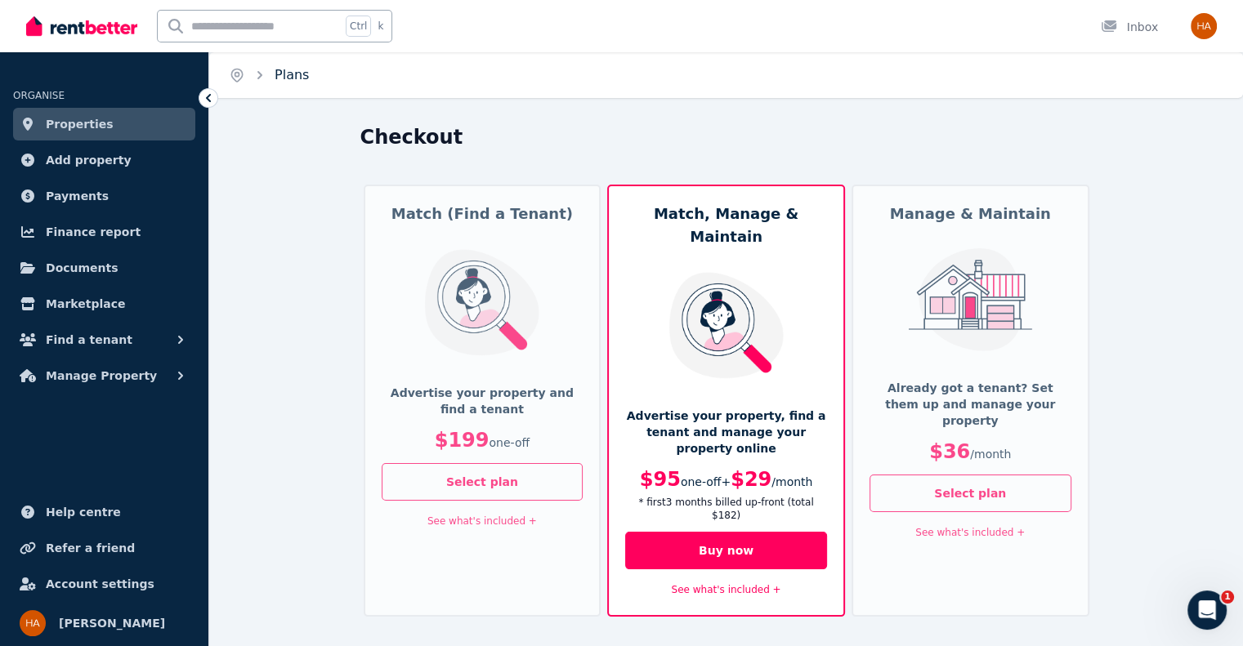
click at [279, 74] on link "Plans" at bounding box center [292, 75] width 34 height 16
click at [261, 74] on icon "Breadcrumb" at bounding box center [260, 75] width 16 height 16
click at [96, 194] on link "Payments" at bounding box center [104, 196] width 182 height 33
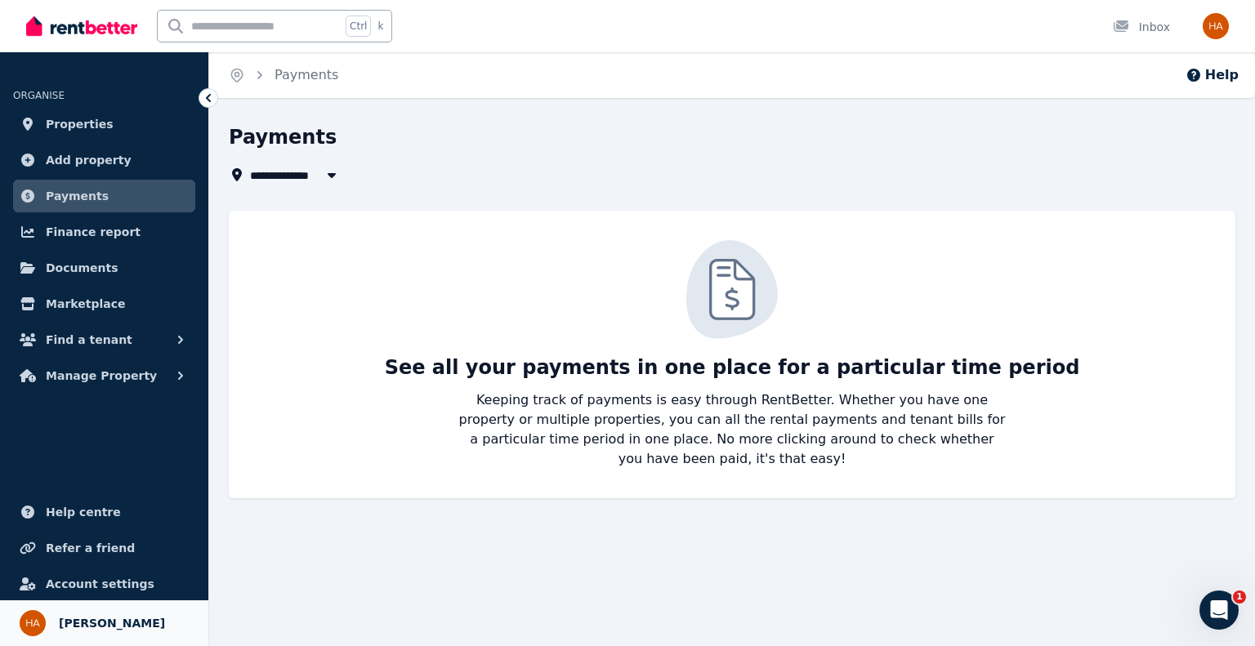
click at [89, 627] on span "[PERSON_NAME]" at bounding box center [112, 624] width 106 height 20
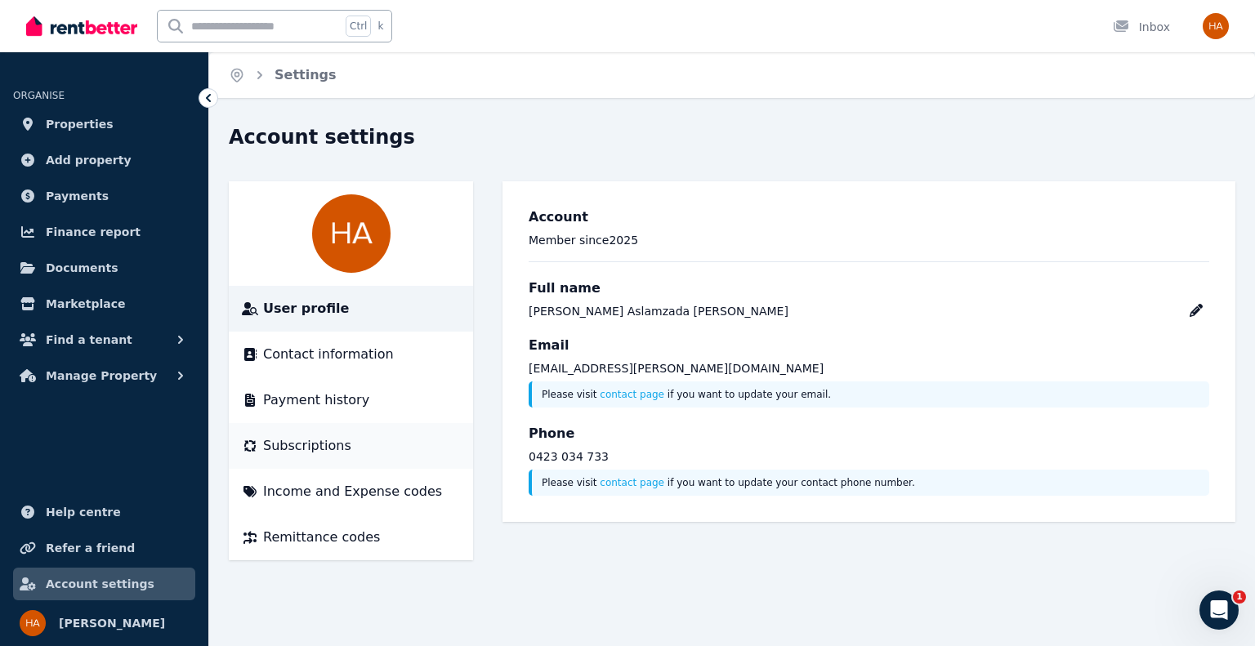
click at [317, 447] on span "Subscriptions" at bounding box center [307, 446] width 88 height 20
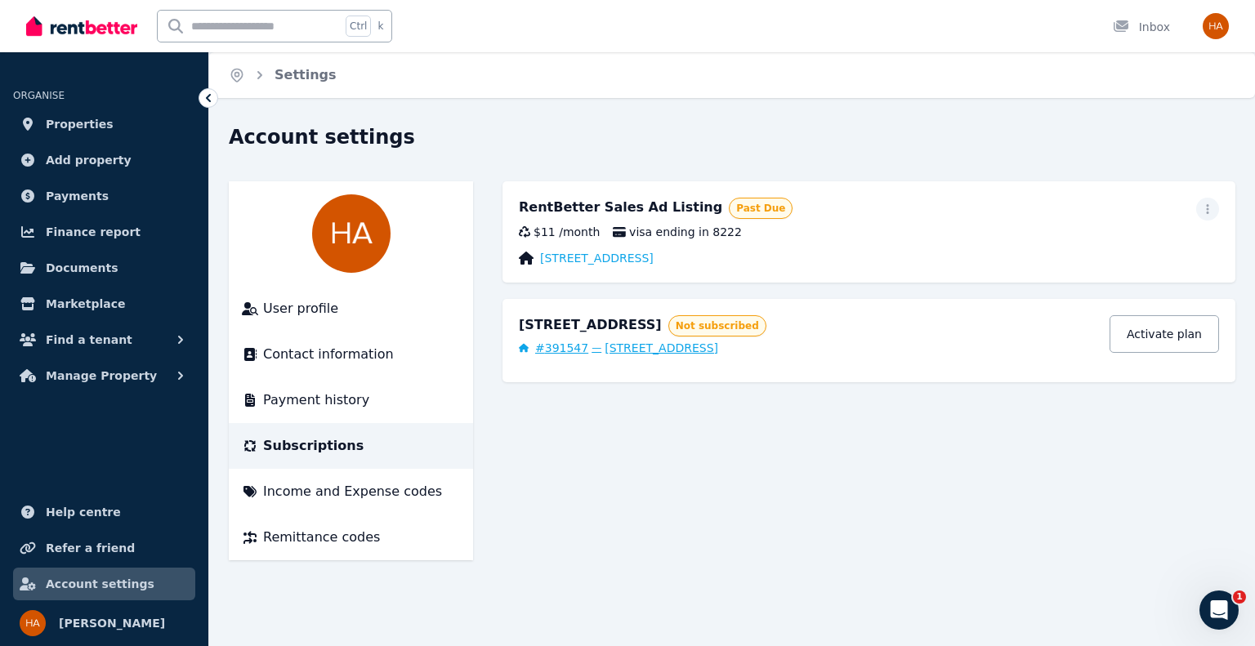
click at [677, 346] on span "[STREET_ADDRESS]" at bounding box center [662, 348] width 114 height 16
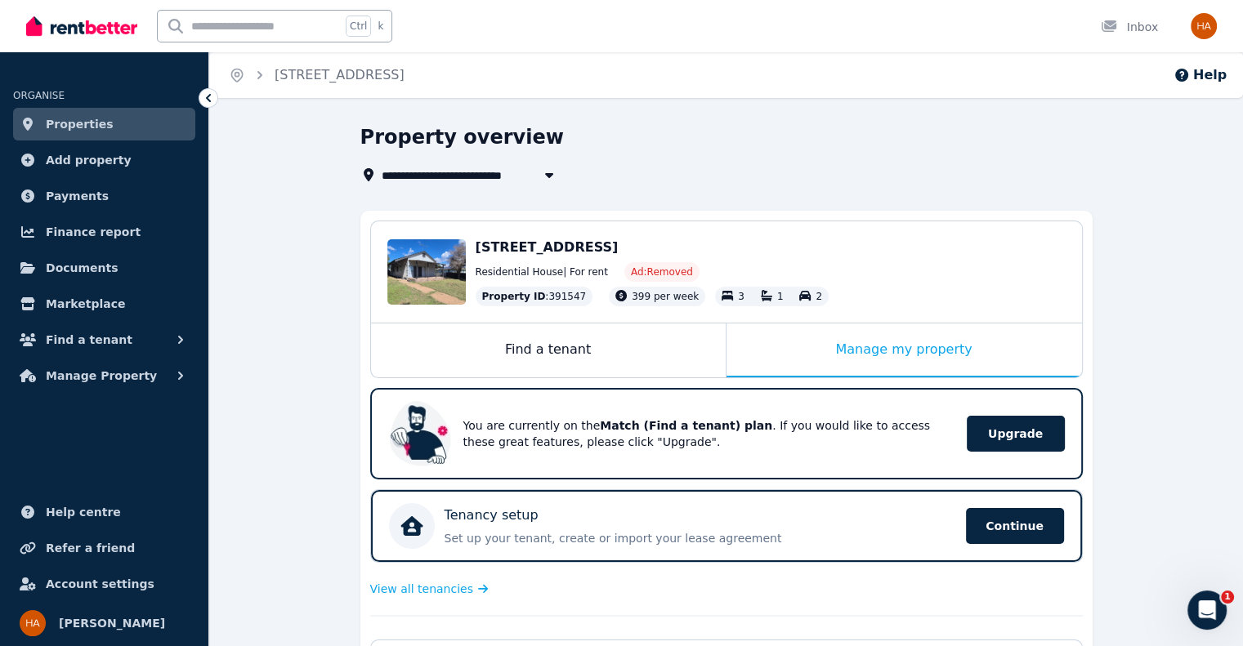
click at [212, 97] on icon at bounding box center [208, 98] width 16 height 16
